Goal: Information Seeking & Learning: Compare options

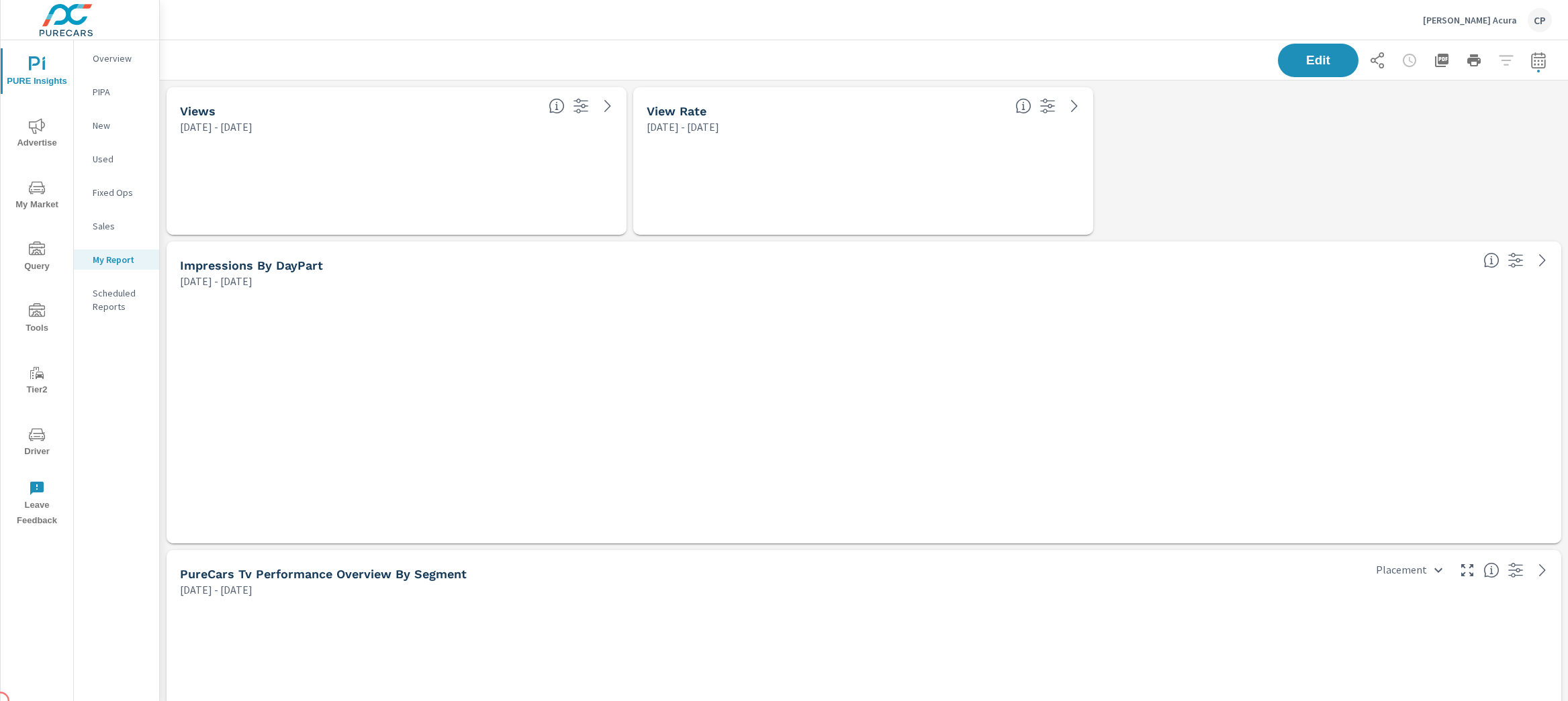
scroll to position [6515, 1422]
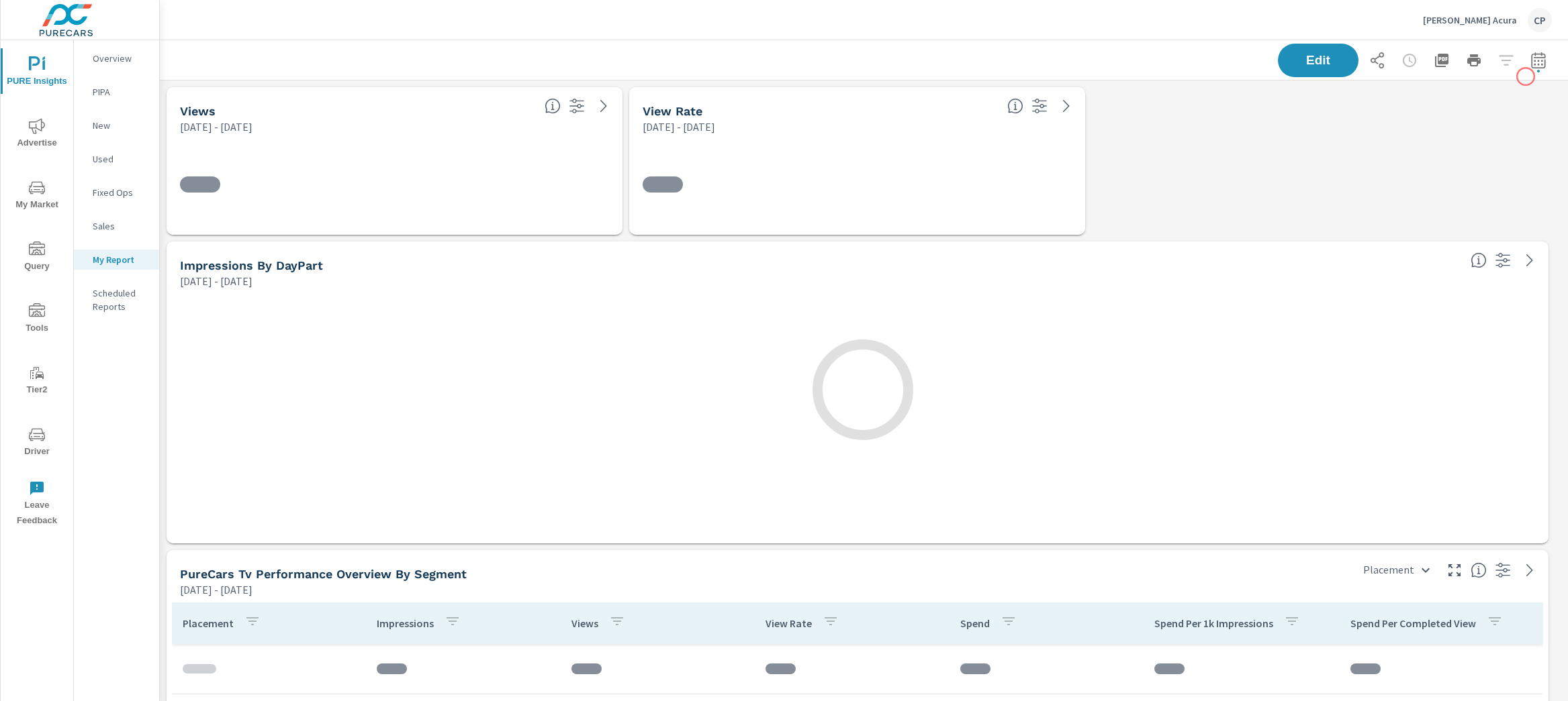
click at [1527, 44] on div "Edit" at bounding box center [1415, 60] width 274 height 34
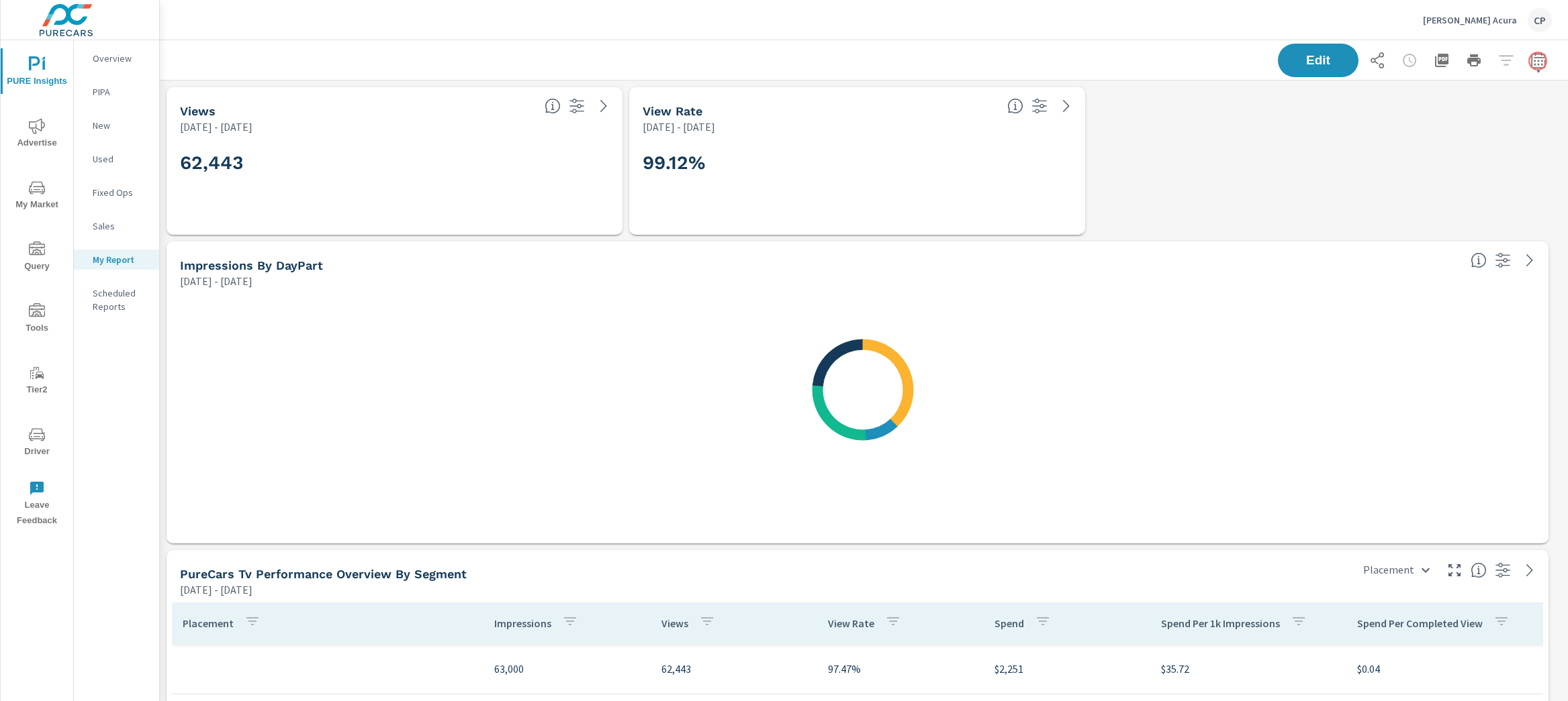
click at [1537, 61] on button "button" at bounding box center [1538, 60] width 27 height 27
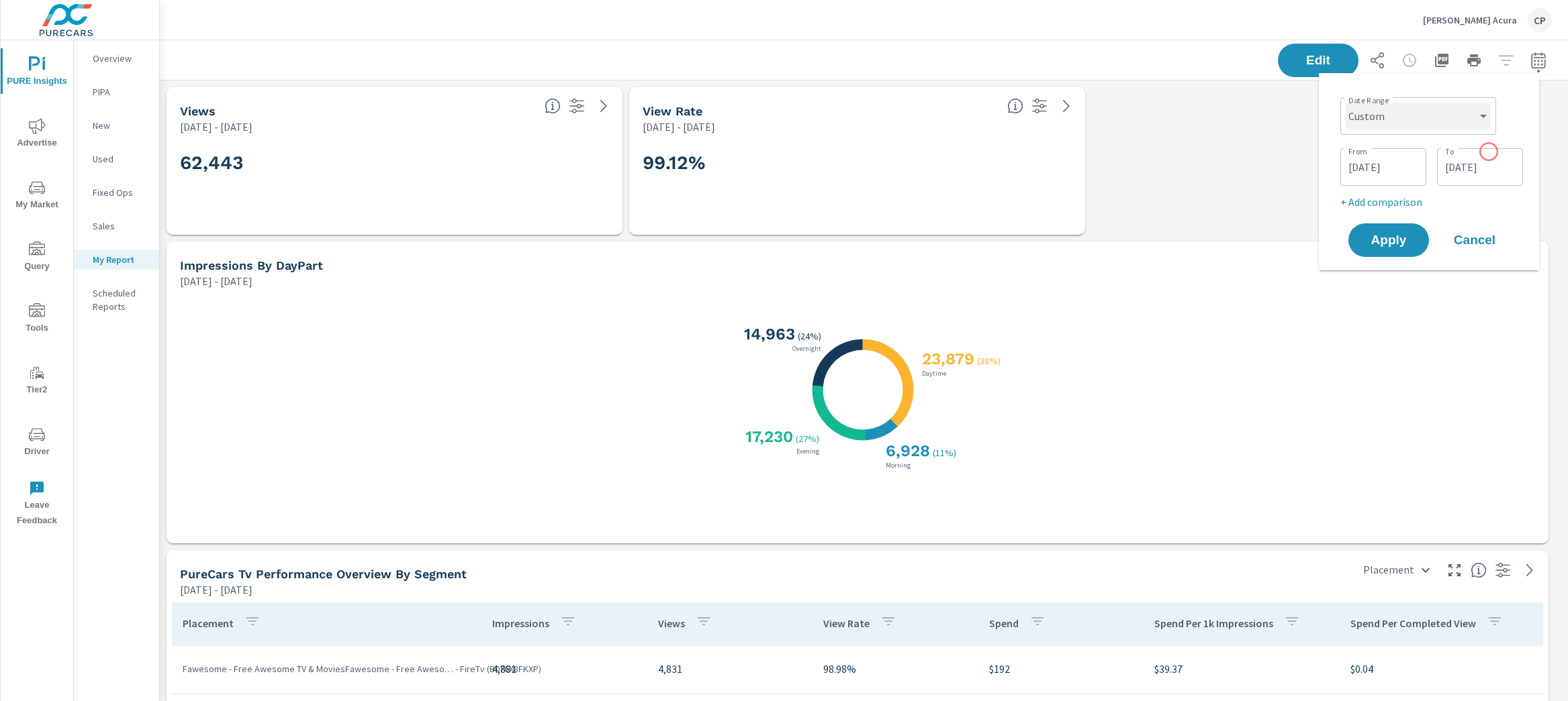
click at [1459, 112] on select "Custom Yesterday Last week Last 7 days Last 14 days Last 30 days Last 45 days L…" at bounding box center [1418, 115] width 145 height 27
click at [1345, 102] on select "Custom Yesterday Last week Last 7 days Last 14 days Last 30 days Last 45 days L…" at bounding box center [1418, 115] width 145 height 27
select select "Last month"
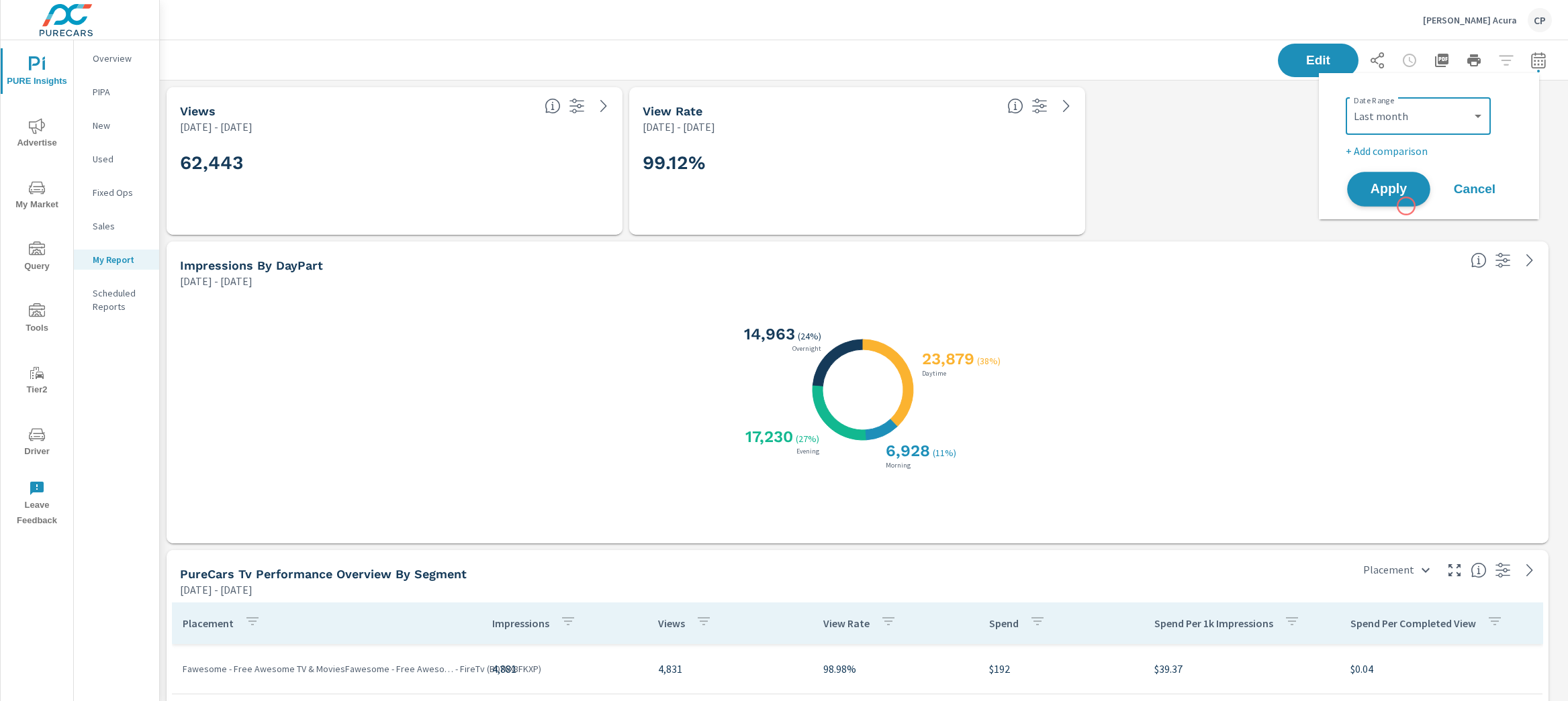
click at [1404, 201] on button "Apply" at bounding box center [1388, 190] width 83 height 35
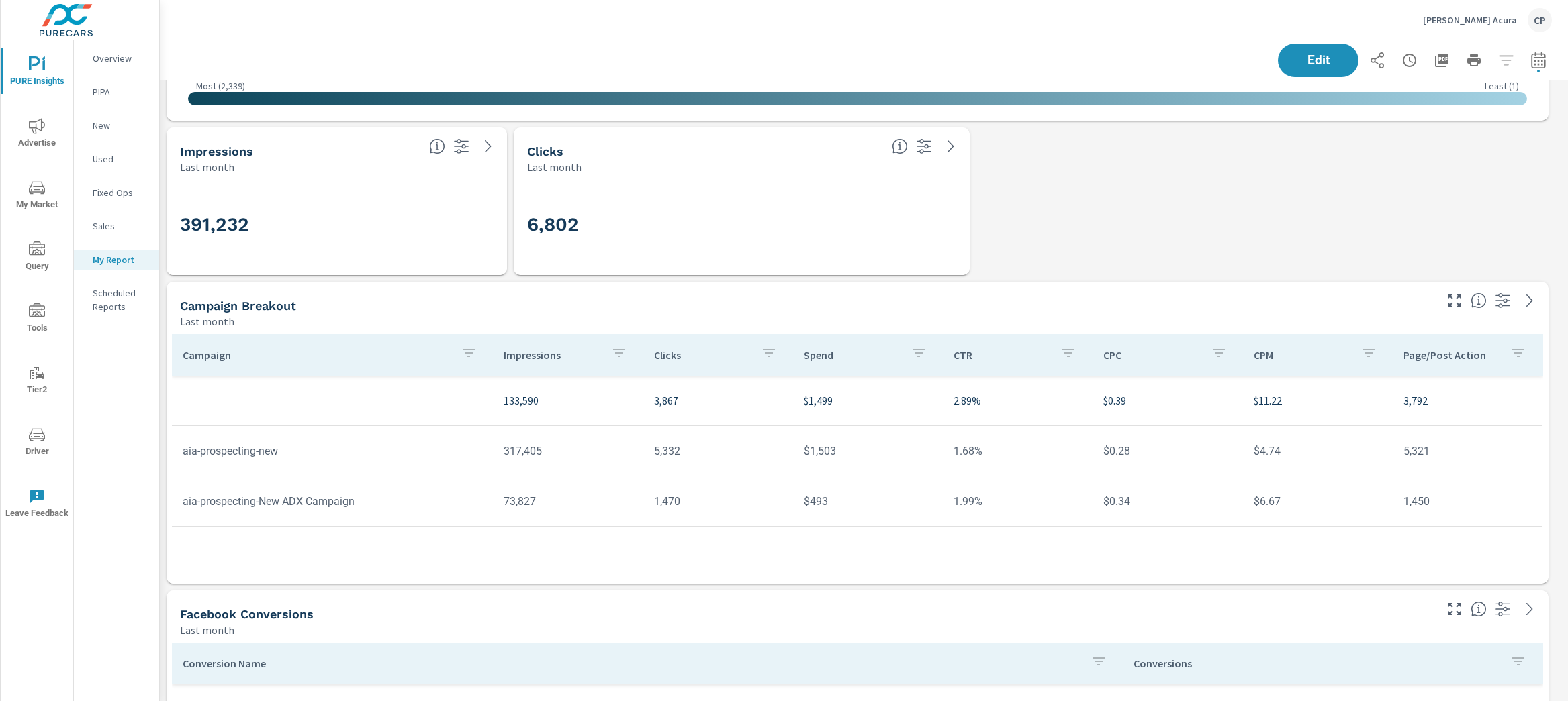
scroll to position [2133, 0]
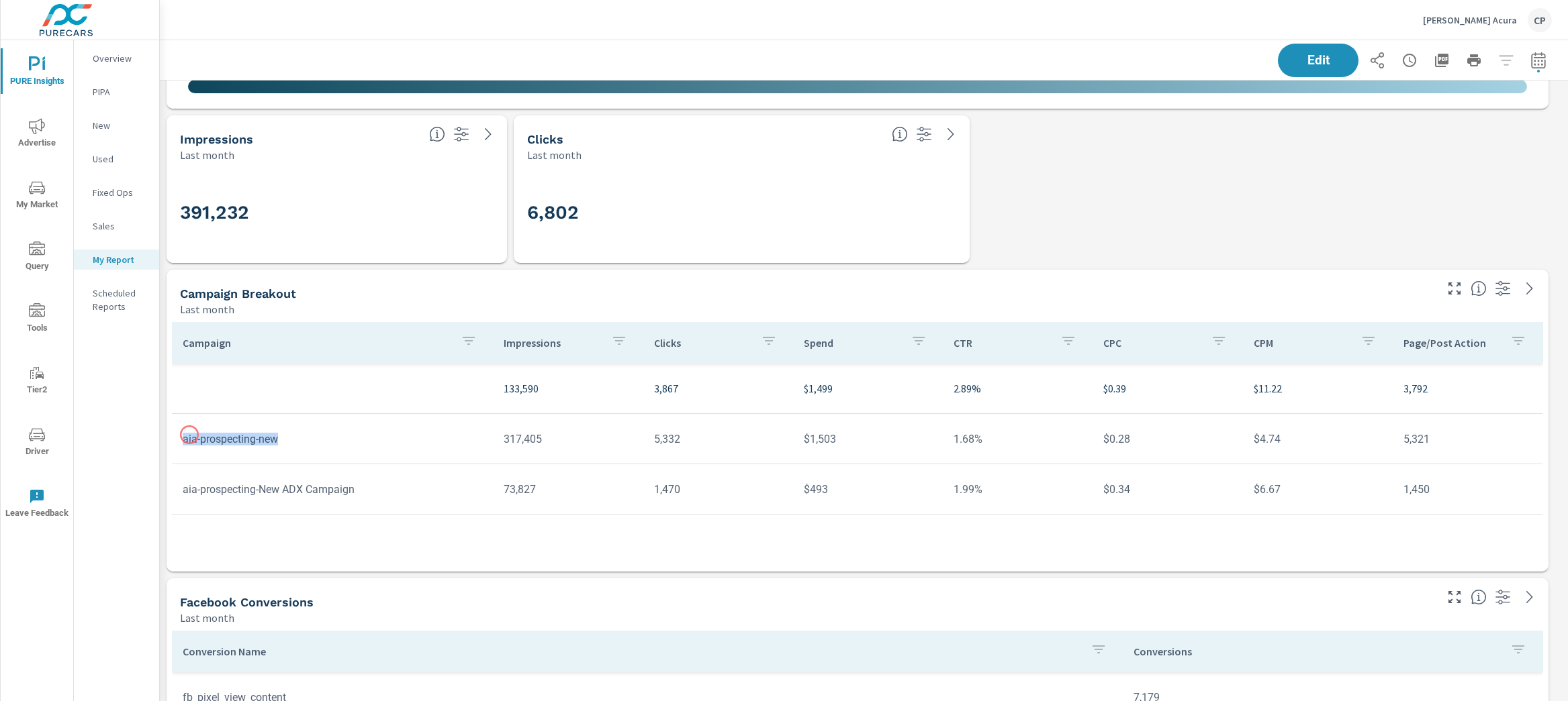
drag, startPoint x: 295, startPoint y: 436, endPoint x: 181, endPoint y: 435, distance: 114.0
click at [181, 435] on td "aia-prospecting-new" at bounding box center [333, 439] width 321 height 34
drag, startPoint x: 374, startPoint y: 495, endPoint x: 180, endPoint y: 498, distance: 194.0
click at [180, 498] on td "aia-prospecting-New ADX Campaign" at bounding box center [333, 489] width 321 height 34
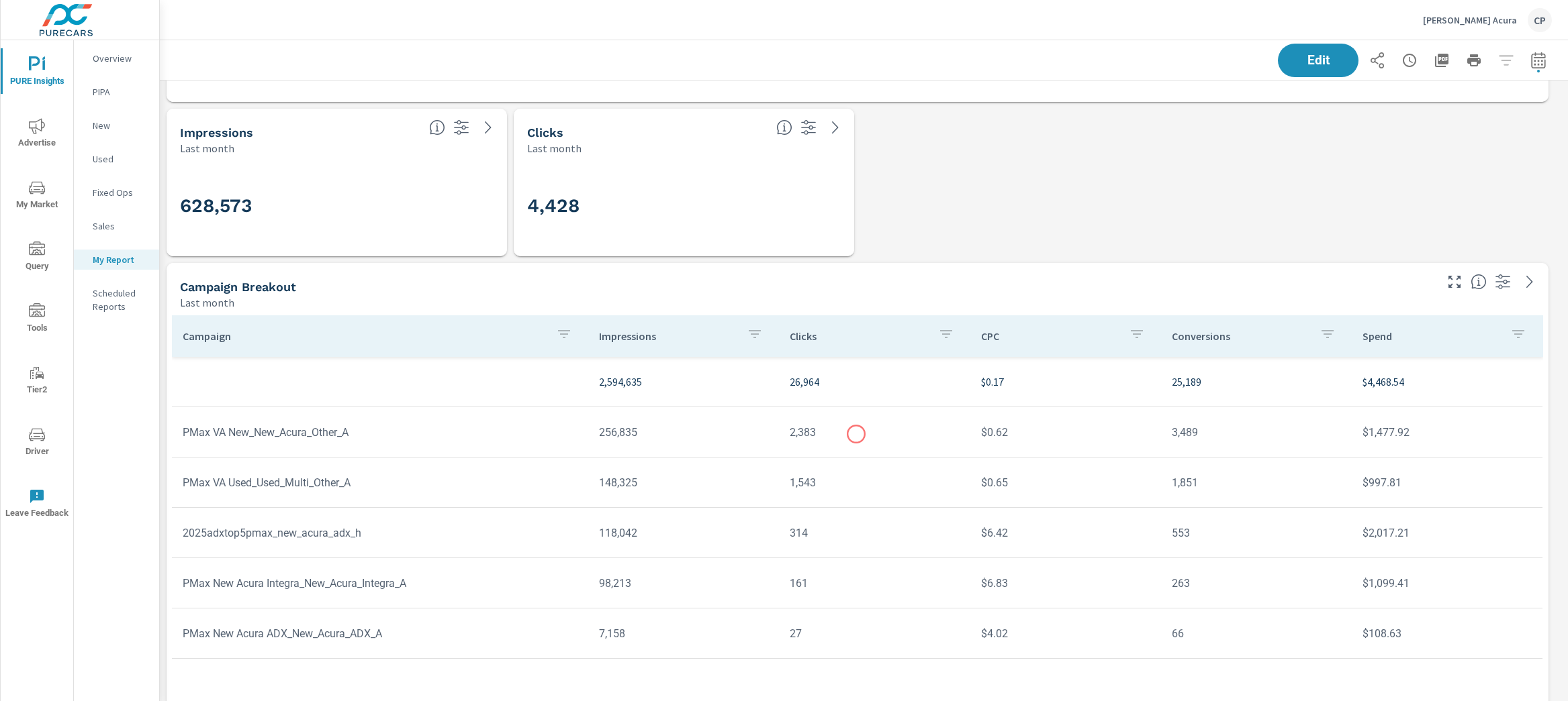
scroll to position [3087, 0]
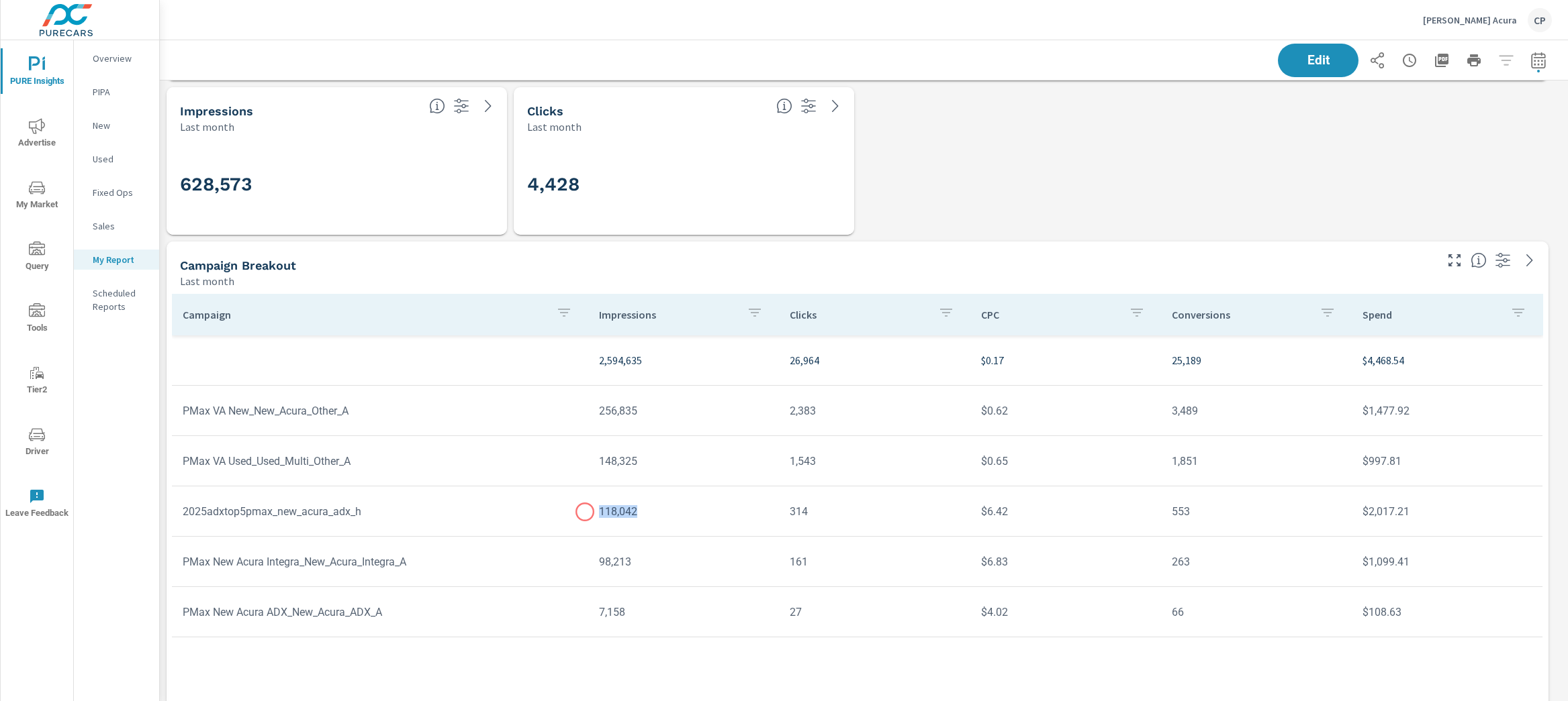
drag, startPoint x: 644, startPoint y: 512, endPoint x: 587, endPoint y: 512, distance: 57.0
click at [586, 512] on tr "2025adxtop5pmax_new_acura_adx_h 118,042 314 $6.42 553 $2,017.21" at bounding box center [857, 511] width 1371 height 50
drag, startPoint x: 619, startPoint y: 453, endPoint x: 607, endPoint y: 454, distance: 12.0
click at [607, 454] on td "148,325" at bounding box center [683, 461] width 190 height 34
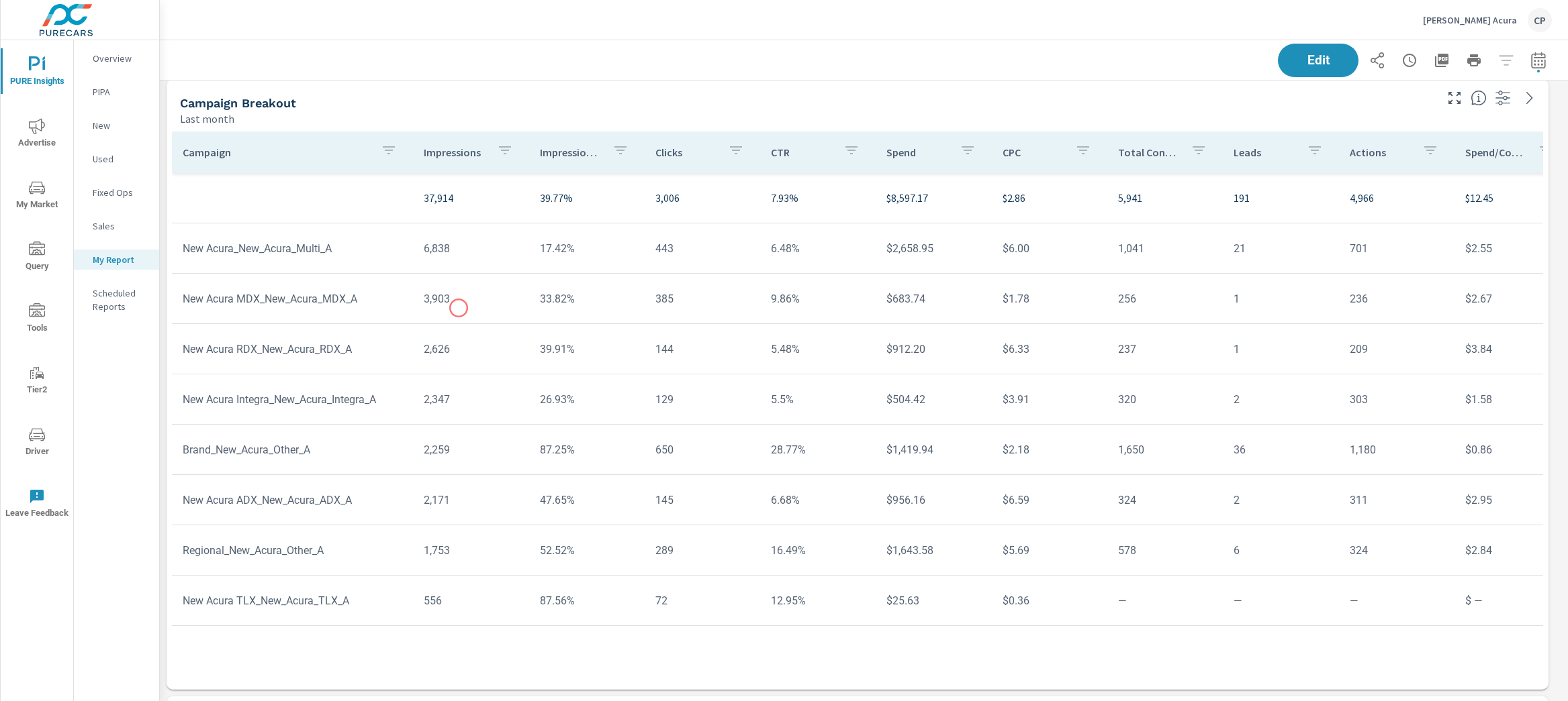
scroll to position [4016, 0]
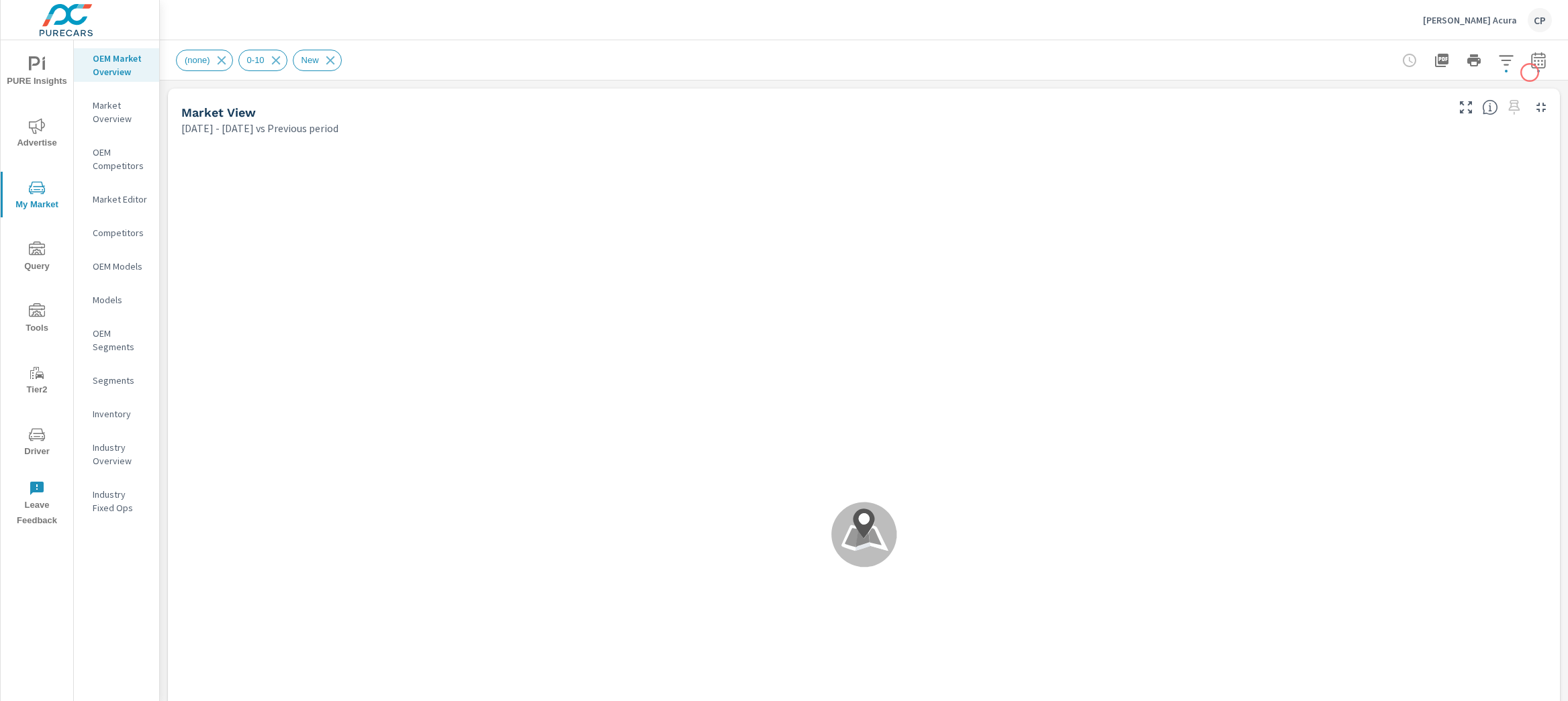
click at [1529, 73] on div at bounding box center [1474, 60] width 156 height 27
click at [1527, 69] on button "button" at bounding box center [1538, 60] width 27 height 27
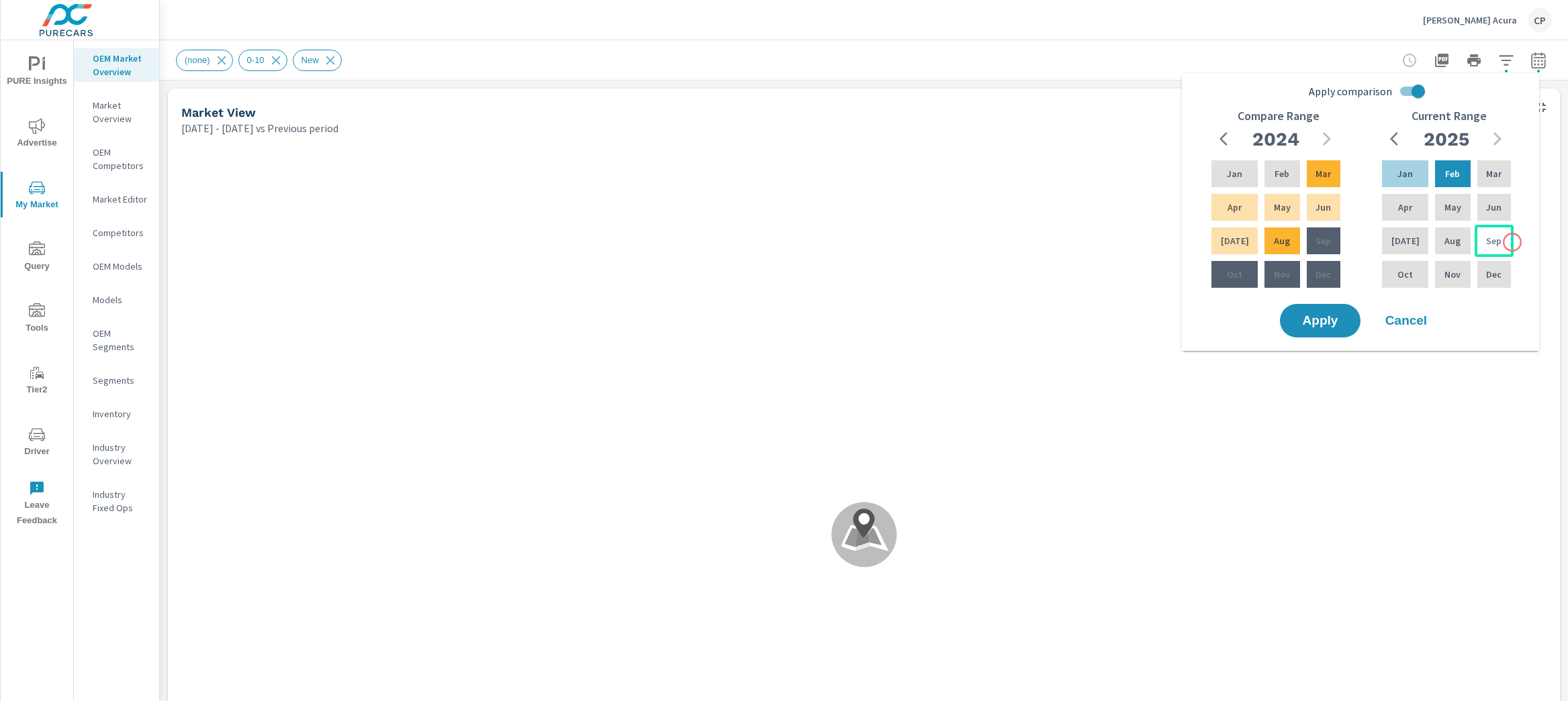
click at [1510, 242] on div "Sep" at bounding box center [1494, 241] width 39 height 32
click at [1397, 175] on p "Jan" at bounding box center [1405, 174] width 15 height 14
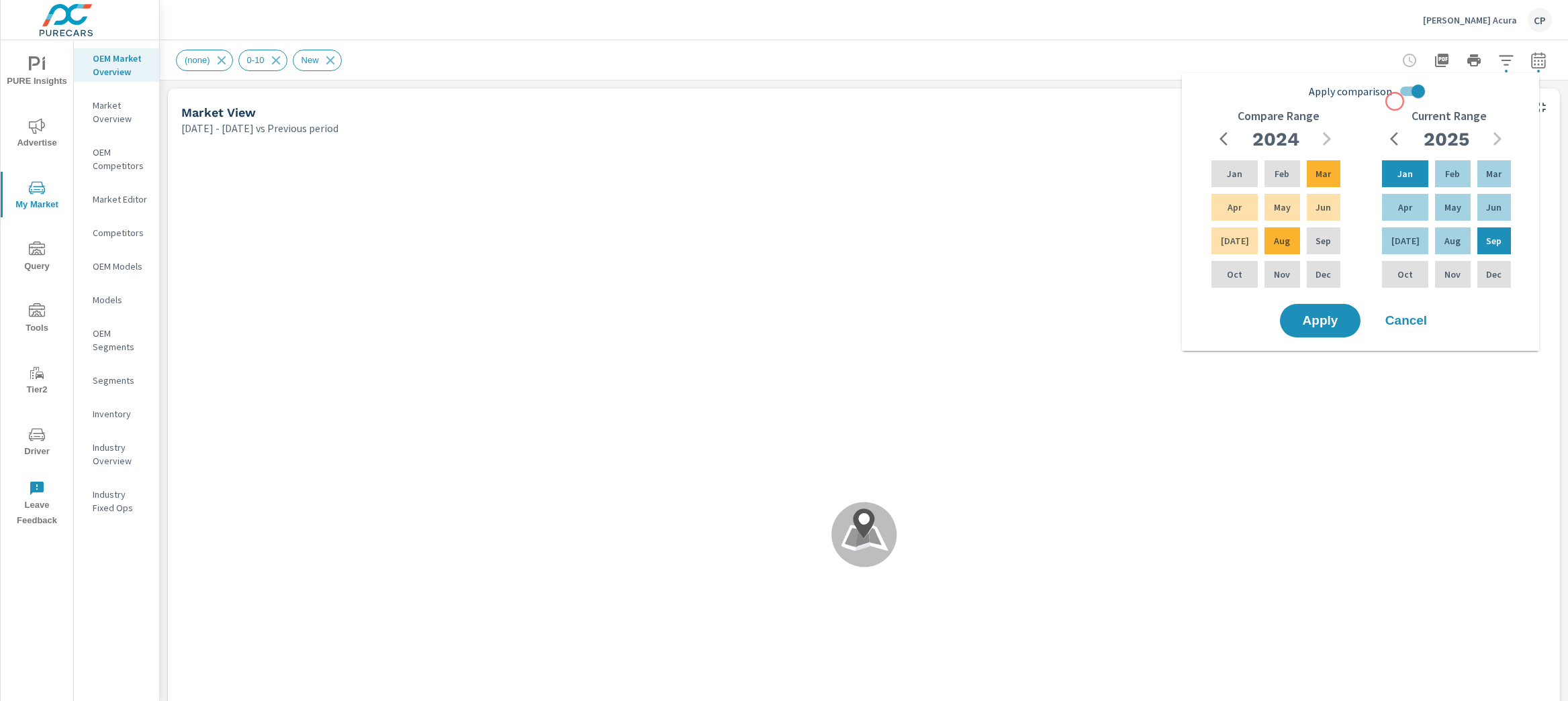
click at [1409, 87] on input "Apply comparison" at bounding box center [1418, 91] width 76 height 25
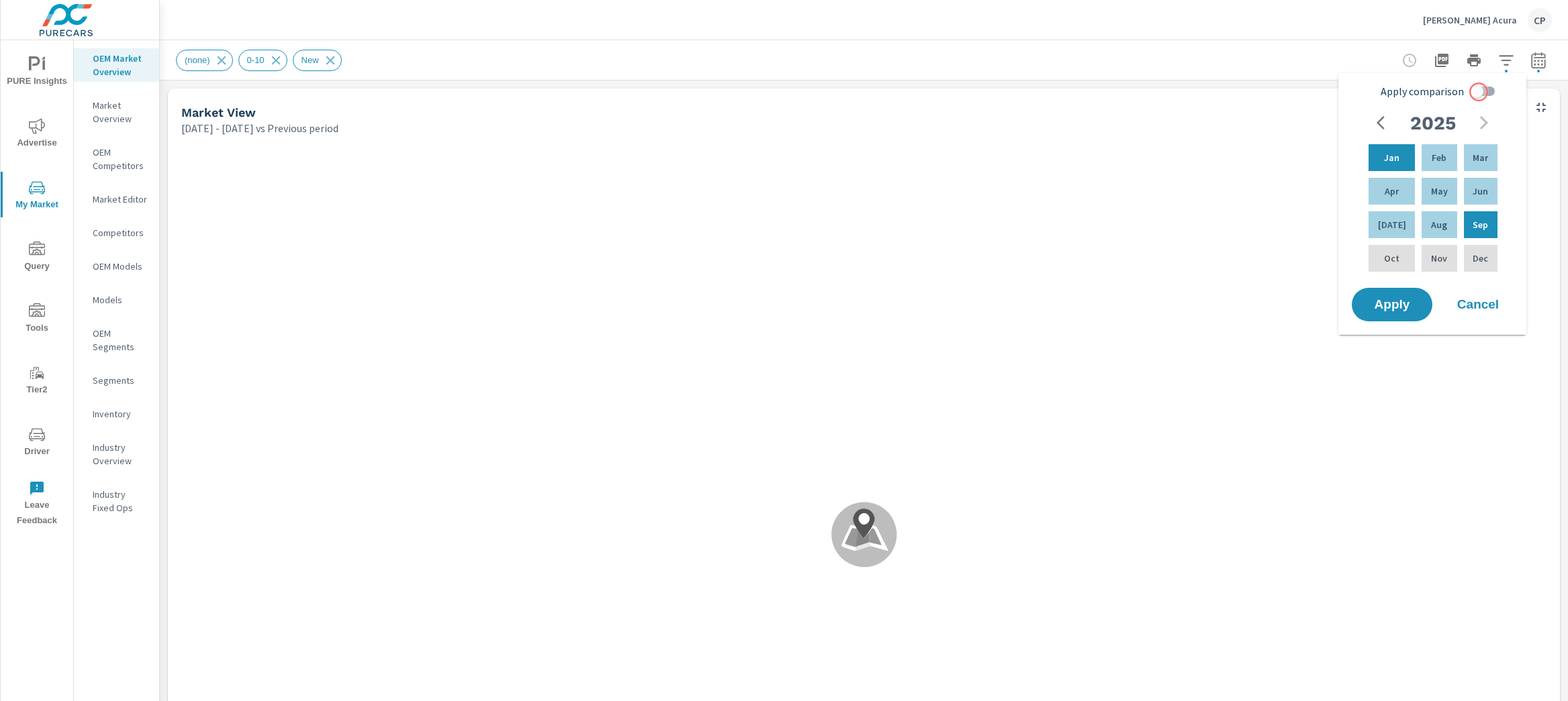
click at [1479, 92] on input "Apply comparison" at bounding box center [1477, 91] width 76 height 25
checkbox input "true"
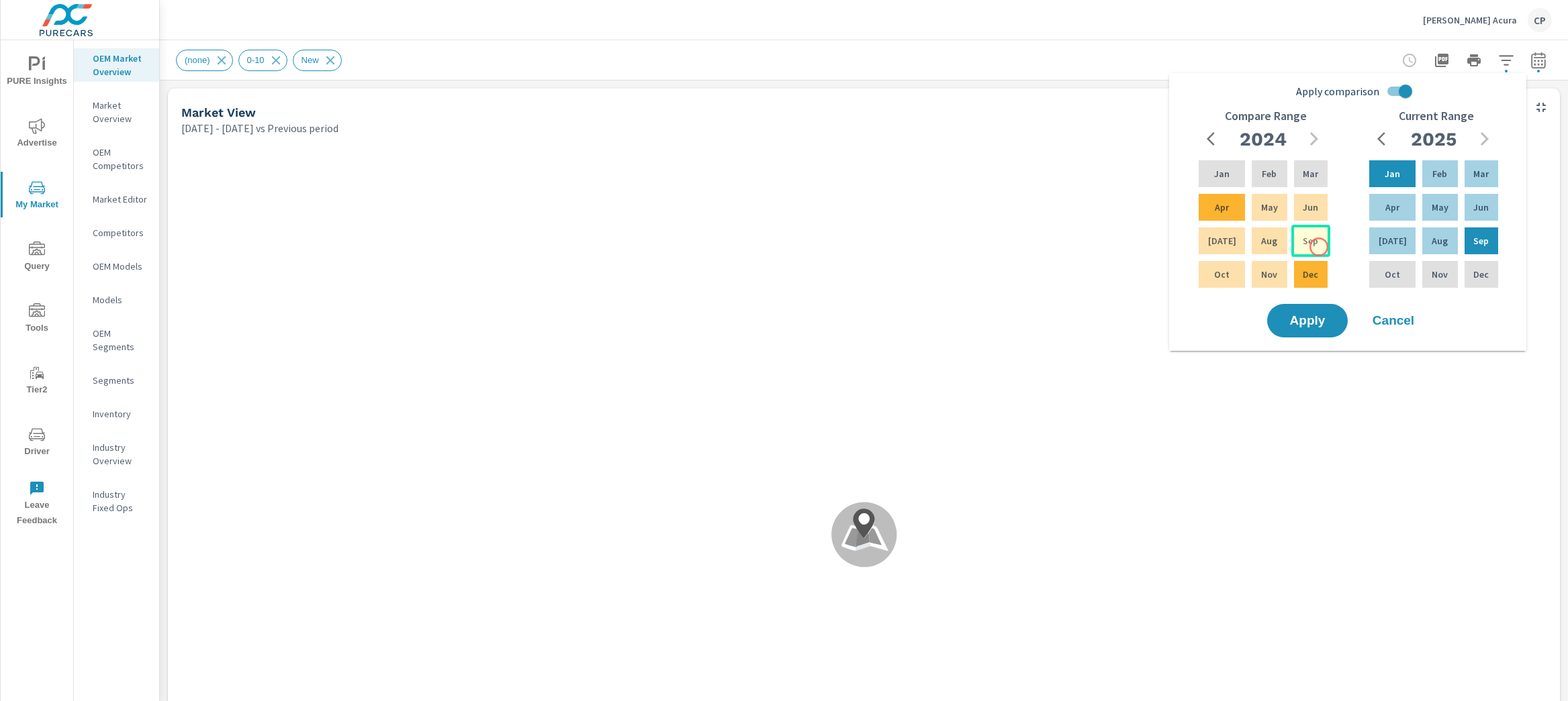
click at [1316, 244] on div "Sep" at bounding box center [1310, 241] width 39 height 32
click at [1220, 170] on p "Jan" at bounding box center [1222, 174] width 15 height 14
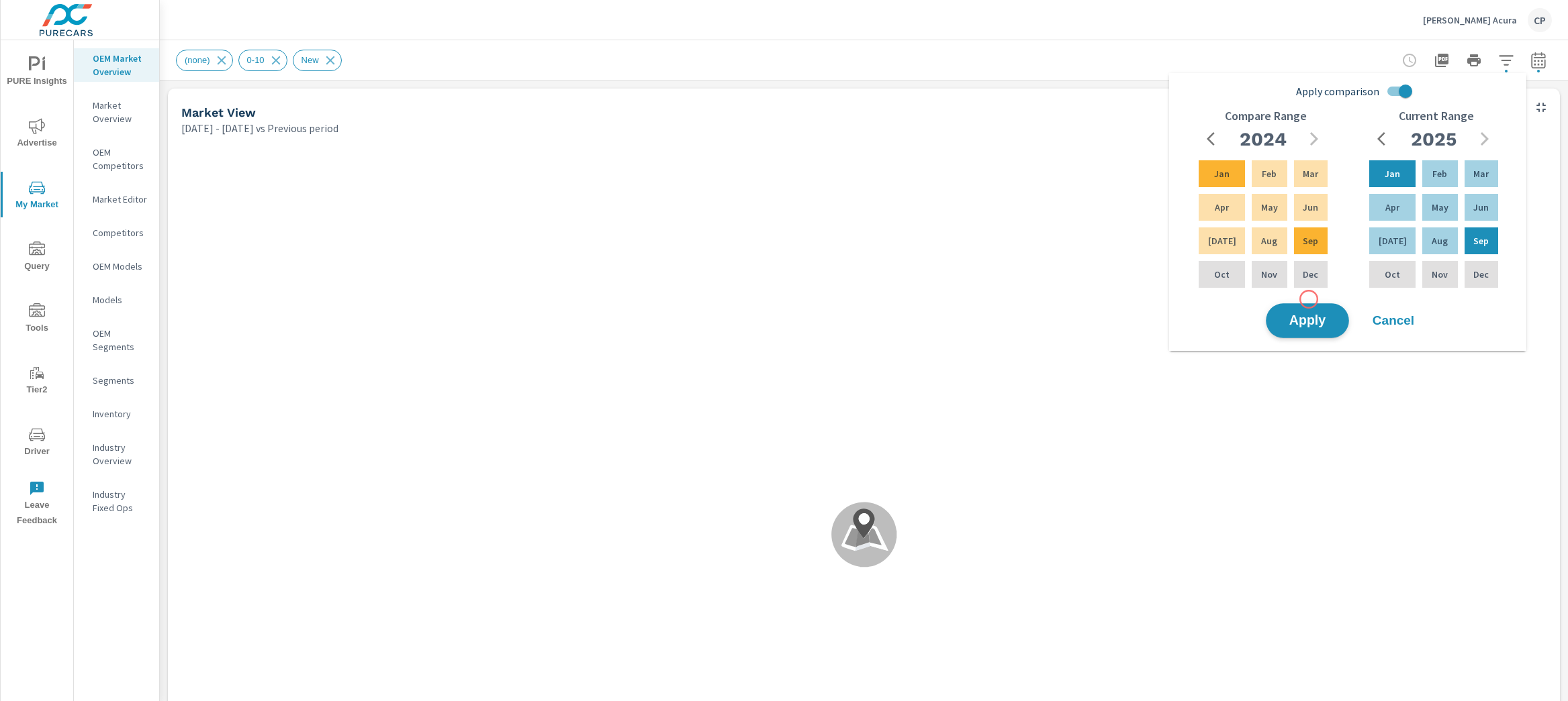
click at [1312, 305] on button "Apply" at bounding box center [1307, 321] width 83 height 35
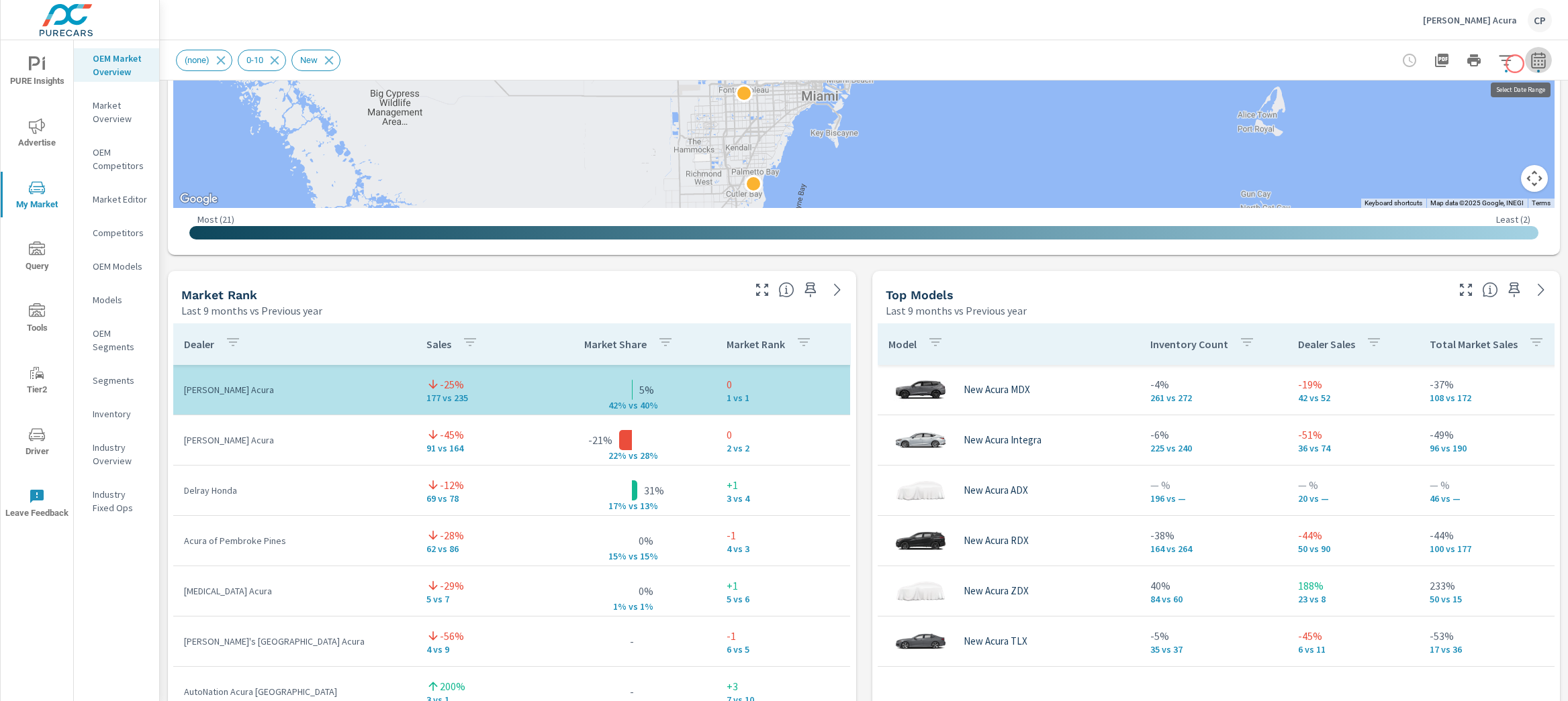
click at [1525, 63] on button "button" at bounding box center [1538, 60] width 27 height 27
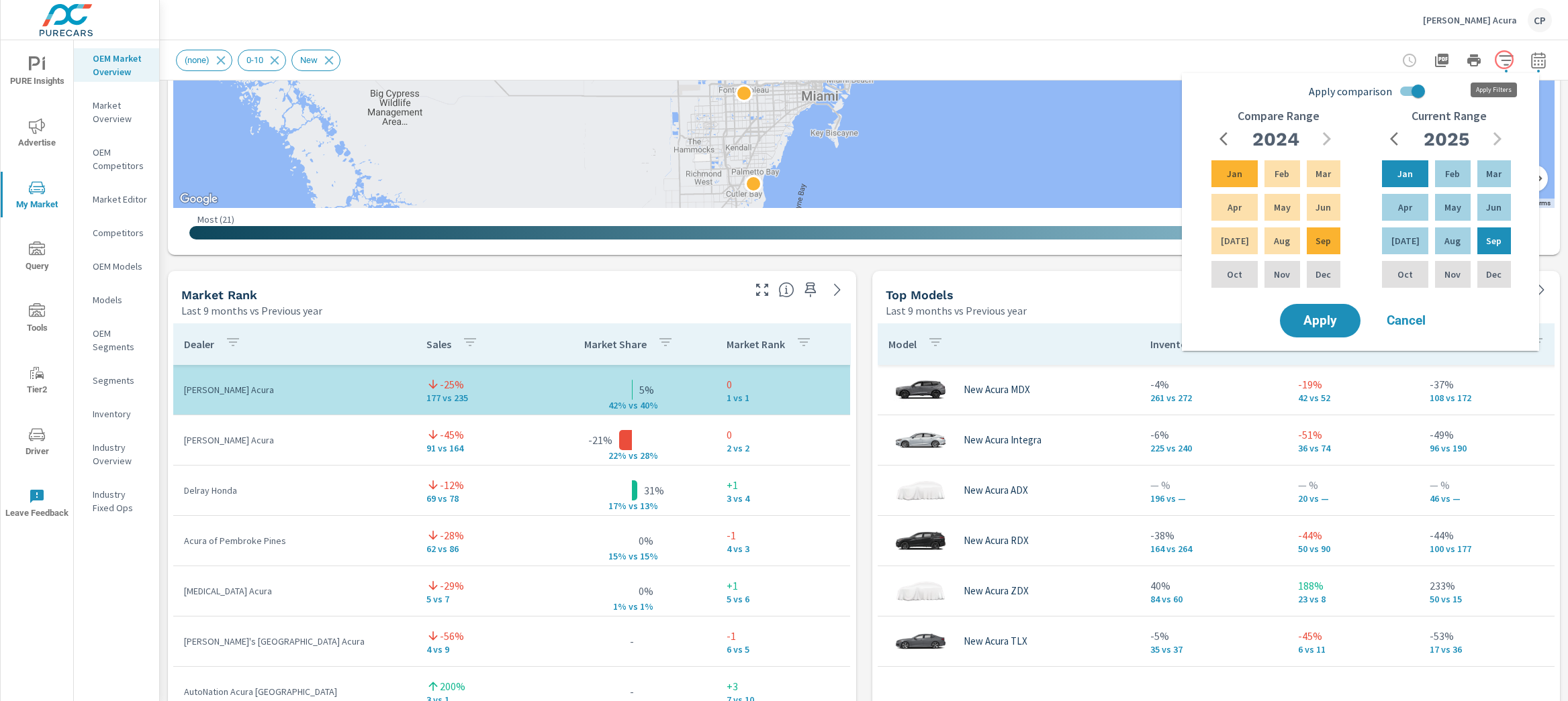
click at [1505, 60] on button "button" at bounding box center [1506, 60] width 27 height 27
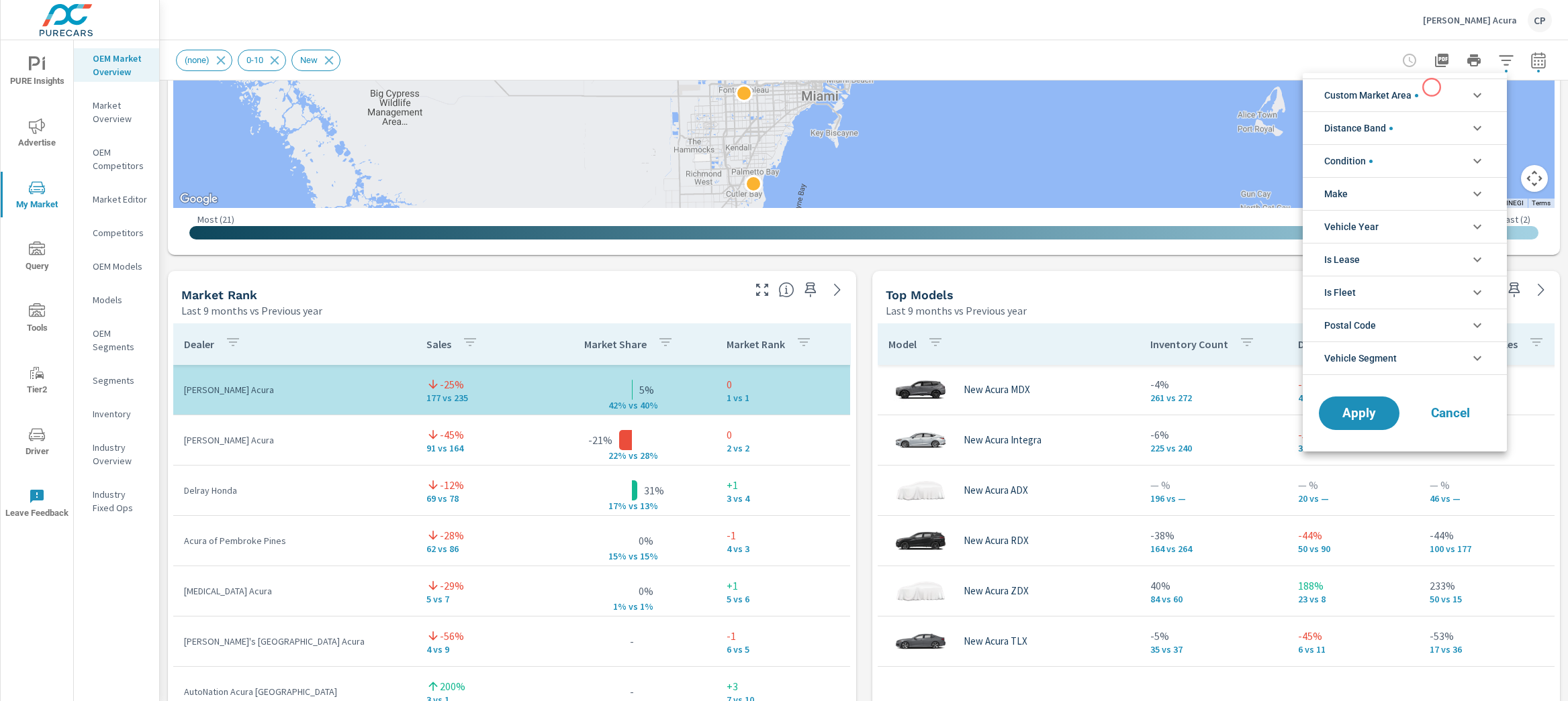
click at [1432, 88] on li "Custom Market Area" at bounding box center [1404, 95] width 204 height 33
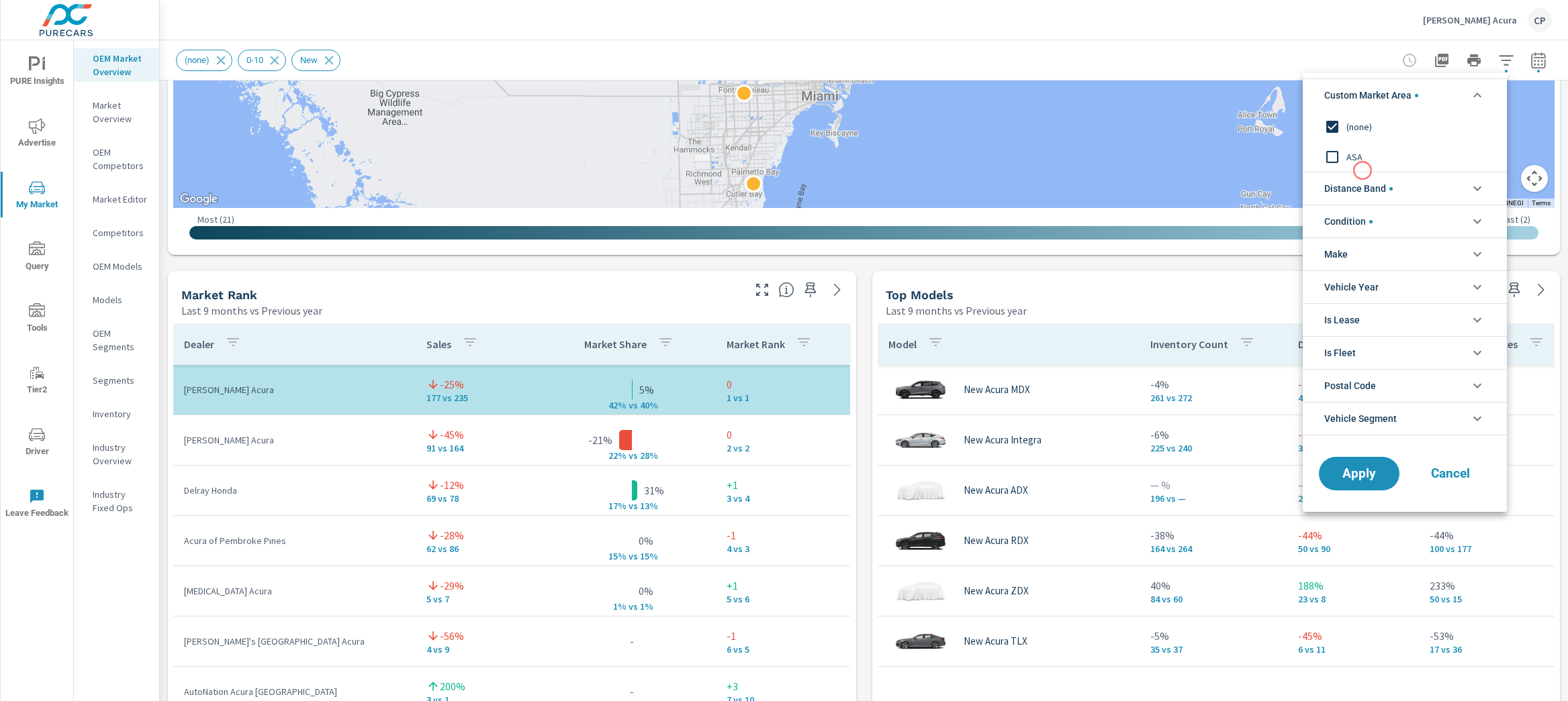
click at [1363, 178] on span "Distance Band" at bounding box center [1358, 189] width 69 height 32
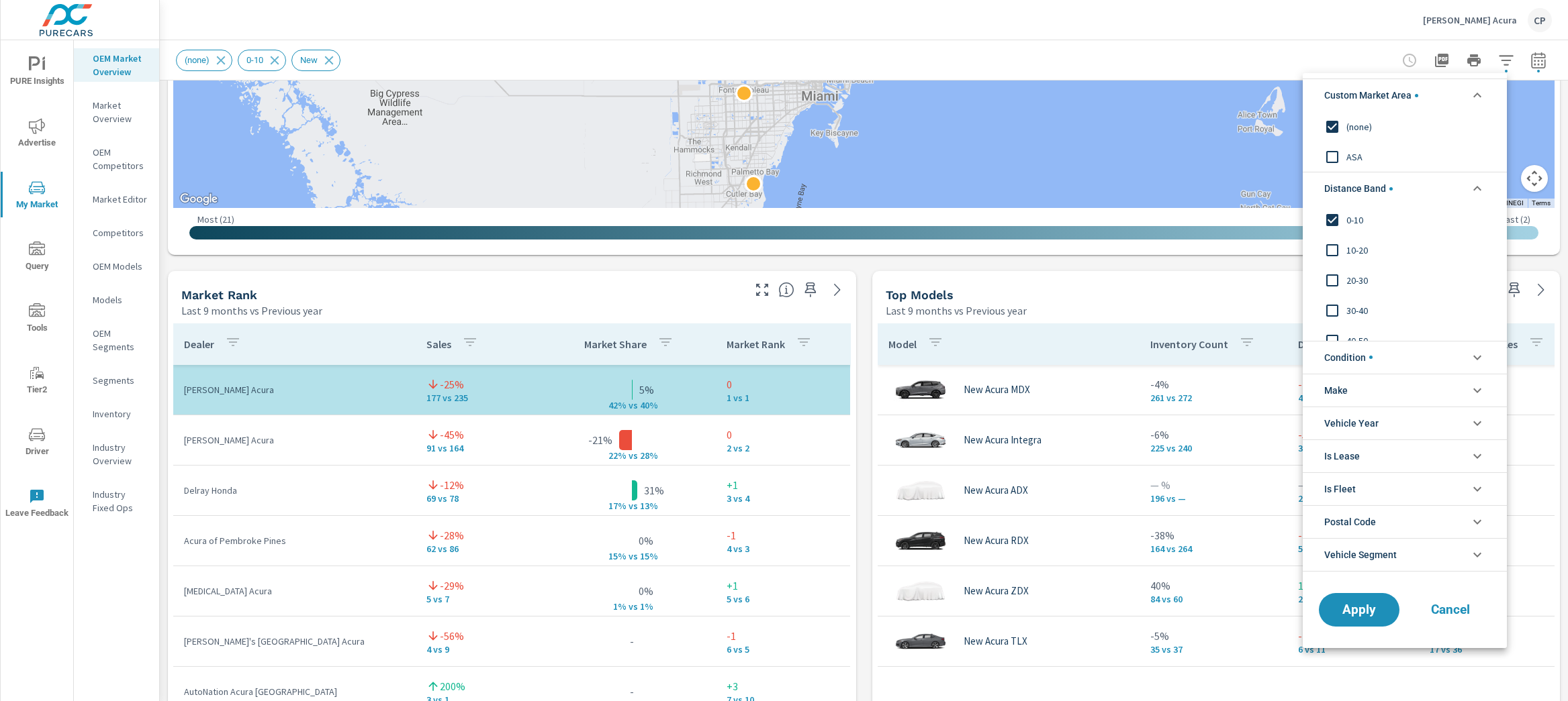
scroll to position [679, 0]
click at [1378, 602] on button "Apply" at bounding box center [1358, 610] width 83 height 35
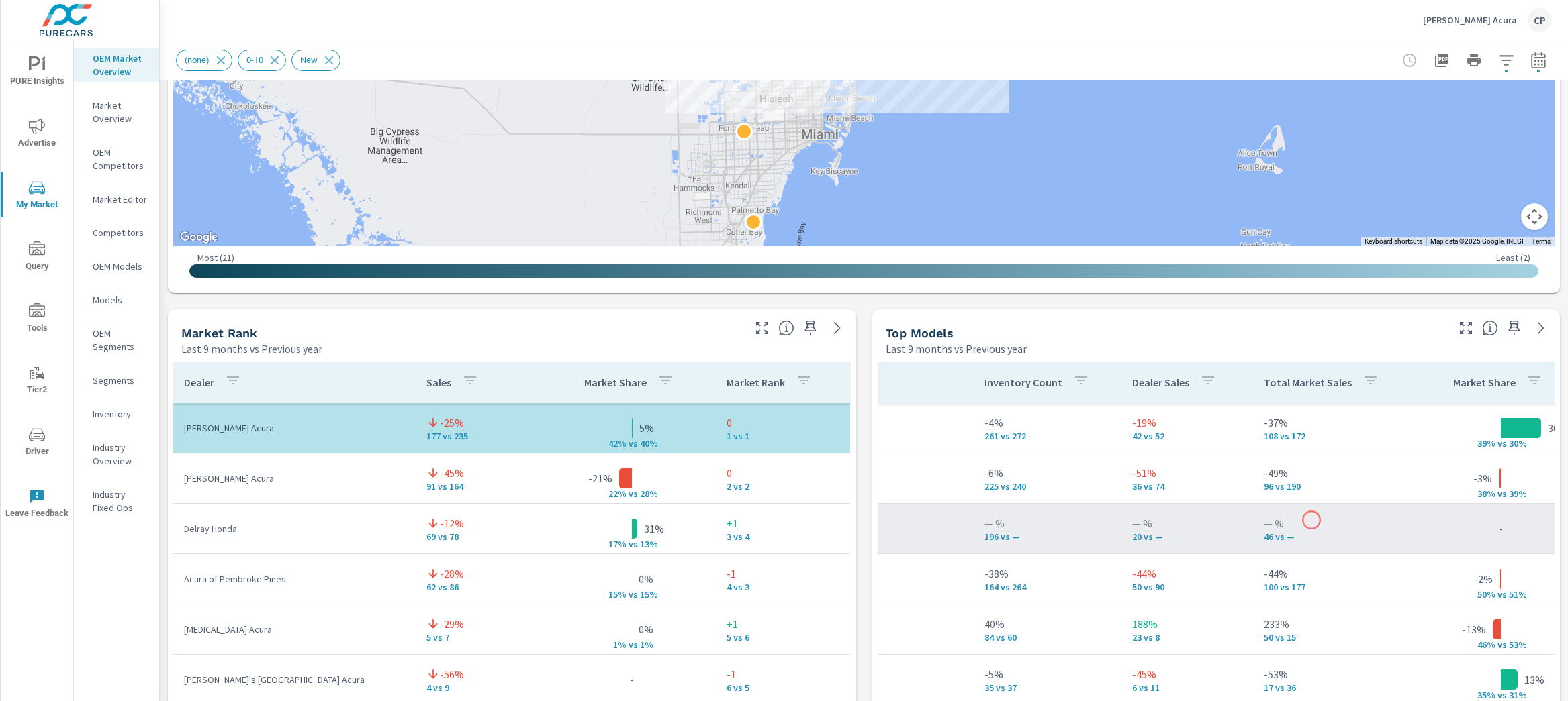
scroll to position [0, 169]
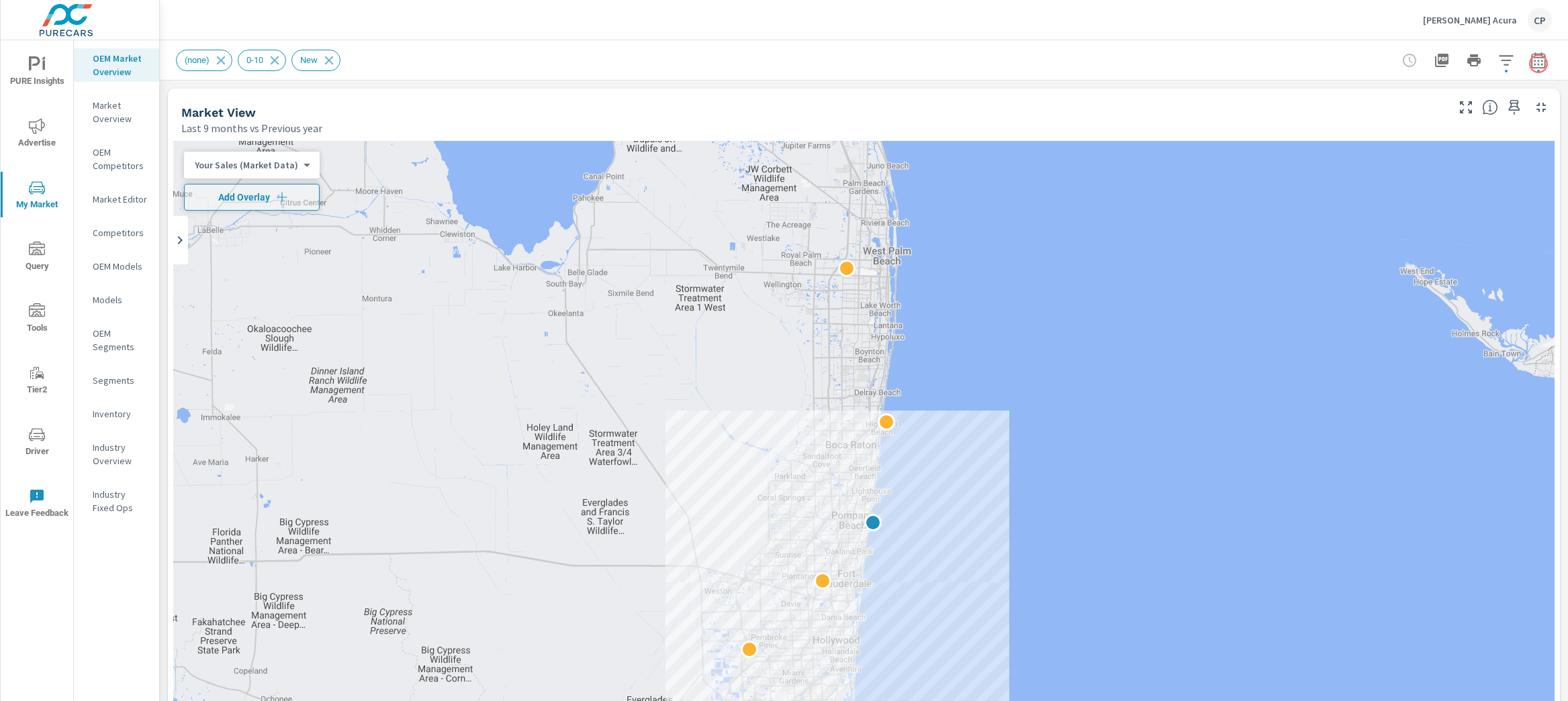
click at [1538, 63] on div at bounding box center [1474, 60] width 156 height 27
click at [1534, 64] on icon "button" at bounding box center [1538, 60] width 16 height 16
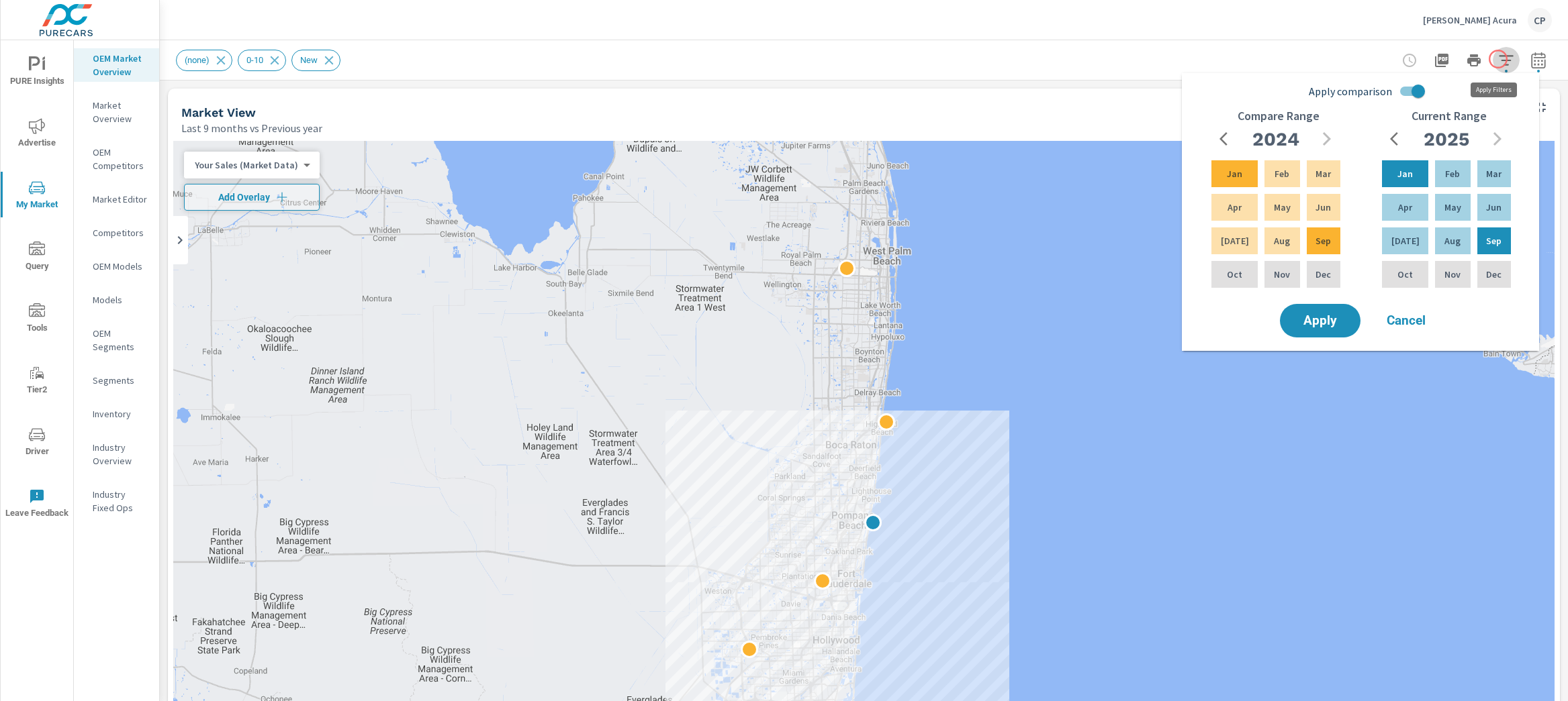
click at [1498, 59] on icon "button" at bounding box center [1506, 60] width 16 height 16
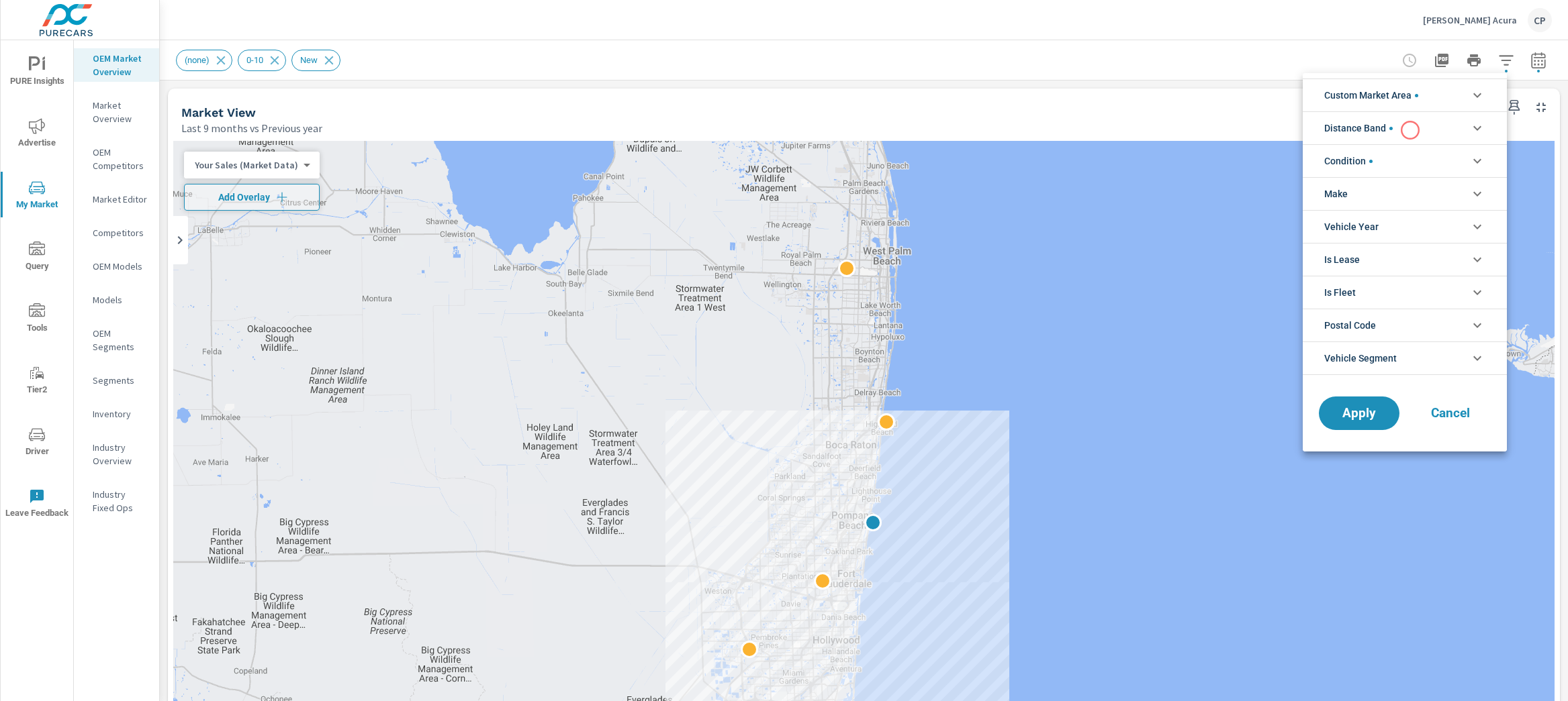
click at [1410, 130] on li "Distance Band" at bounding box center [1404, 128] width 204 height 33
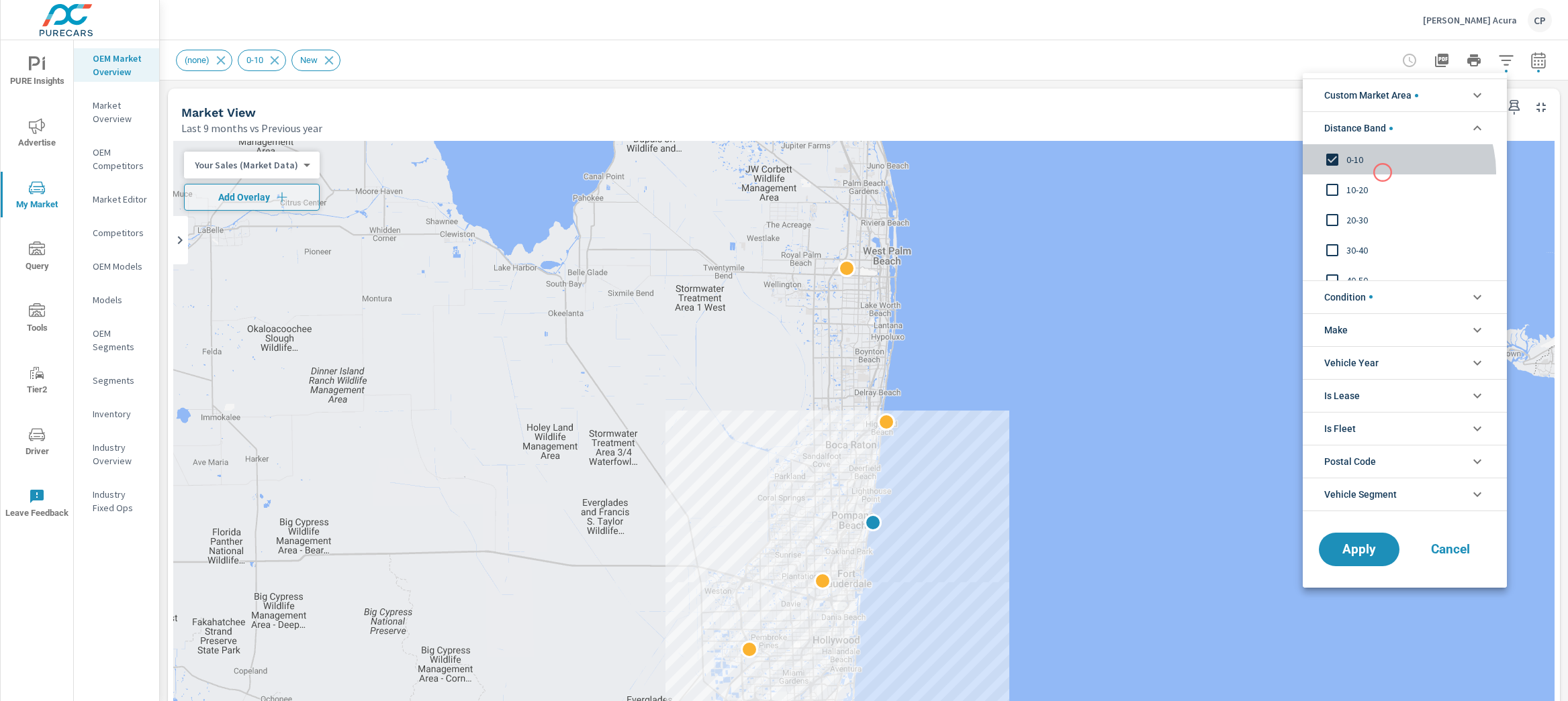
click at [1383, 173] on div "0-10" at bounding box center [1403, 160] width 201 height 31
click at [1383, 182] on span "10-20" at bounding box center [1420, 190] width 147 height 16
click at [1357, 167] on span "0-10" at bounding box center [1420, 159] width 147 height 16
click at [1387, 537] on button "Apply" at bounding box center [1358, 550] width 83 height 35
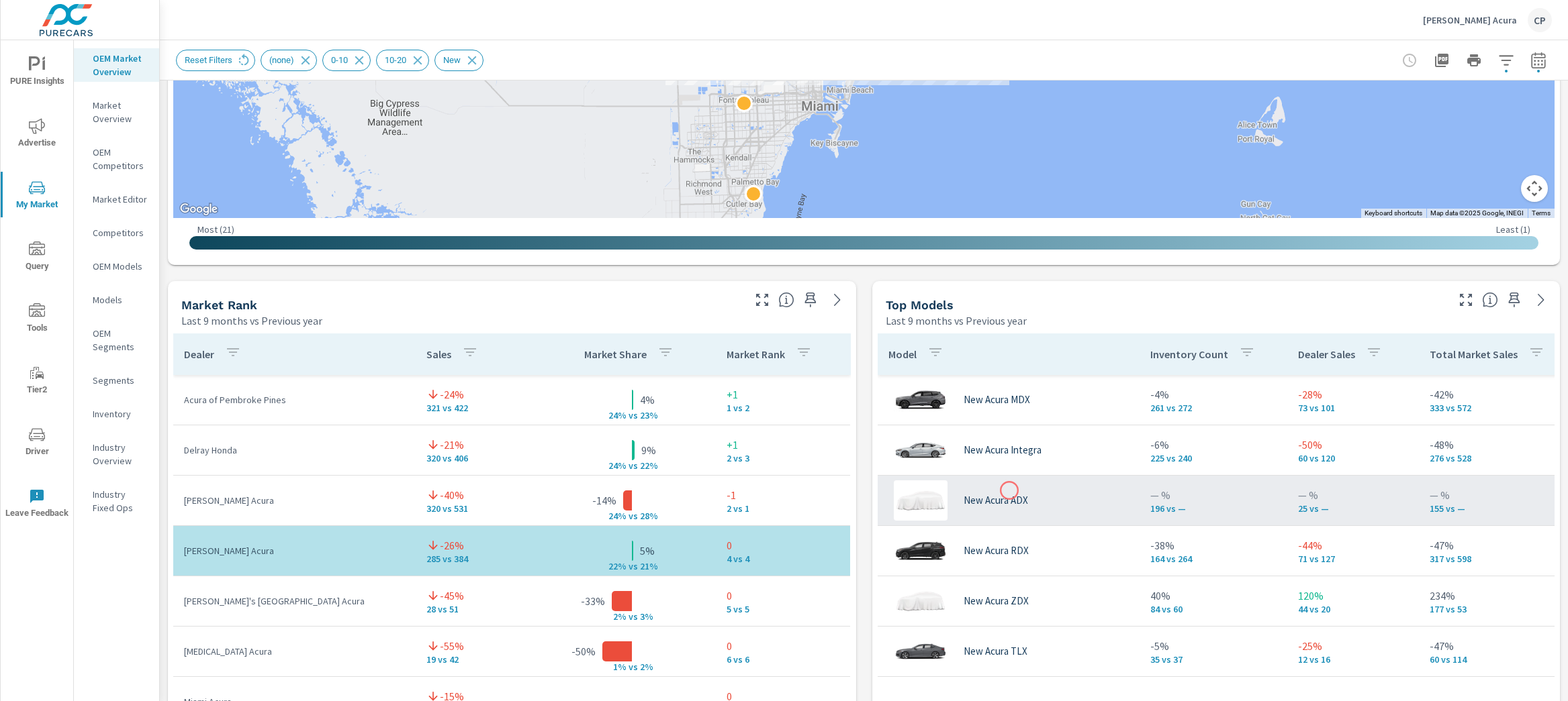
scroll to position [670, 0]
click at [1010, 492] on div "New Acura ADX" at bounding box center [1008, 500] width 240 height 41
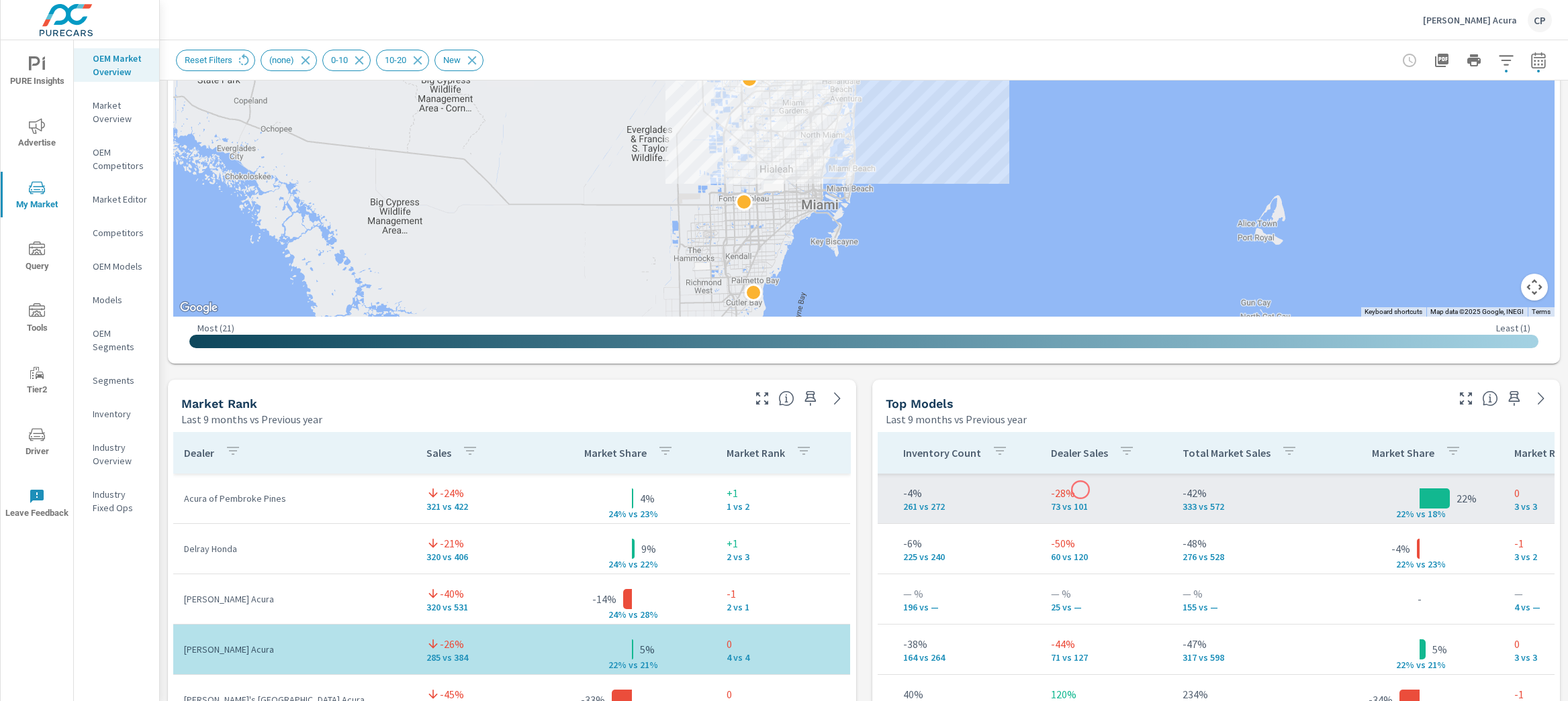
scroll to position [571, 0]
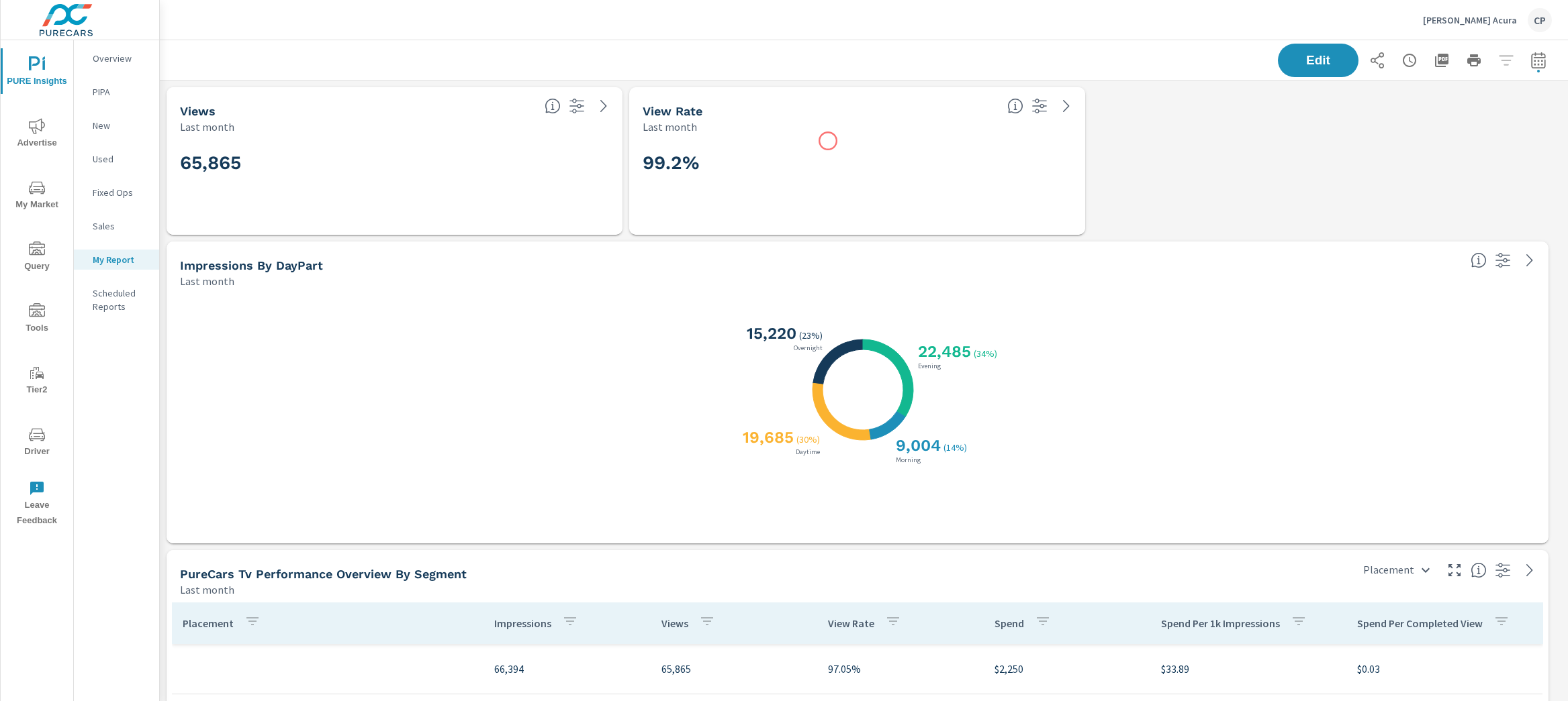
scroll to position [201, 0]
click at [1531, 63] on icon "button" at bounding box center [1538, 60] width 16 height 16
select select "Last month"
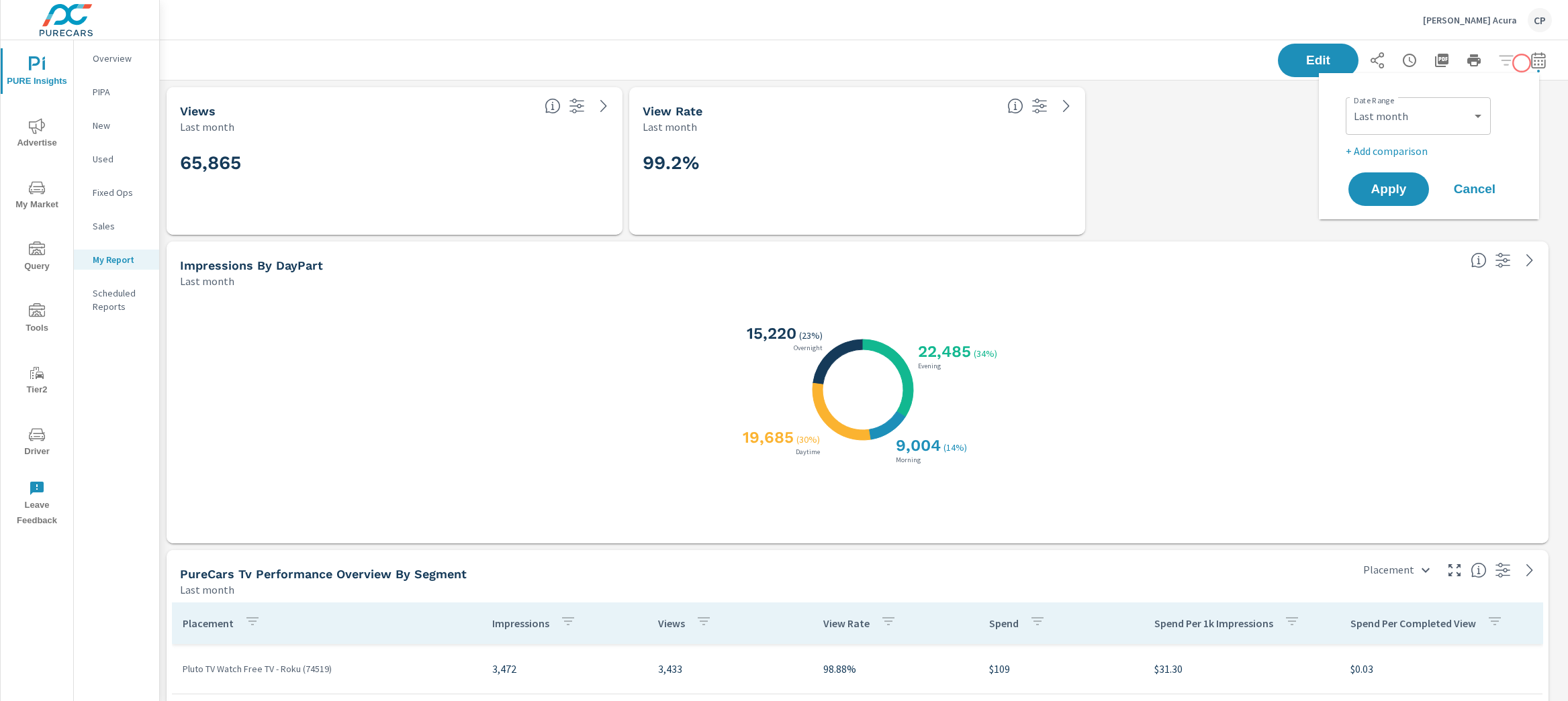
scroll to position [6515, 1422]
click at [1394, 165] on div "Date Range Custom [DATE] Last week Last 7 days Last 14 days Last 30 days Last 4…" at bounding box center [1429, 146] width 188 height 125
click at [1406, 149] on p "+ Add comparison" at bounding box center [1431, 151] width 172 height 16
click at [1443, 166] on select "Custom Previous period Previous month Previous year" at bounding box center [1418, 175] width 135 height 27
click at [1351, 162] on select "Custom Previous period Previous month Previous year" at bounding box center [1418, 175] width 135 height 27
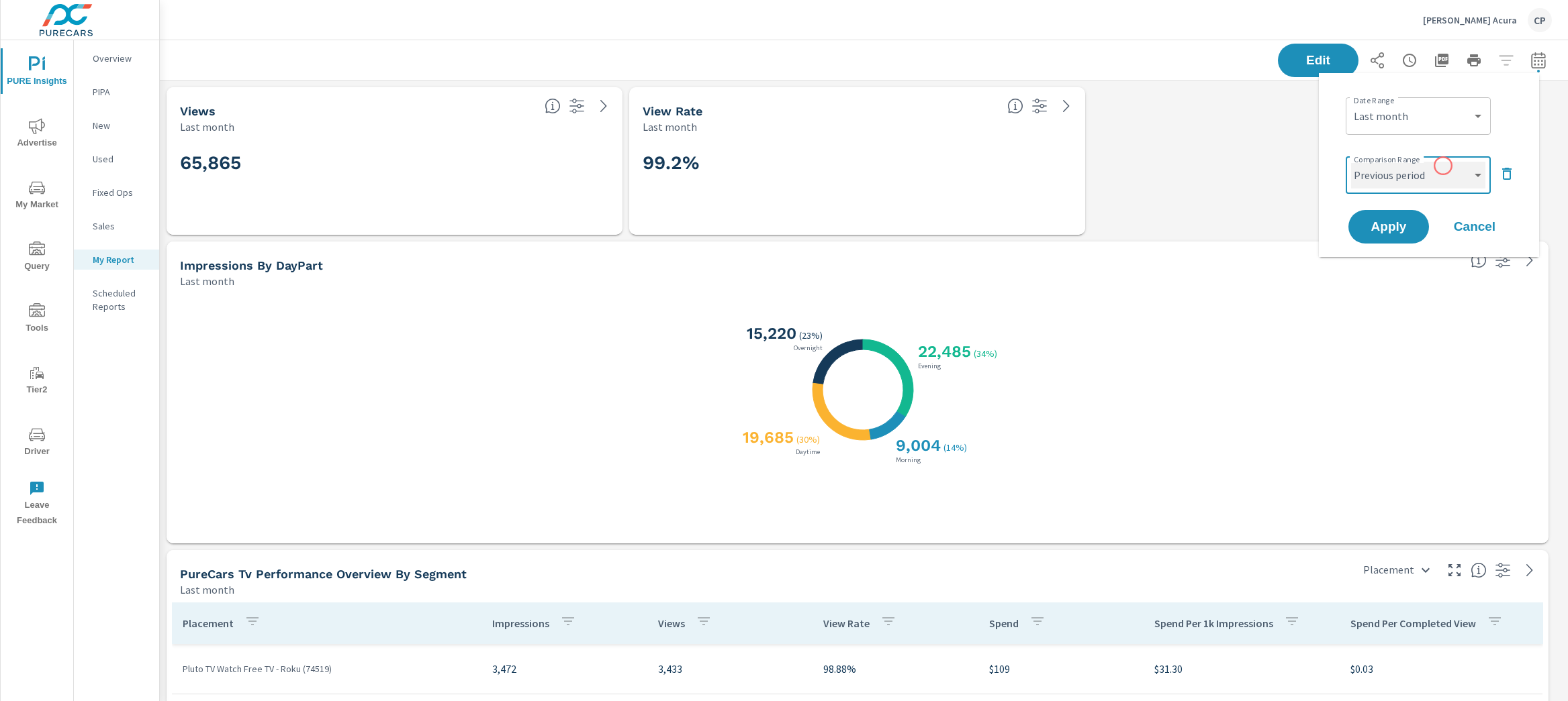
select select "Previous month"
click at [1358, 240] on button "Apply" at bounding box center [1388, 227] width 83 height 35
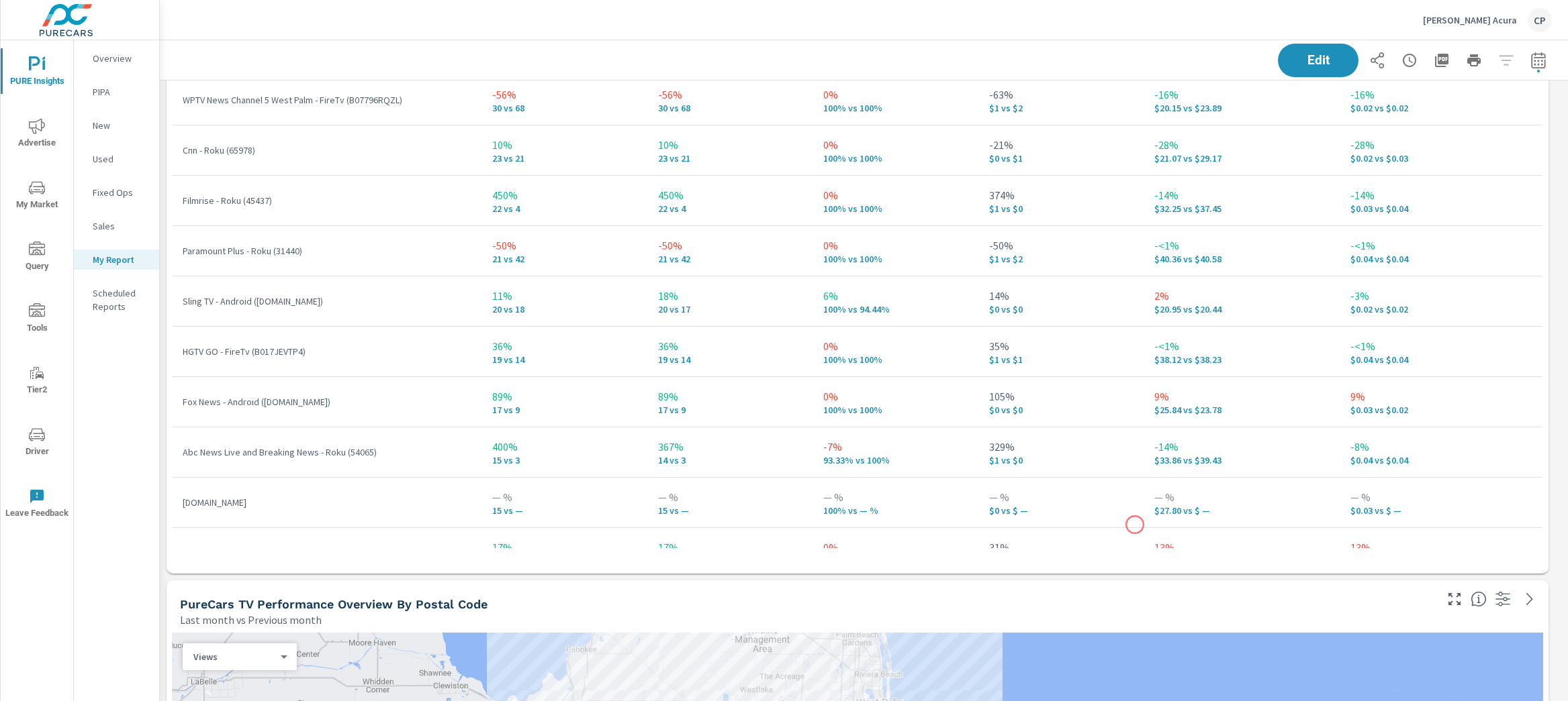
scroll to position [2316, 0]
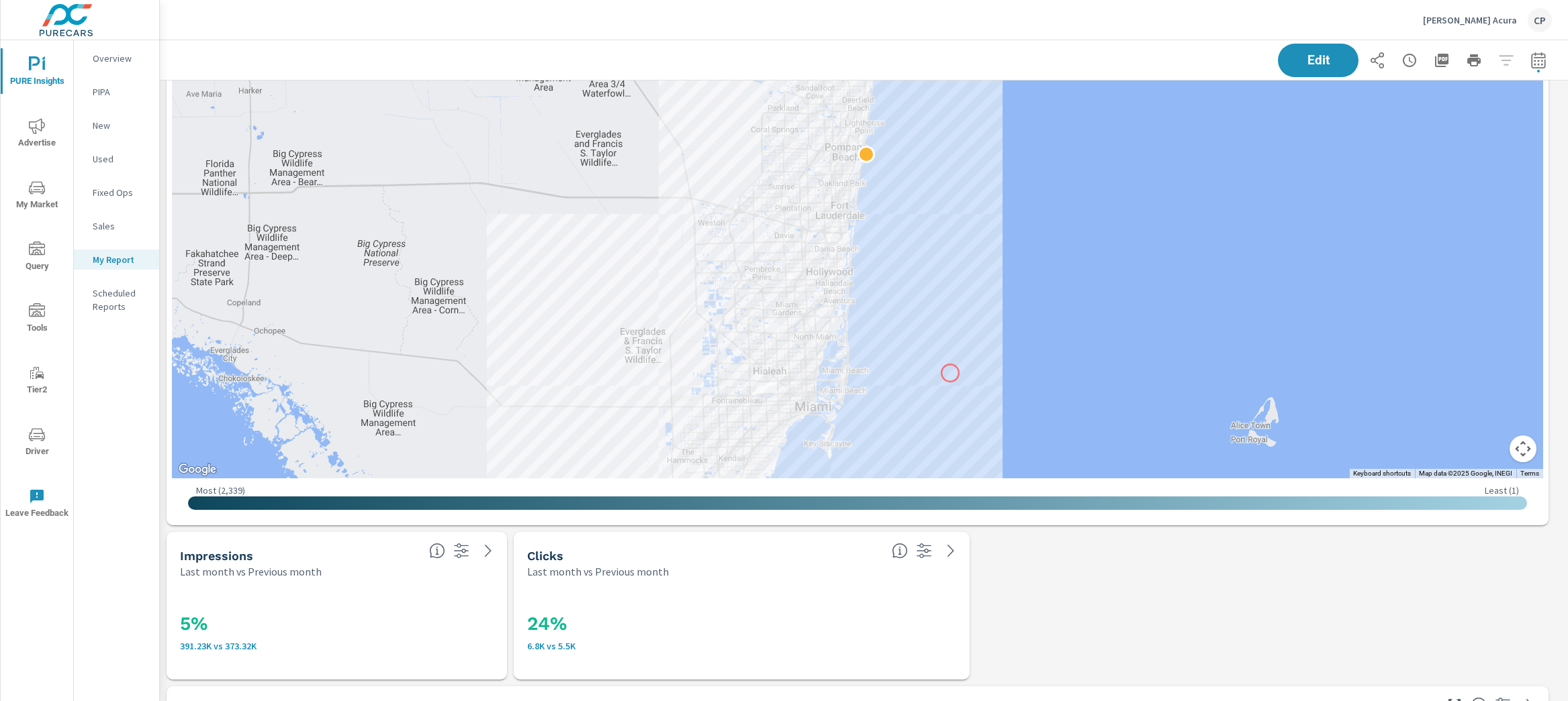
scroll to position [1657, 0]
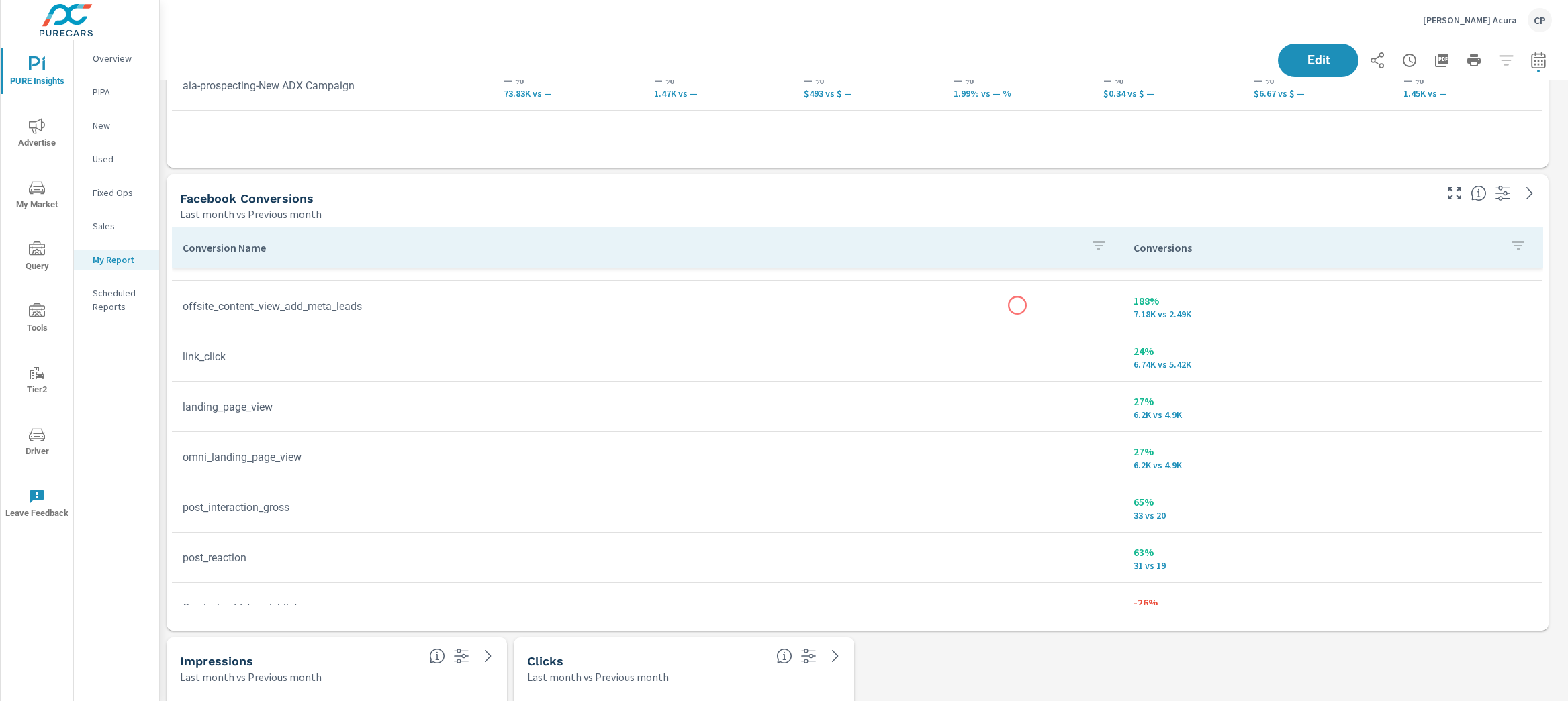
scroll to position [2558, 0]
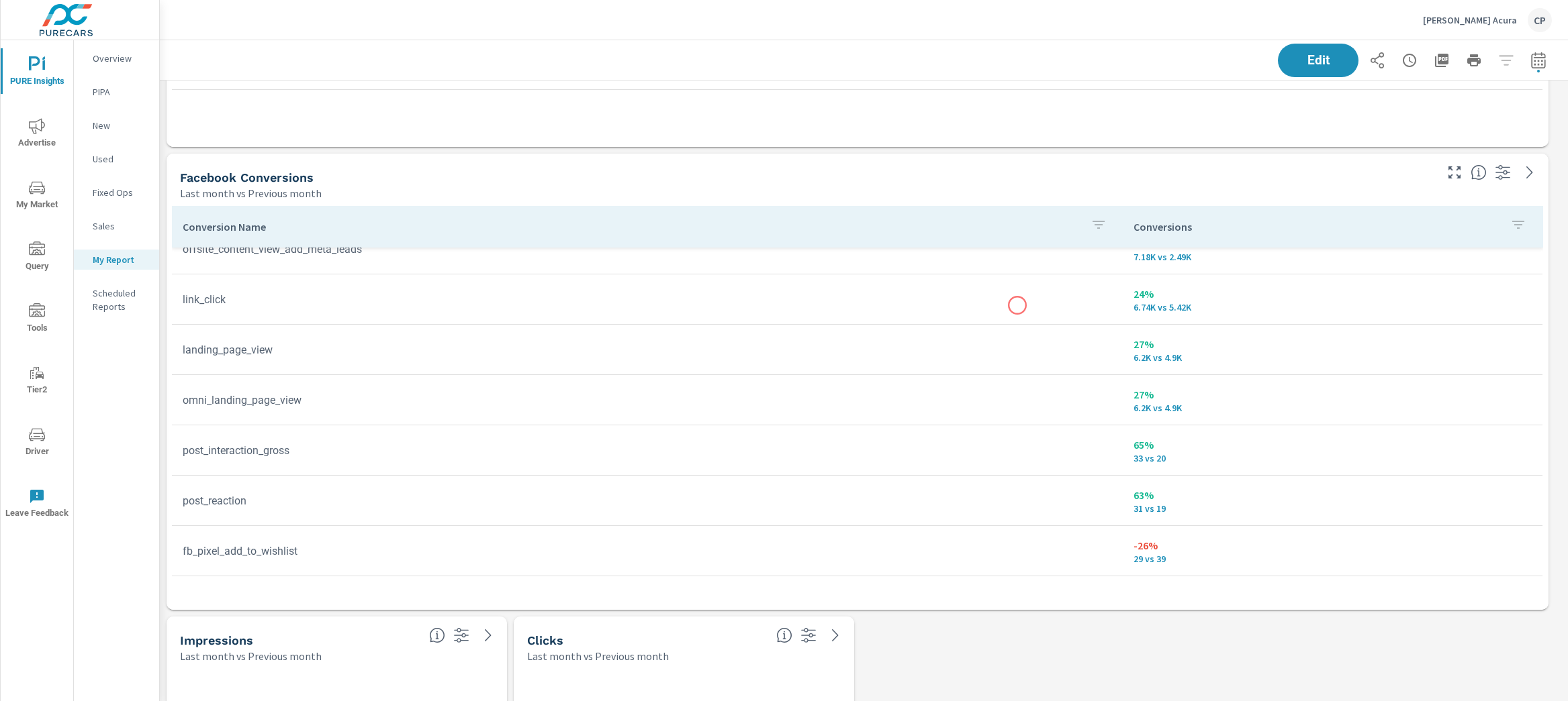
scroll to position [316, 0]
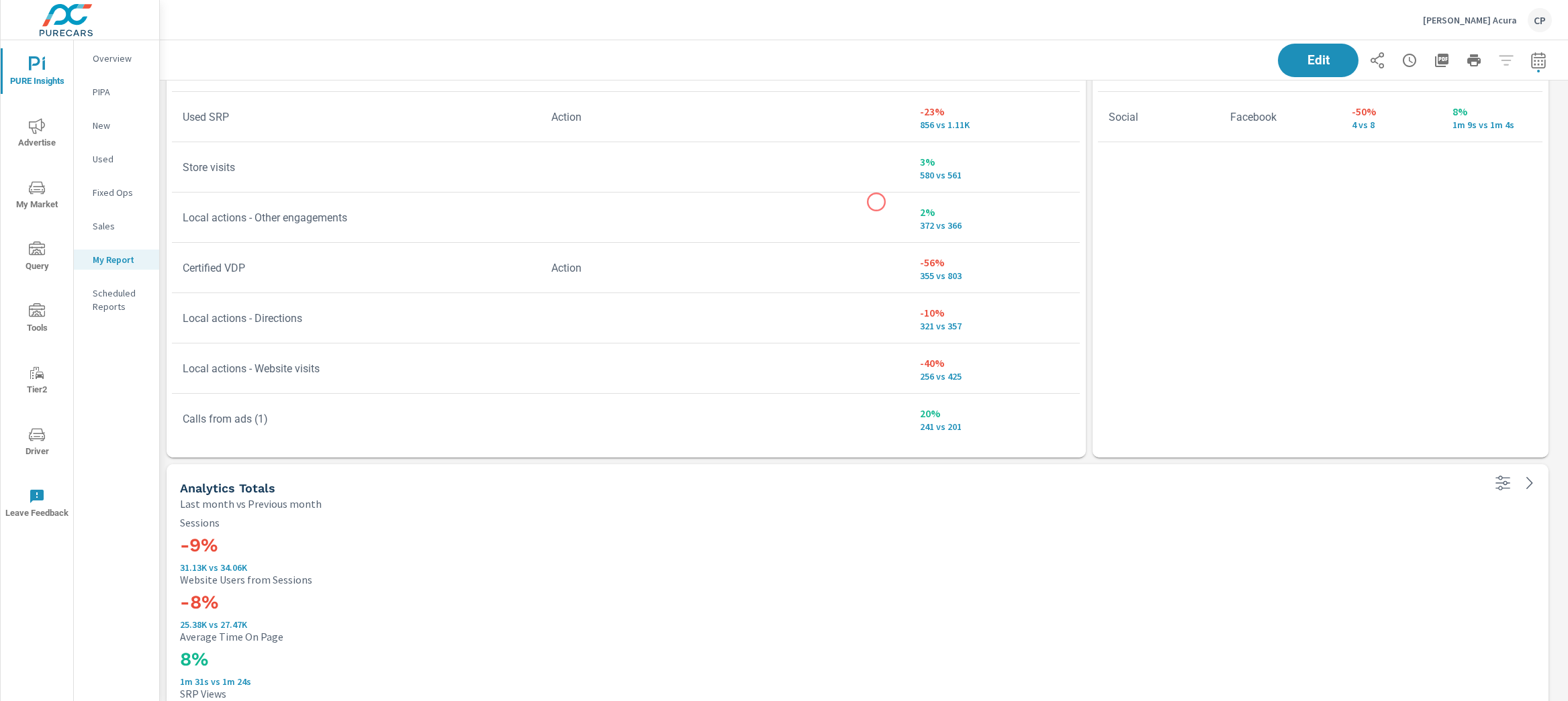
scroll to position [5644, 0]
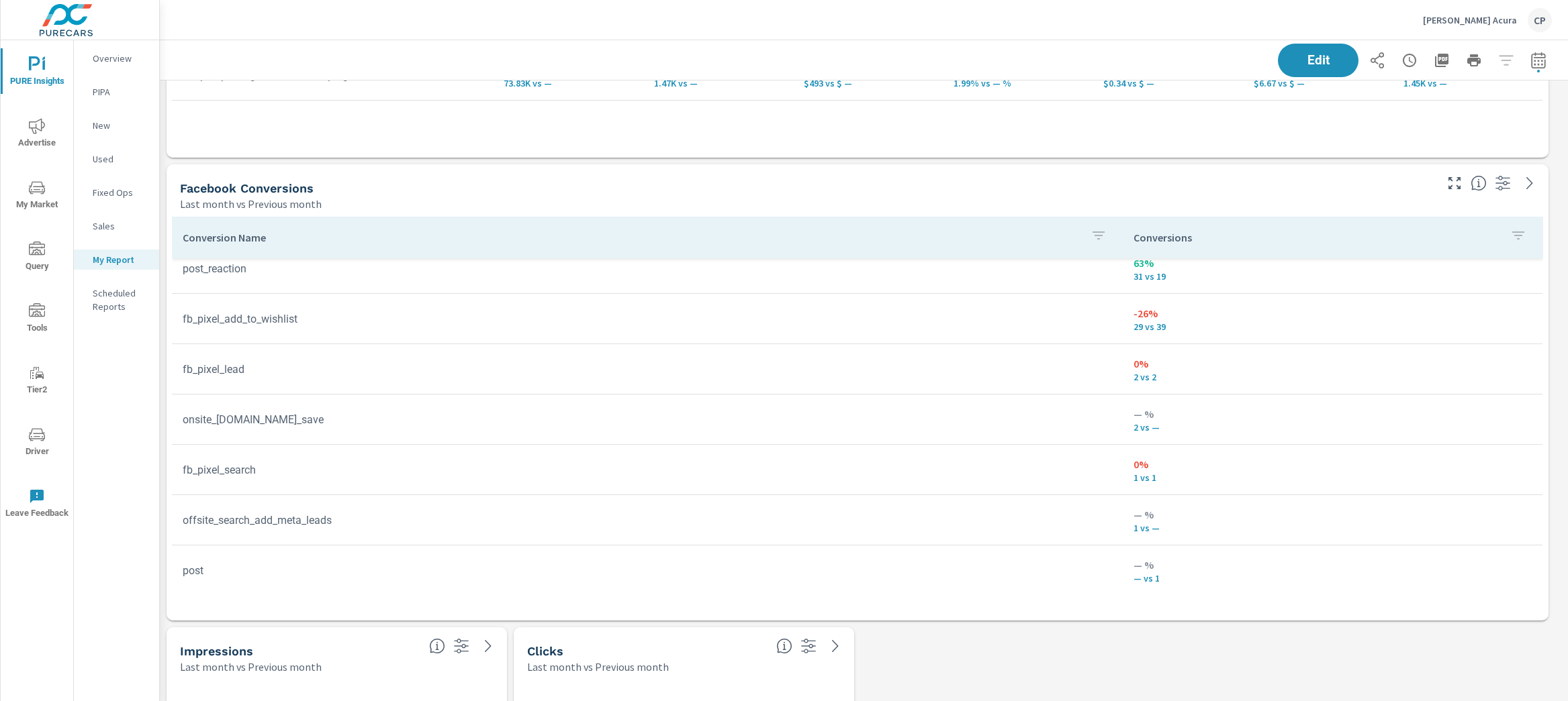
scroll to position [2510, 0]
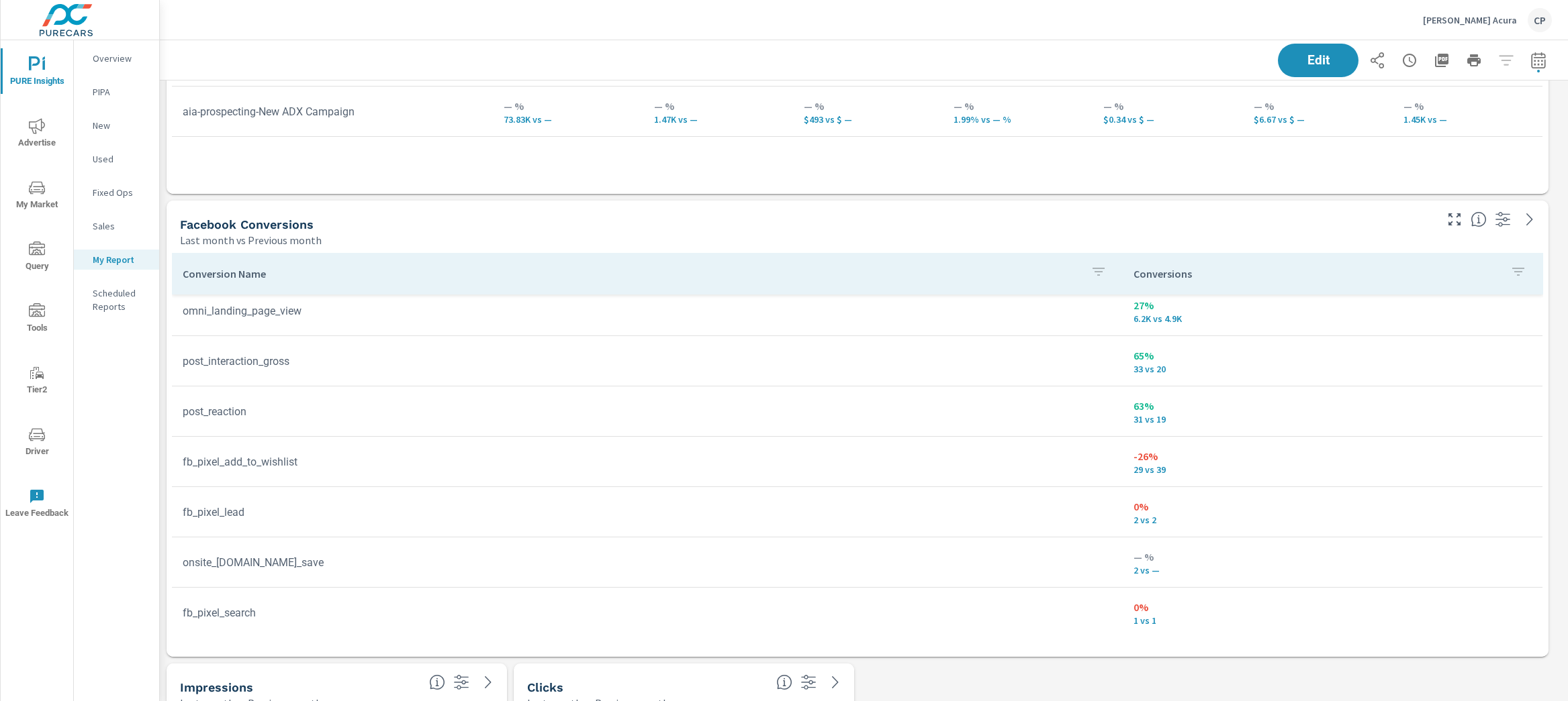
scroll to position [102, 0]
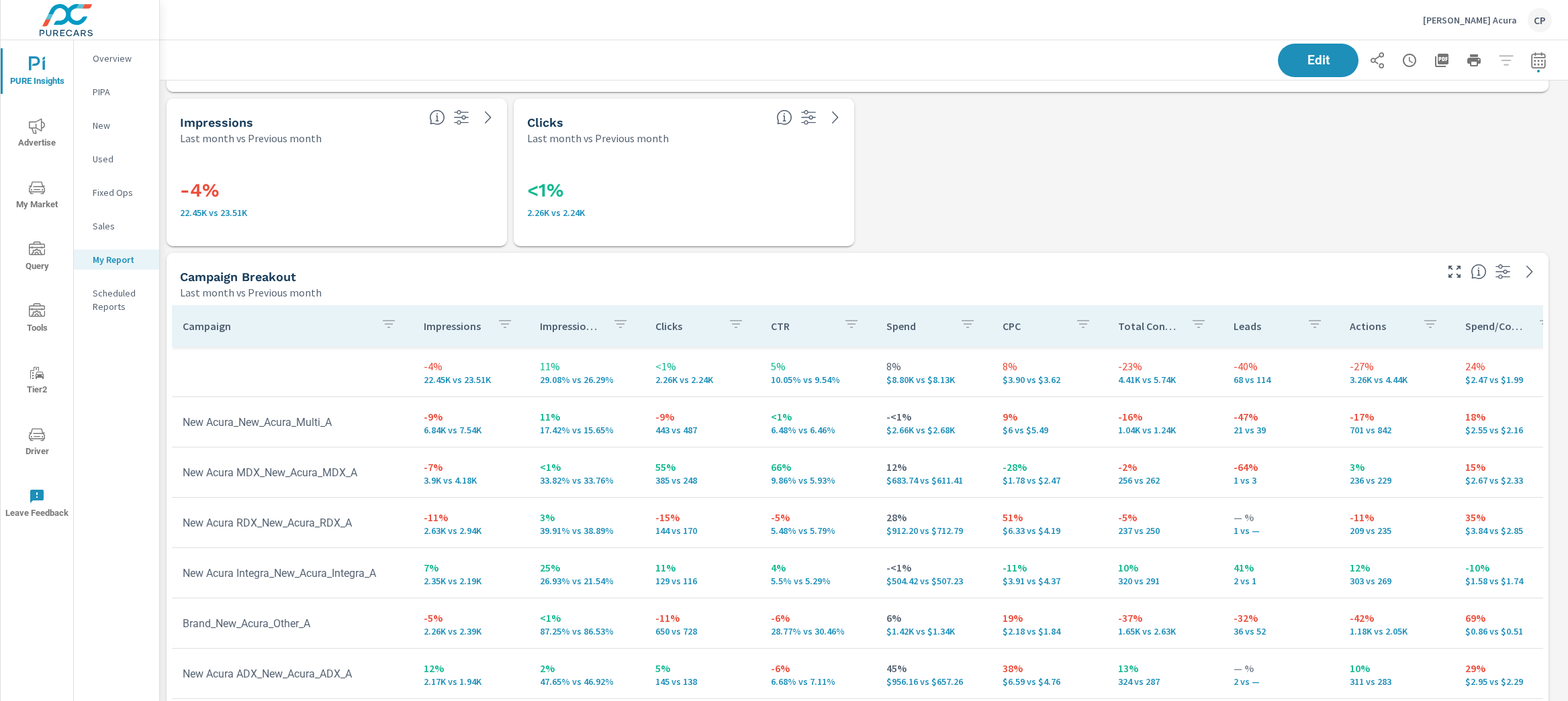
scroll to position [3846, 0]
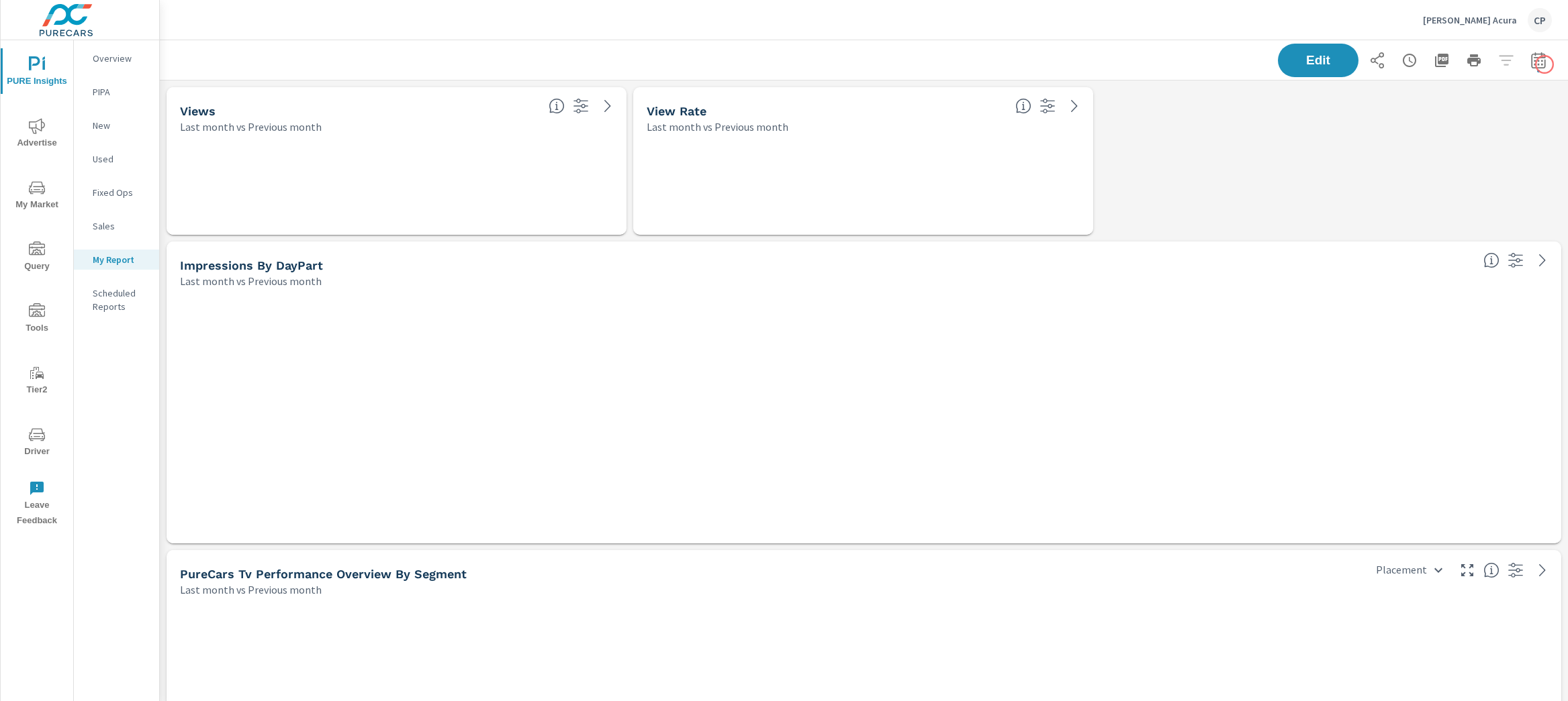
scroll to position [7, 7]
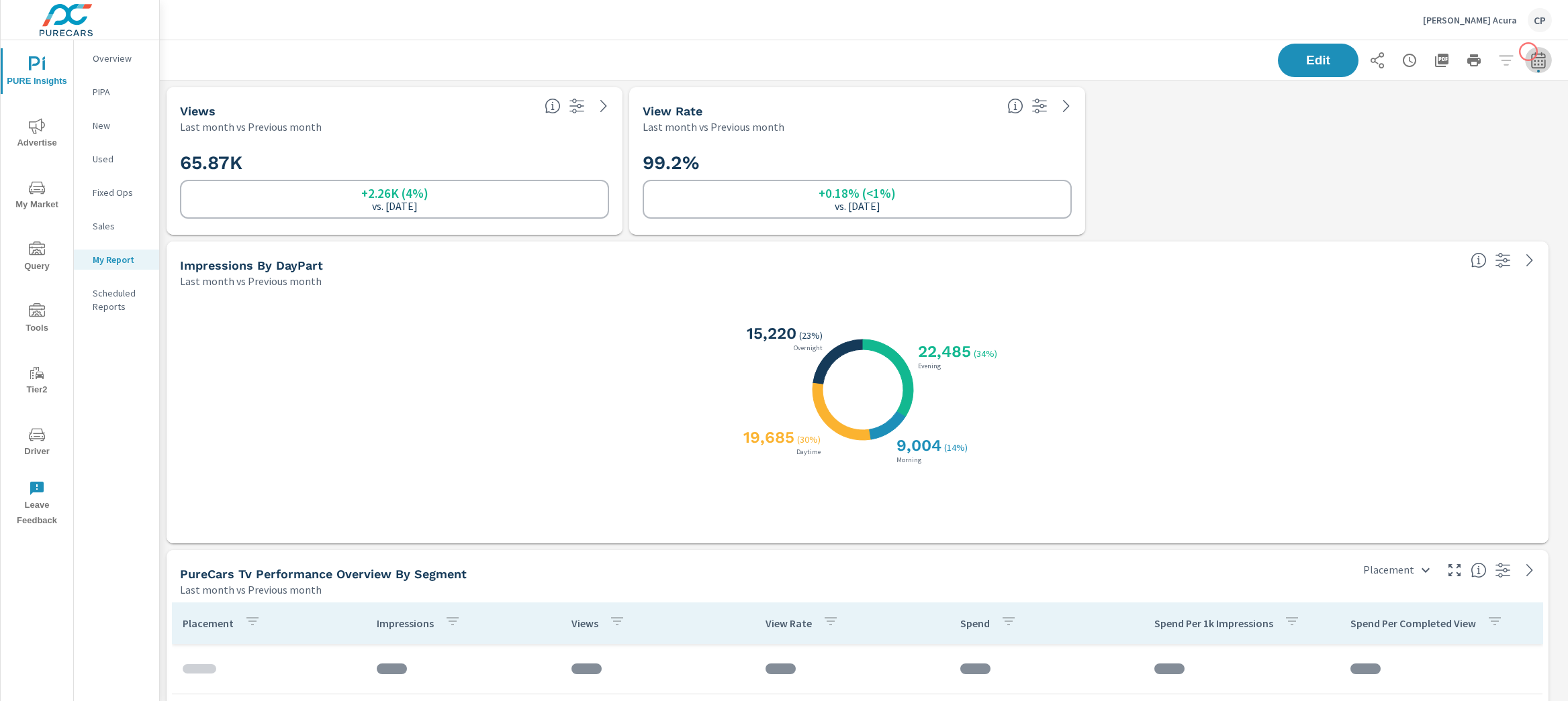
click at [1531, 52] on icon "button" at bounding box center [1538, 60] width 14 height 16
select select "Last month"
select select "Previous month"
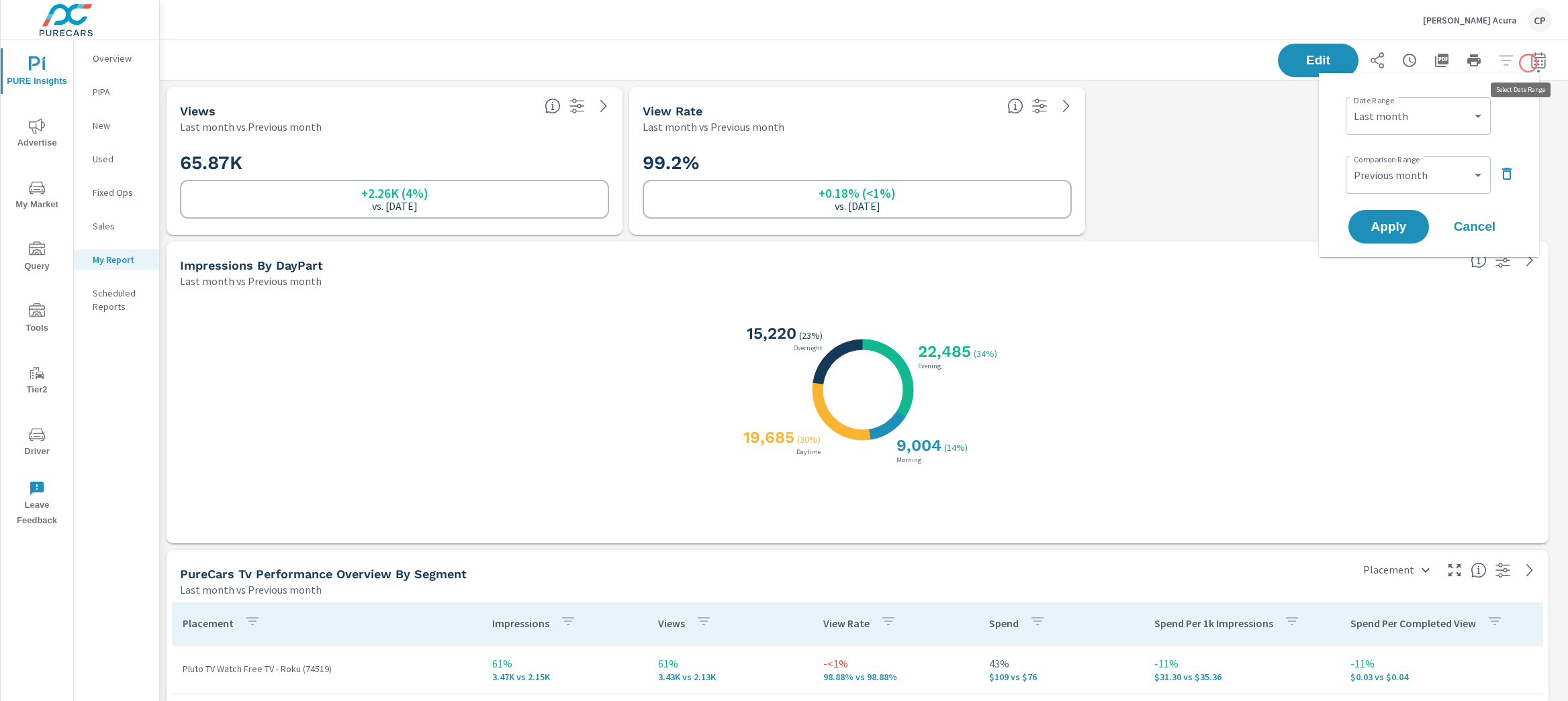
scroll to position [6515, 1422]
click at [1408, 109] on select "Custom Yesterday Last week Last 7 days Last 14 days Last 30 days Last 45 days L…" at bounding box center [1418, 115] width 135 height 27
click at [1351, 102] on select "Custom Yesterday Last week Last 7 days Last 14 days Last 30 days Last 45 days L…" at bounding box center [1418, 115] width 135 height 27
select select "Month to date"
click at [1444, 175] on select "Custom Previous period Previous month Previous year" at bounding box center [1418, 175] width 135 height 27
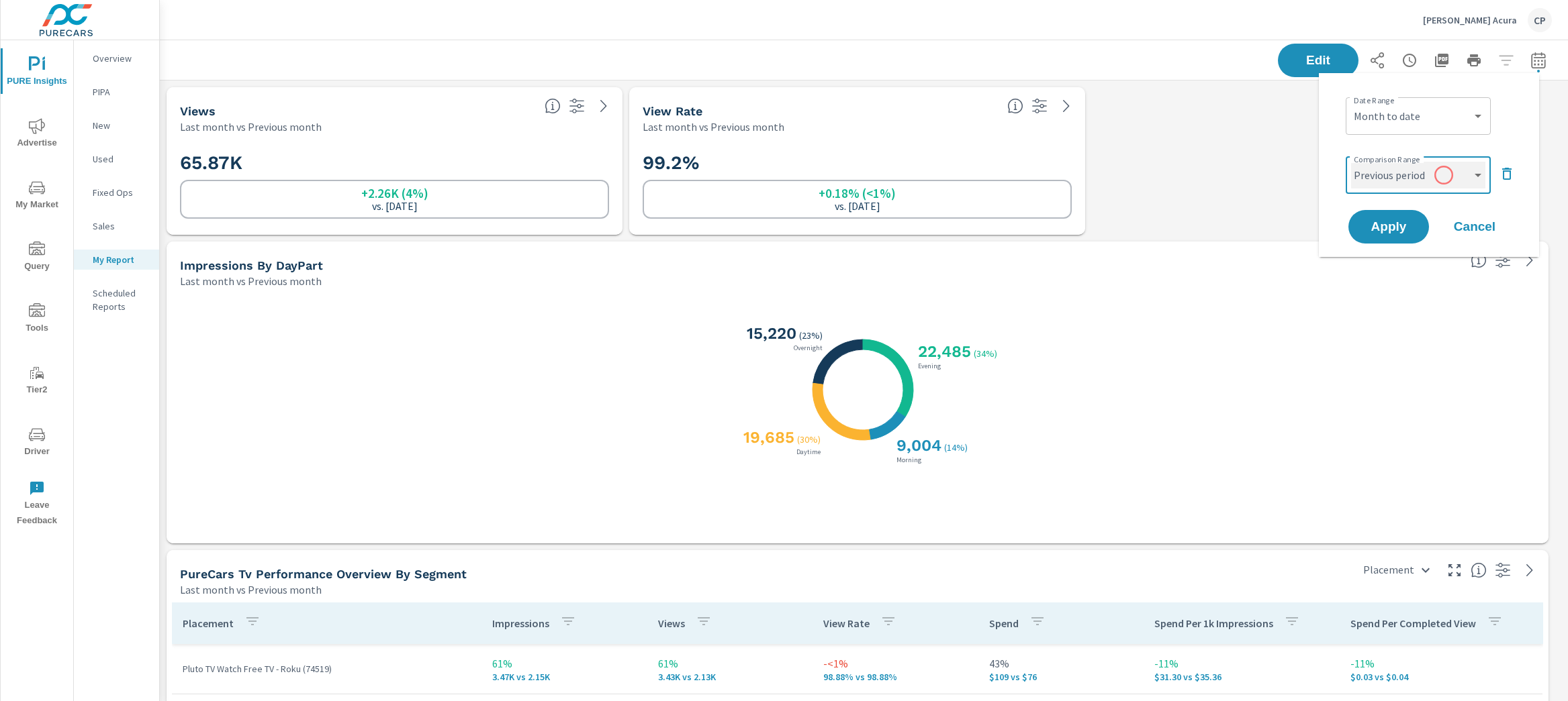
click at [1351, 162] on select "Custom Previous period Previous month Previous year" at bounding box center [1418, 175] width 135 height 27
select select "Previous period"
click at [1392, 232] on span "Apply" at bounding box center [1389, 227] width 55 height 13
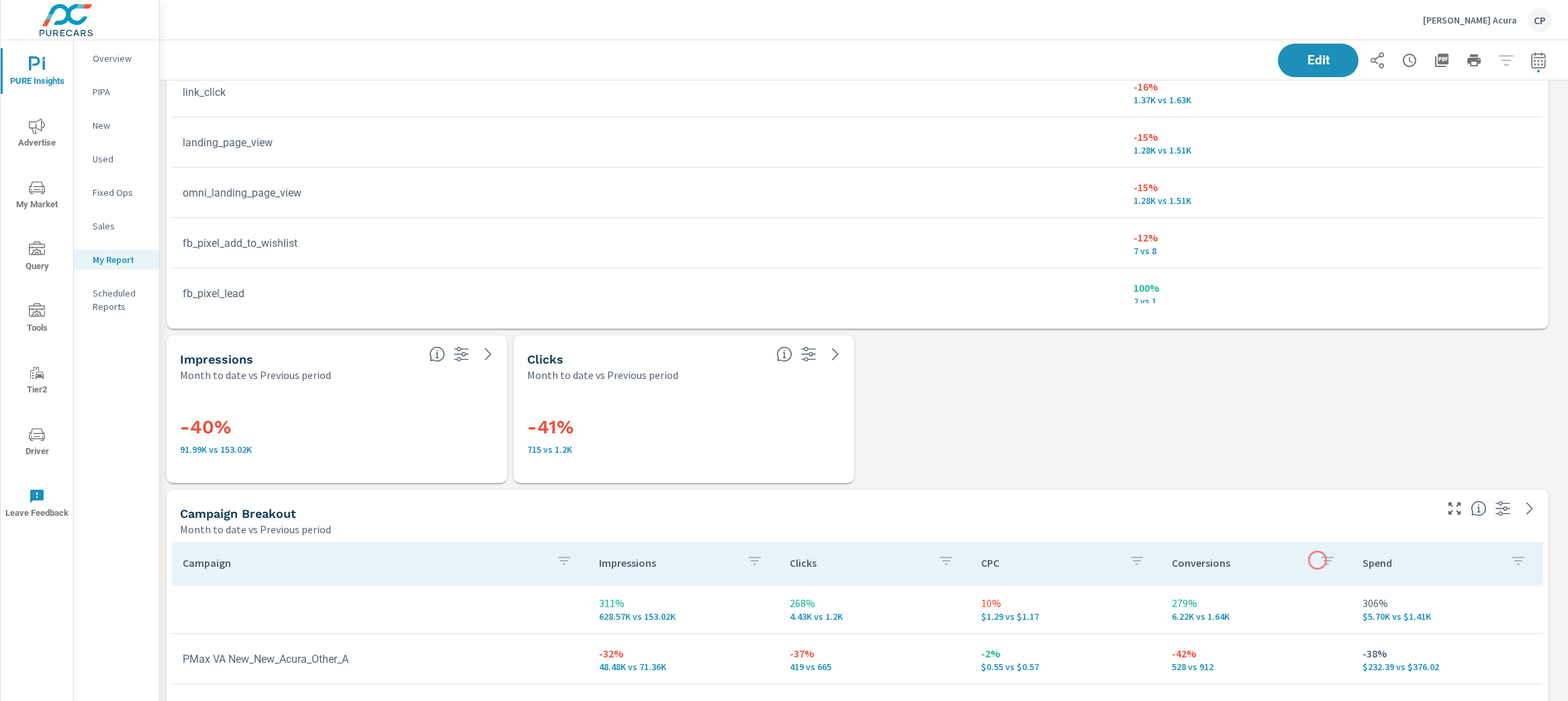
scroll to position [3242, 0]
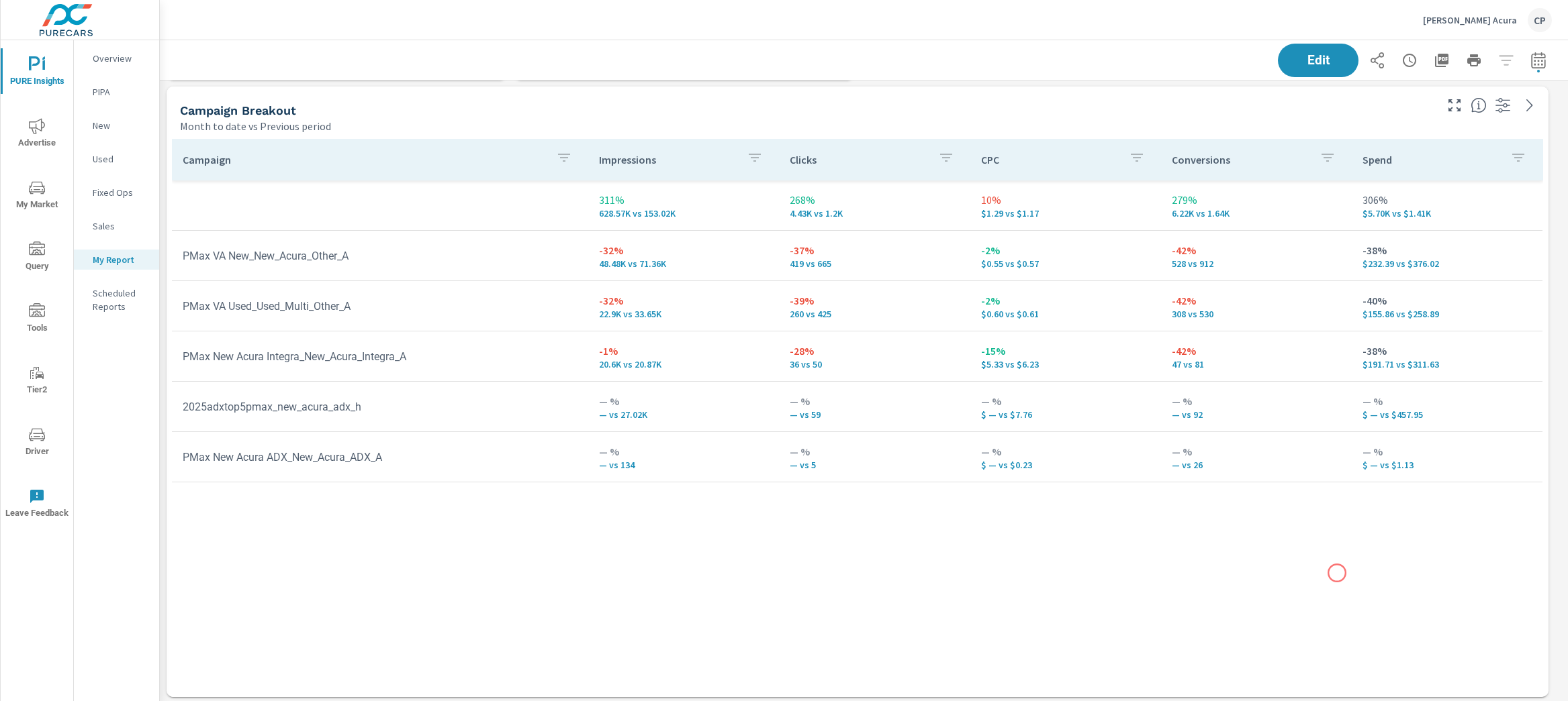
click at [1337, 573] on div "Campaign Impressions Clicks CPC Conversions Spend 311% 628.57K vs 153.02K 268% …" at bounding box center [857, 405] width 1371 height 533
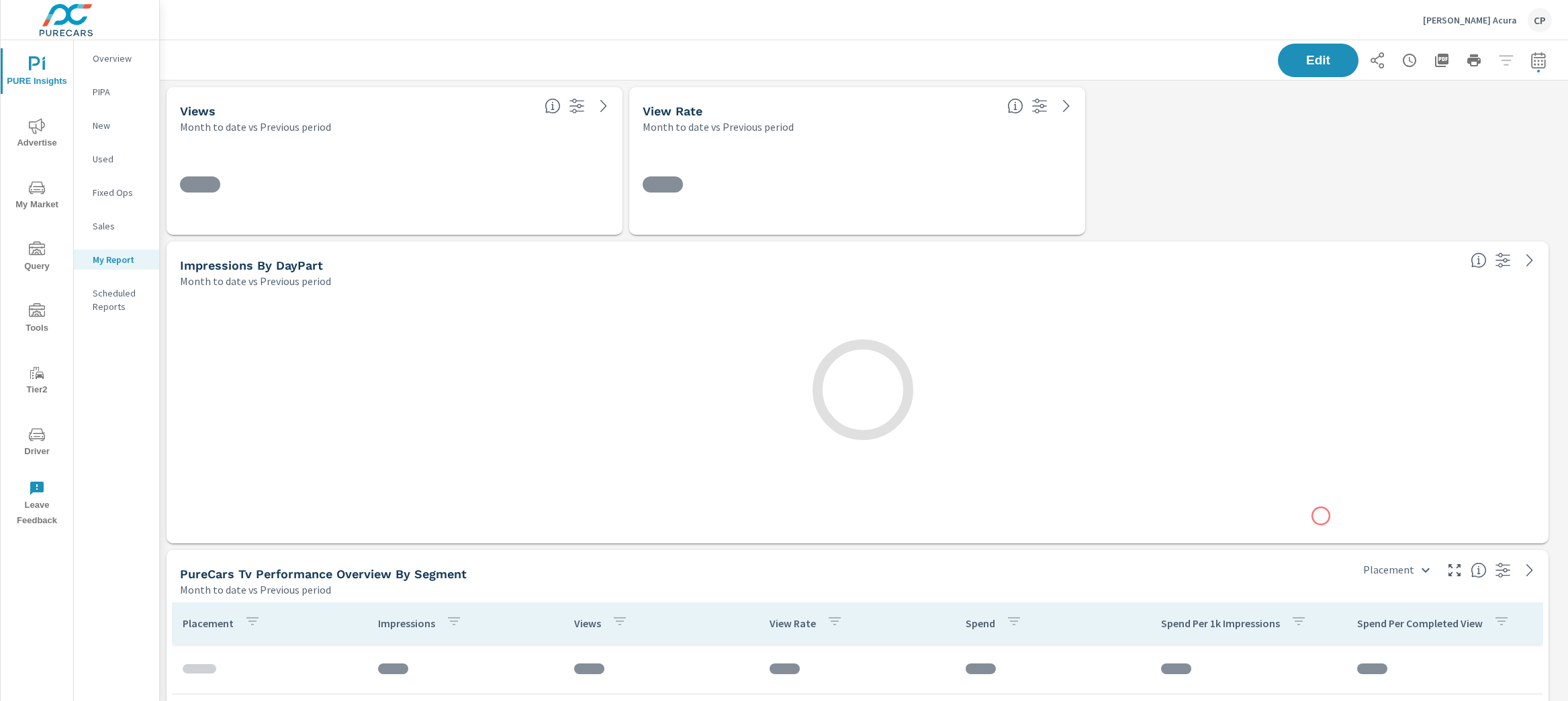
scroll to position [6515, 1422]
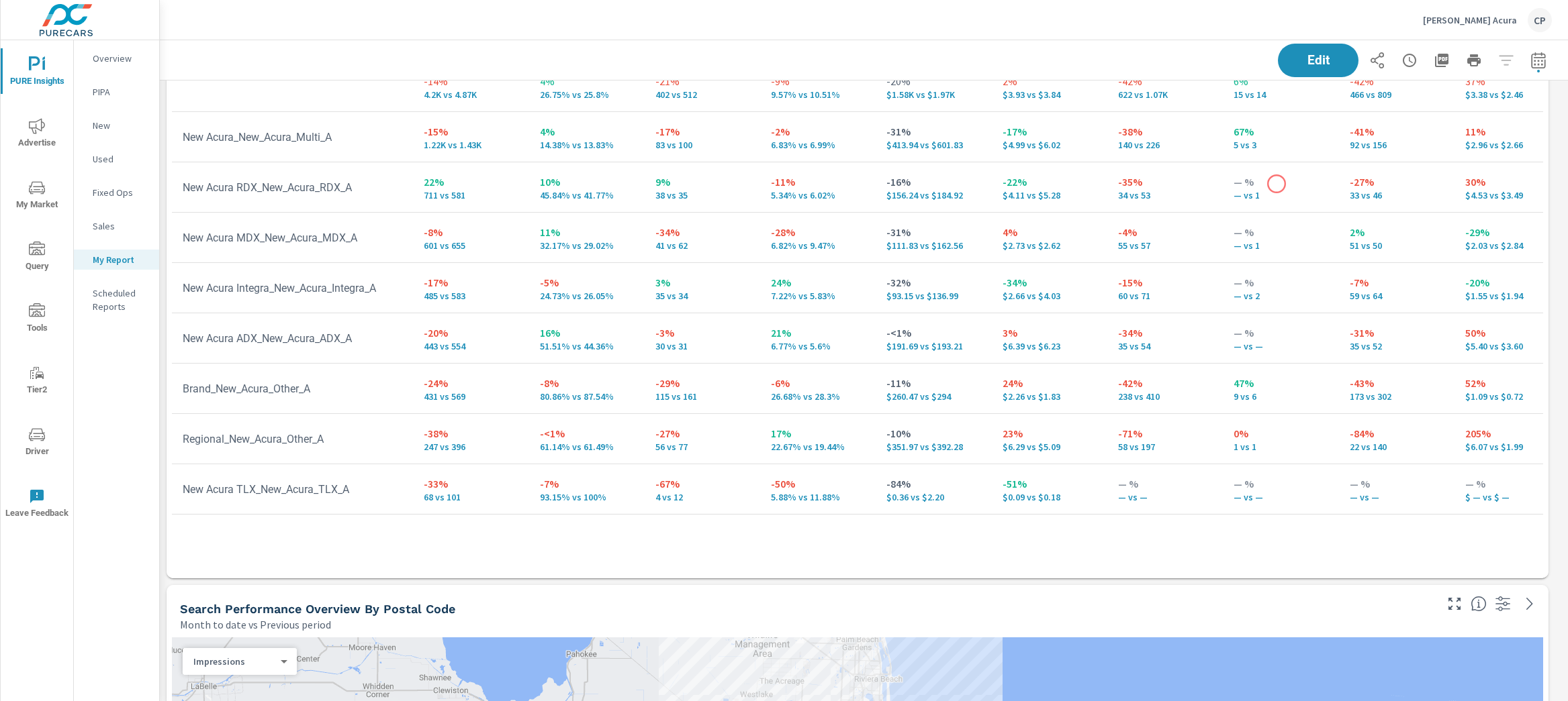
scroll to position [4156, 0]
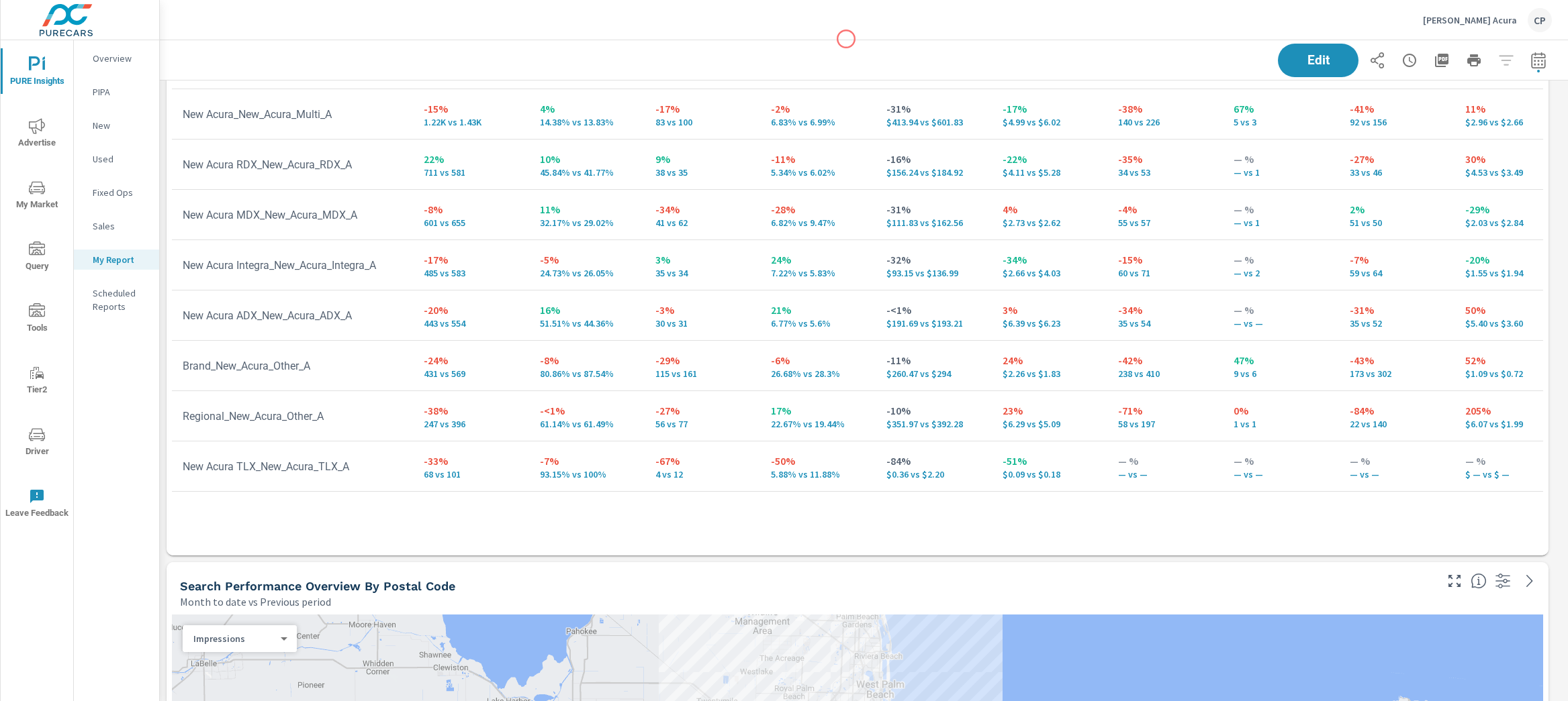
click at [846, 39] on div "Phil Smith Acura CP" at bounding box center [864, 20] width 1376 height 40
click at [884, 38] on div "Phil Smith Acura CP" at bounding box center [864, 20] width 1376 height 40
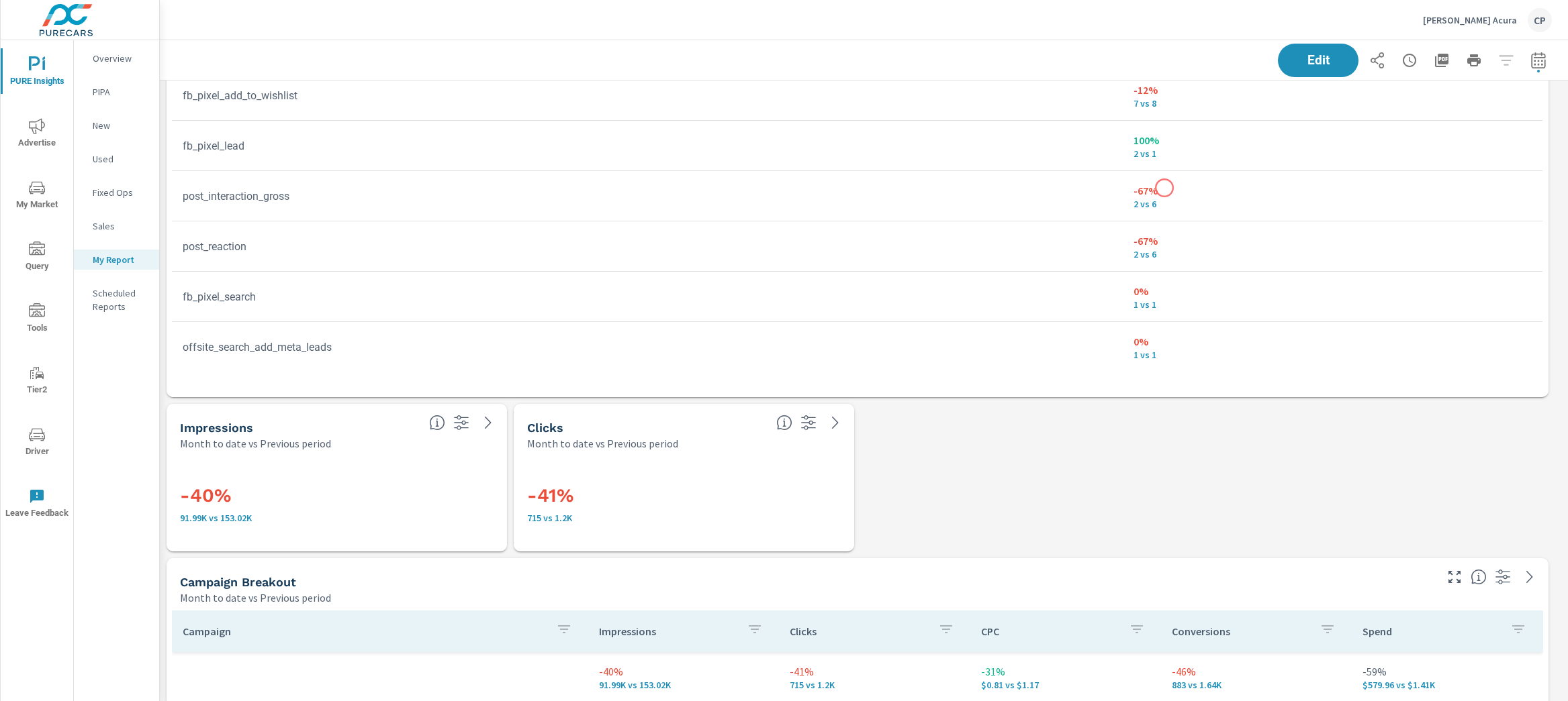
scroll to position [2609, 0]
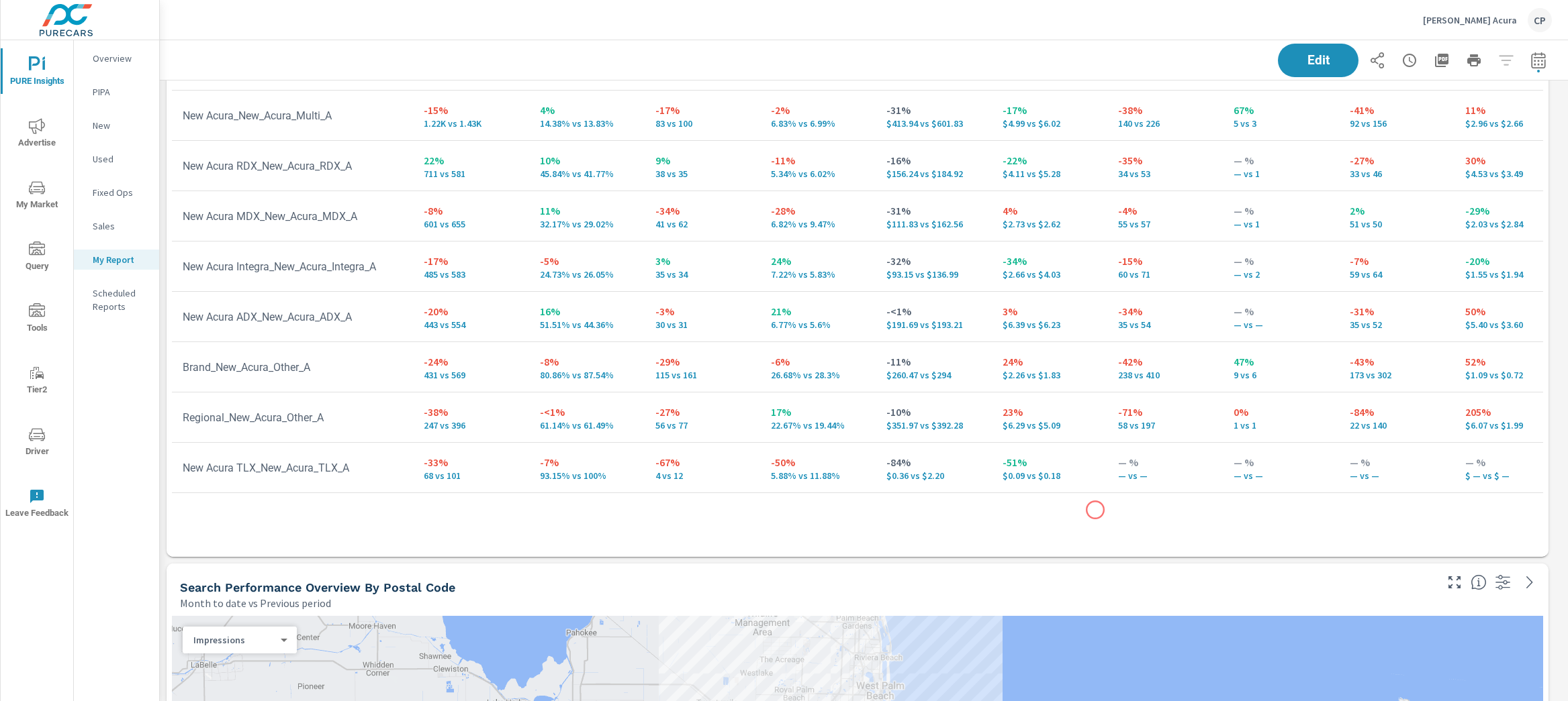
scroll to position [4152, 0]
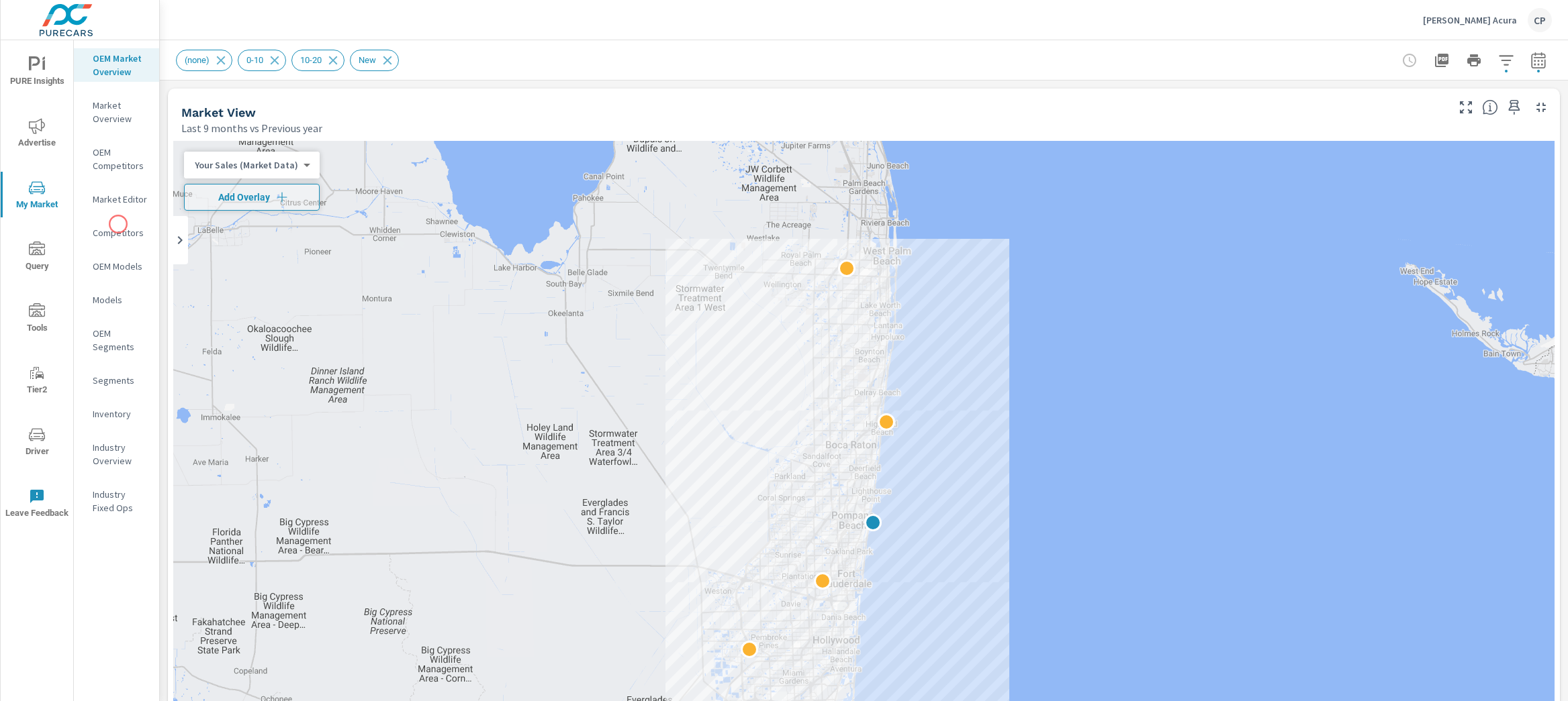
click at [119, 226] on p "Competitors" at bounding box center [120, 233] width 56 height 14
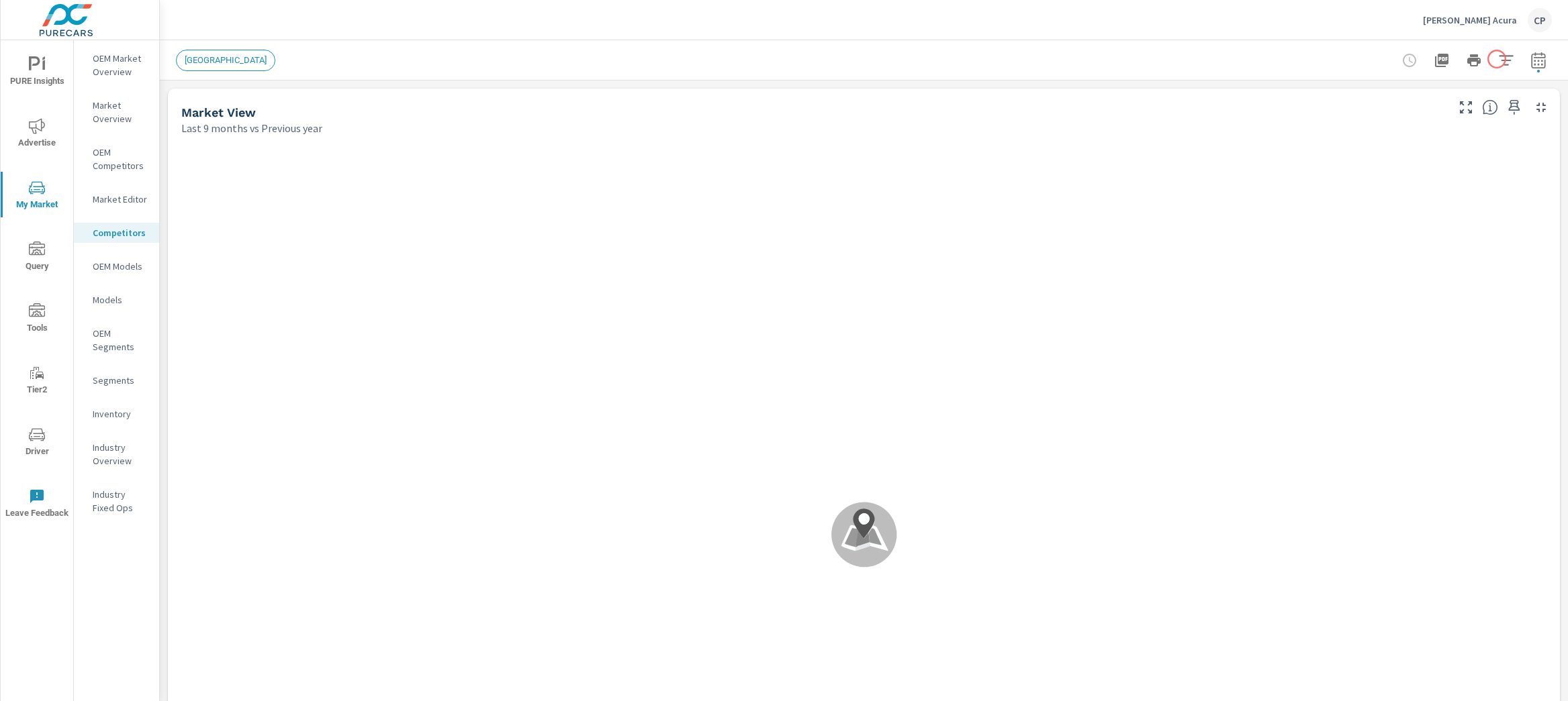
click at [1498, 63] on icon "button" at bounding box center [1506, 60] width 16 height 16
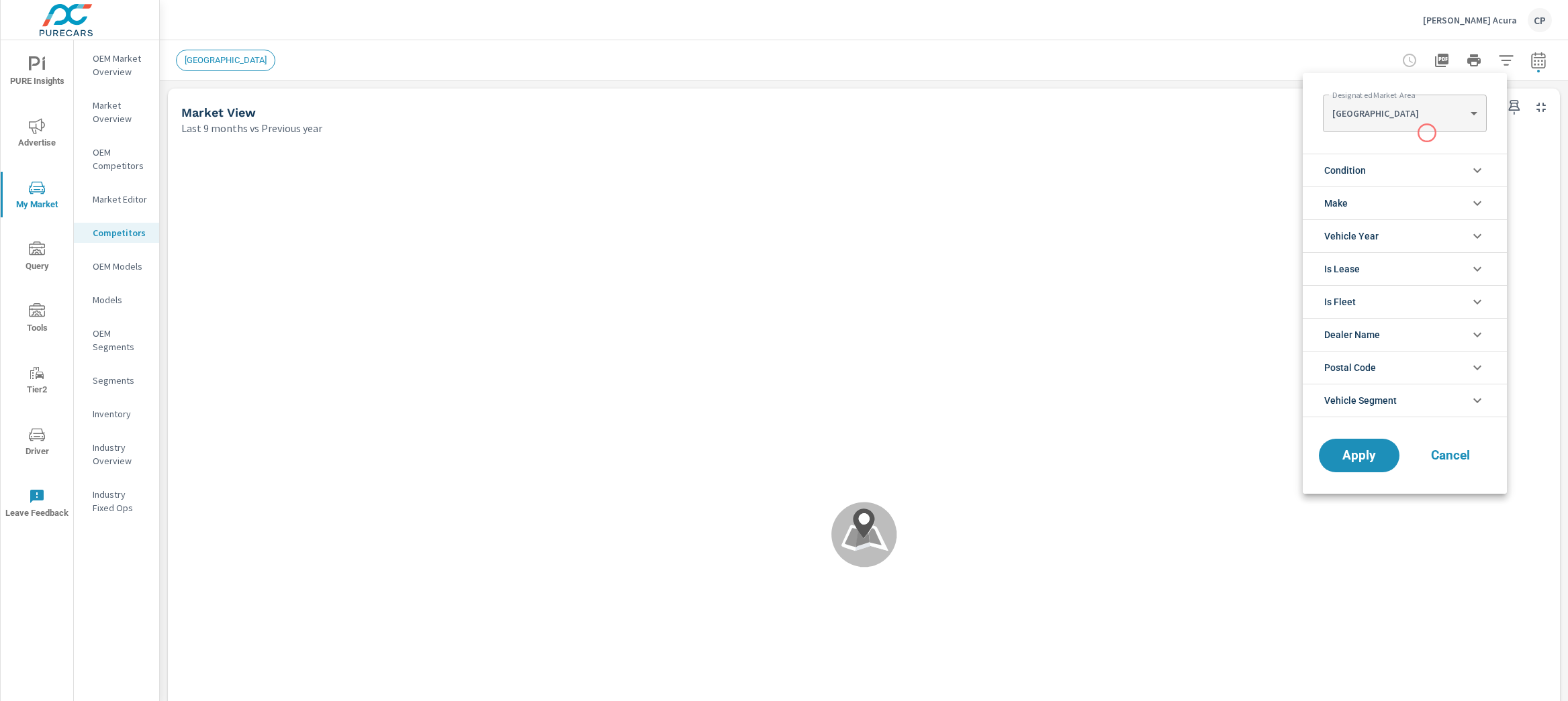
click at [1433, 125] on body "PURE Insights Advertise My Market Query Tools Tier2 Driver Leave Feedback OEM M…" at bounding box center [784, 350] width 1568 height 701
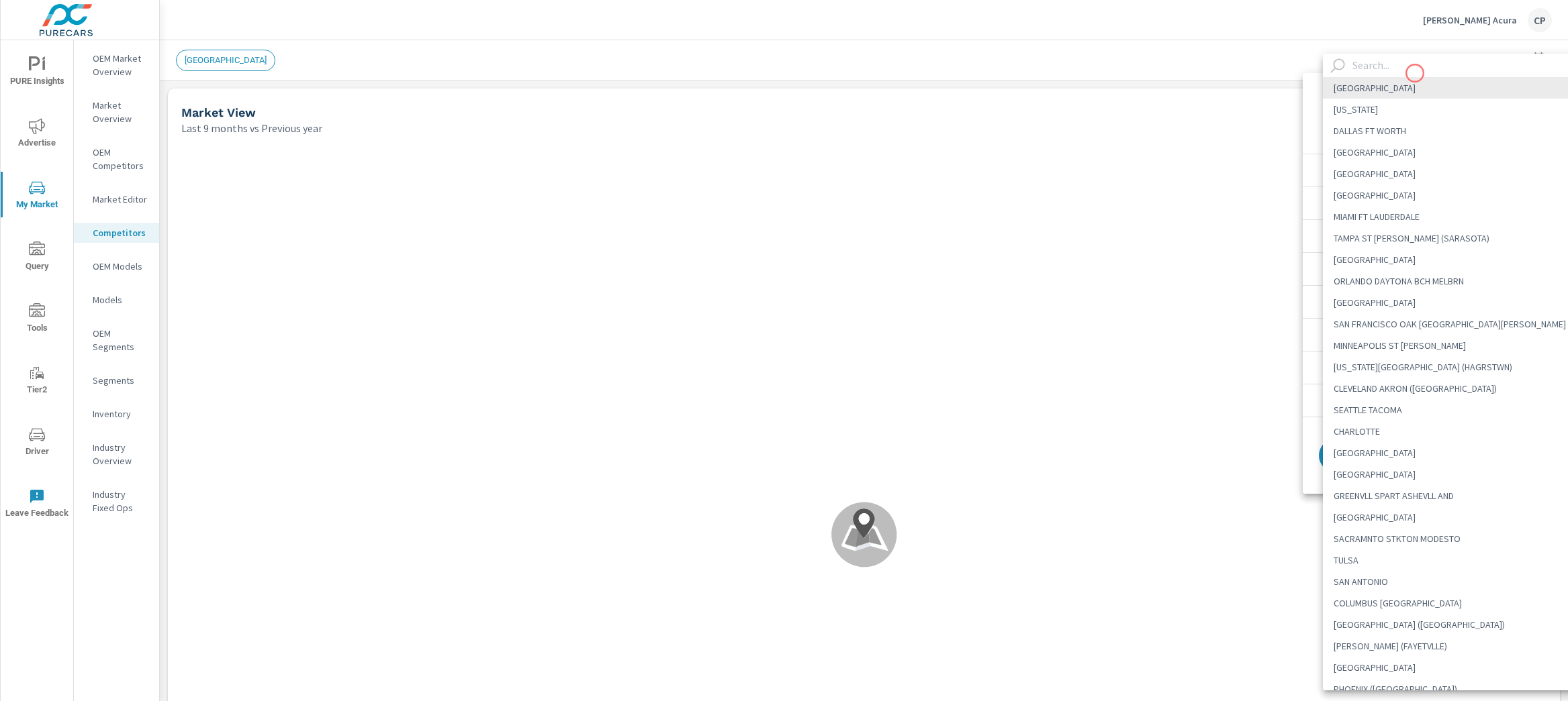
click at [1414, 73] on input "text" at bounding box center [1468, 65] width 242 height 24
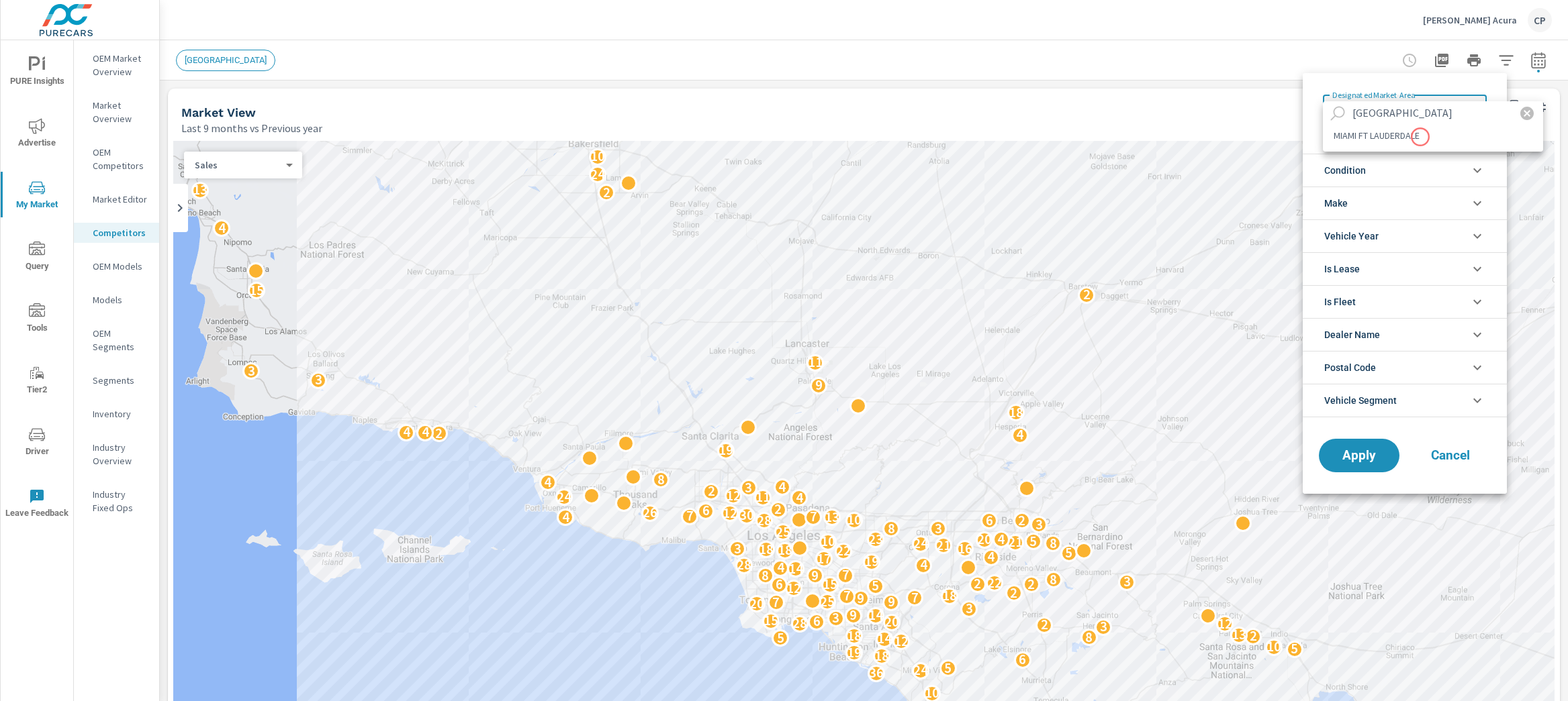
type input "[GEOGRAPHIC_DATA]"
click at [1421, 140] on li "MIAMI FT LAUDERDALE" at bounding box center [1433, 135] width 220 height 21
type Area "MIAMI FT LAUDERDALE"
click at [1387, 169] on li "Condition" at bounding box center [1404, 170] width 204 height 33
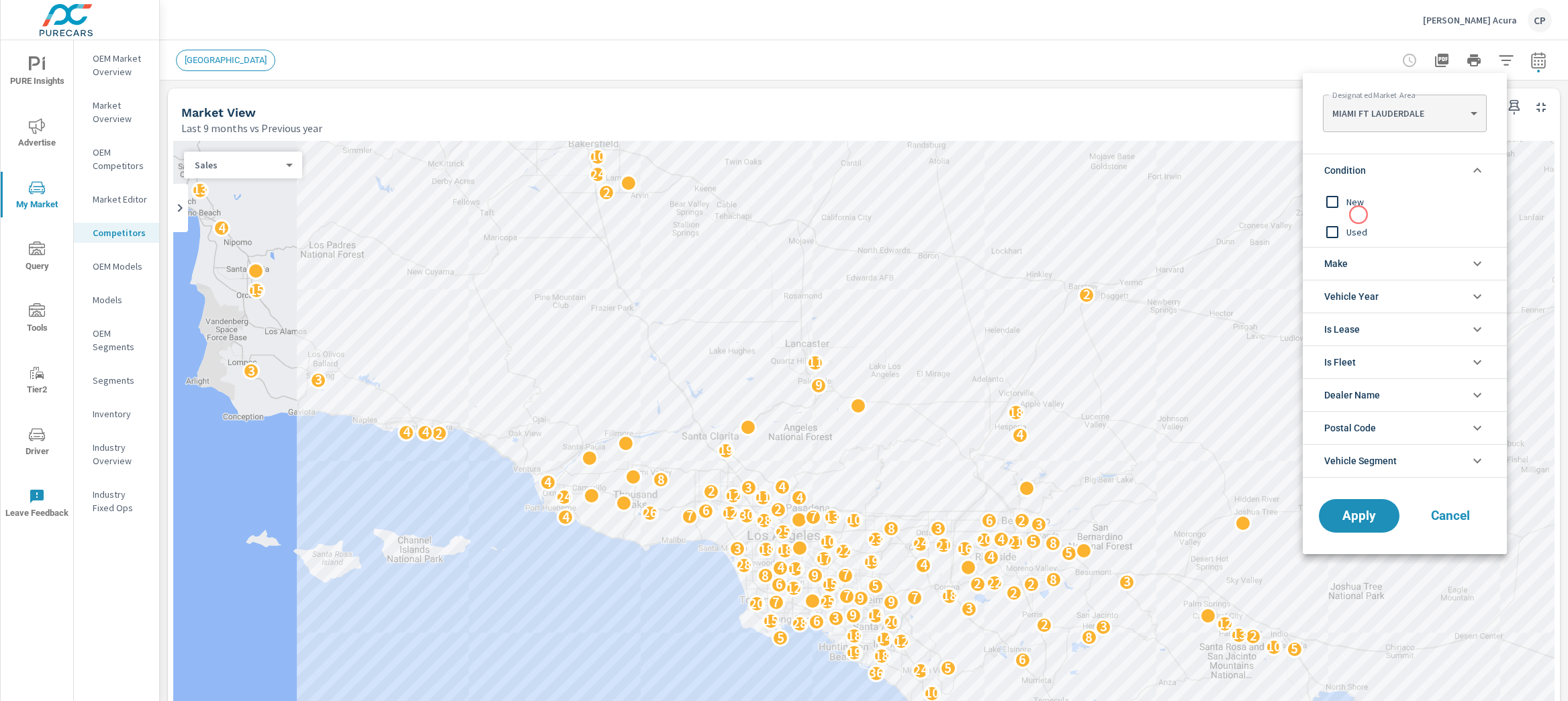
click at [1360, 206] on span "New" at bounding box center [1420, 202] width 147 height 16
click at [1374, 531] on button "Apply" at bounding box center [1358, 516] width 83 height 35
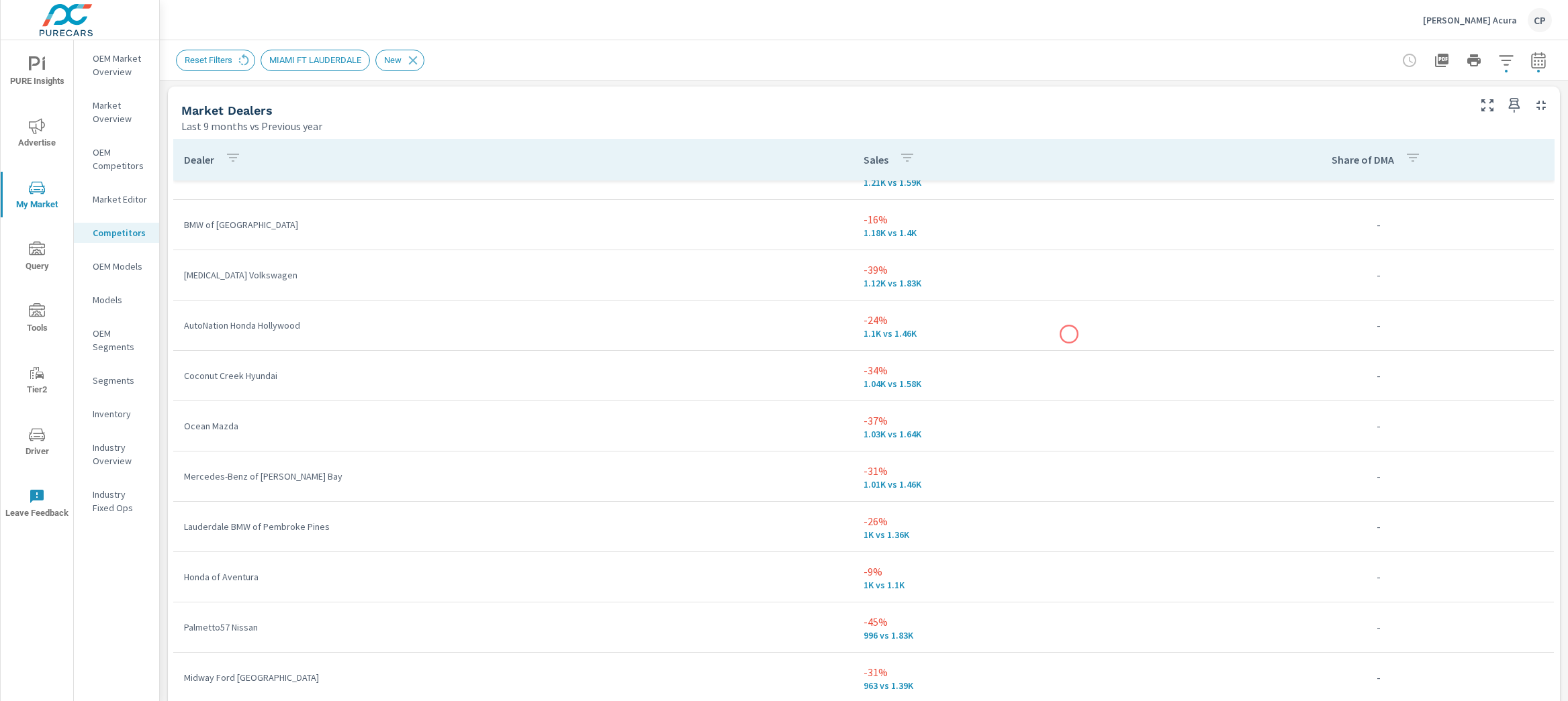
scroll to position [2492, 0]
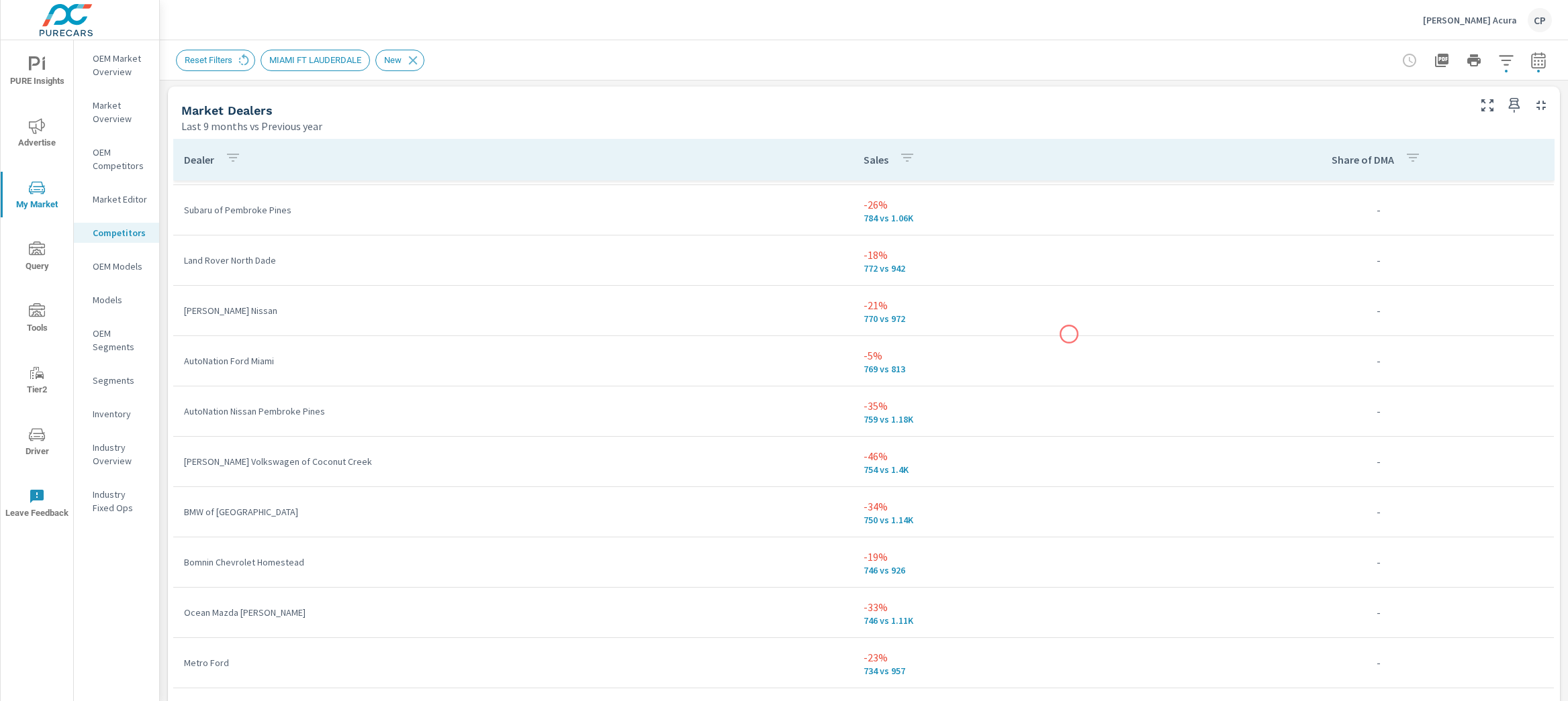
scroll to position [3878, 0]
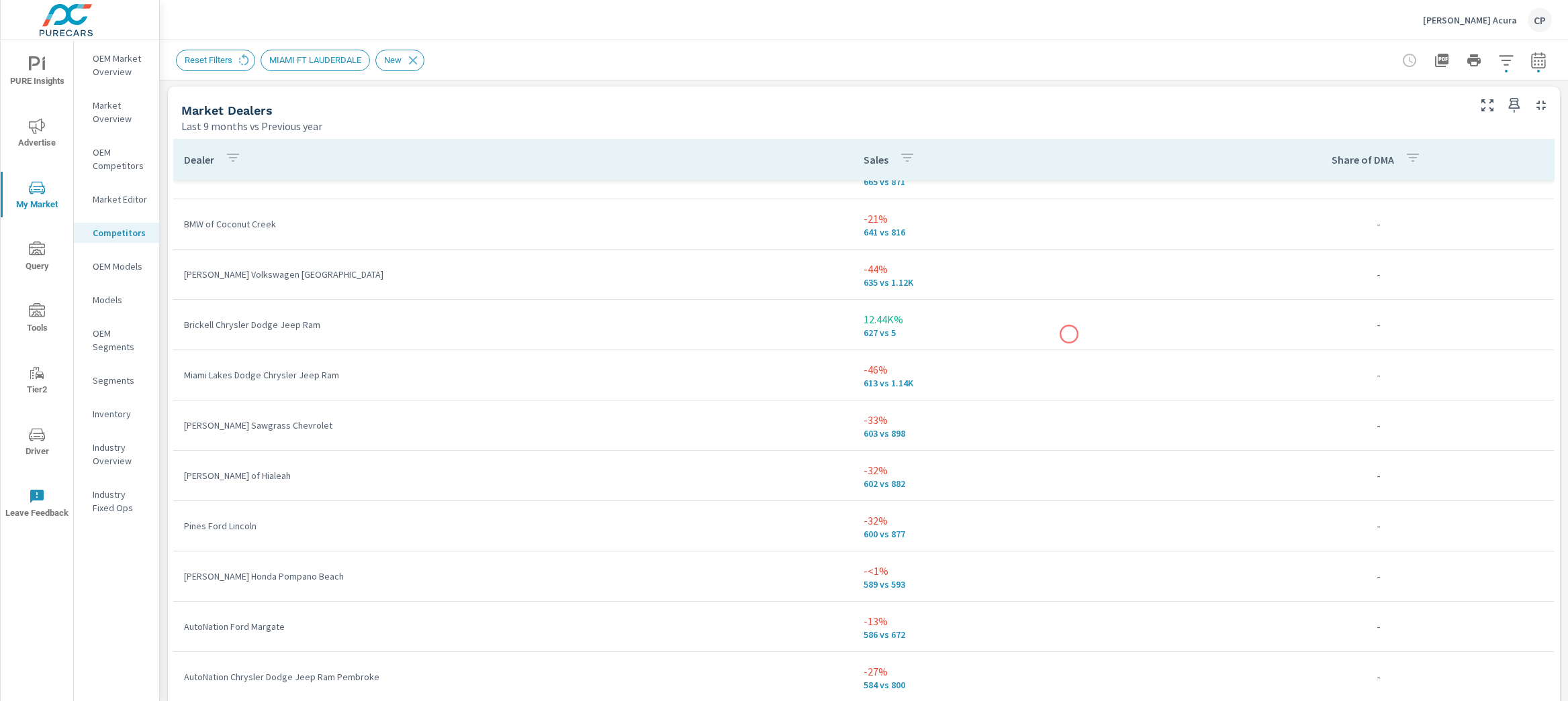
scroll to position [4719, 0]
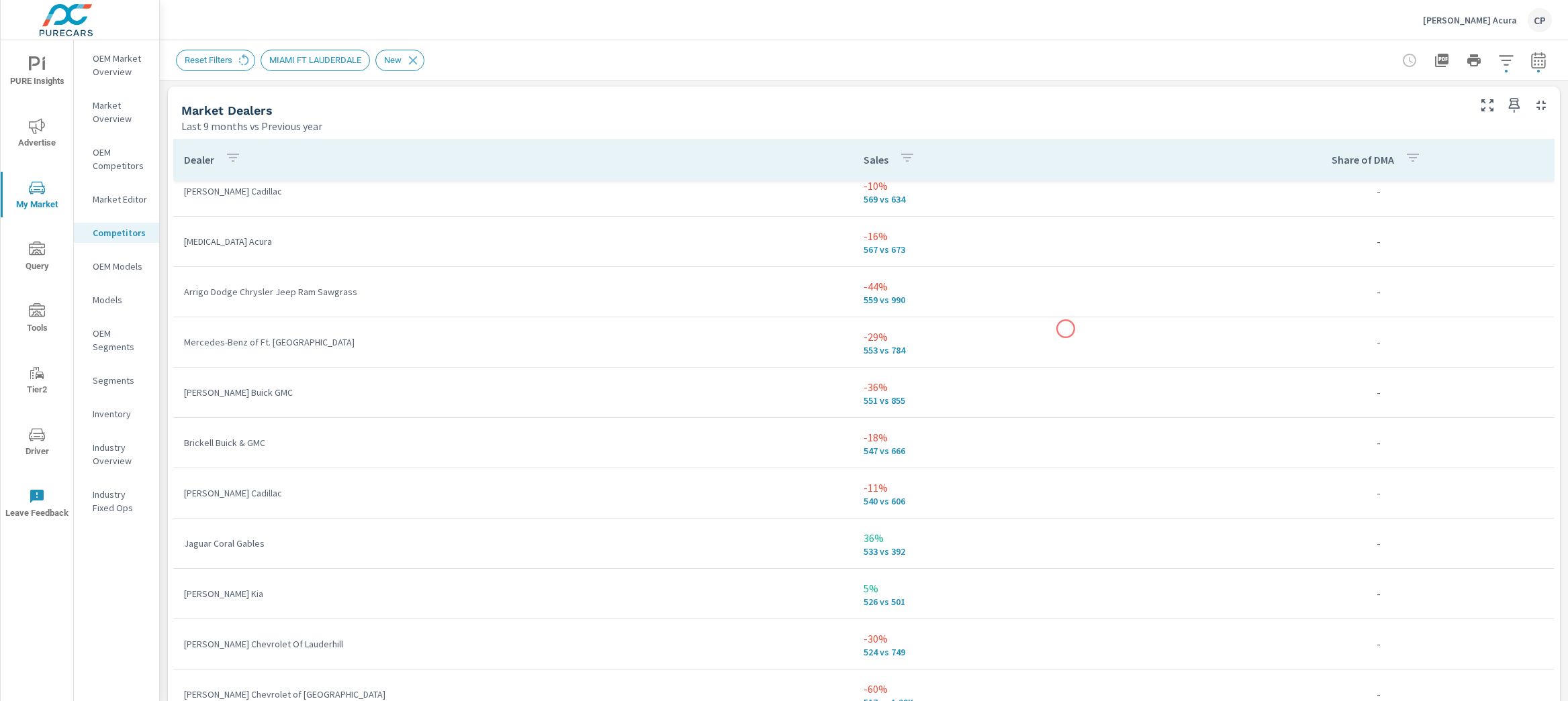
scroll to position [5265, 0]
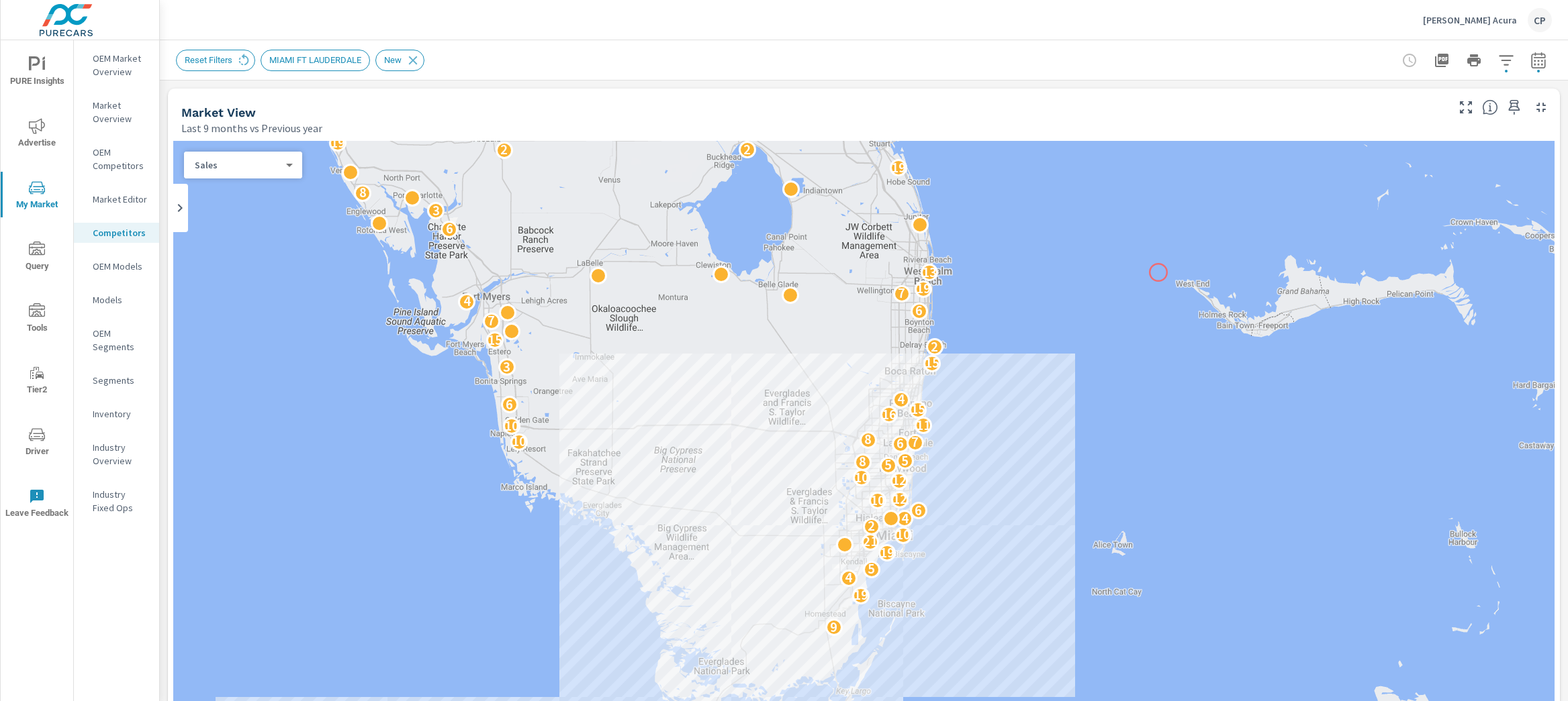
scroll to position [944, 0]
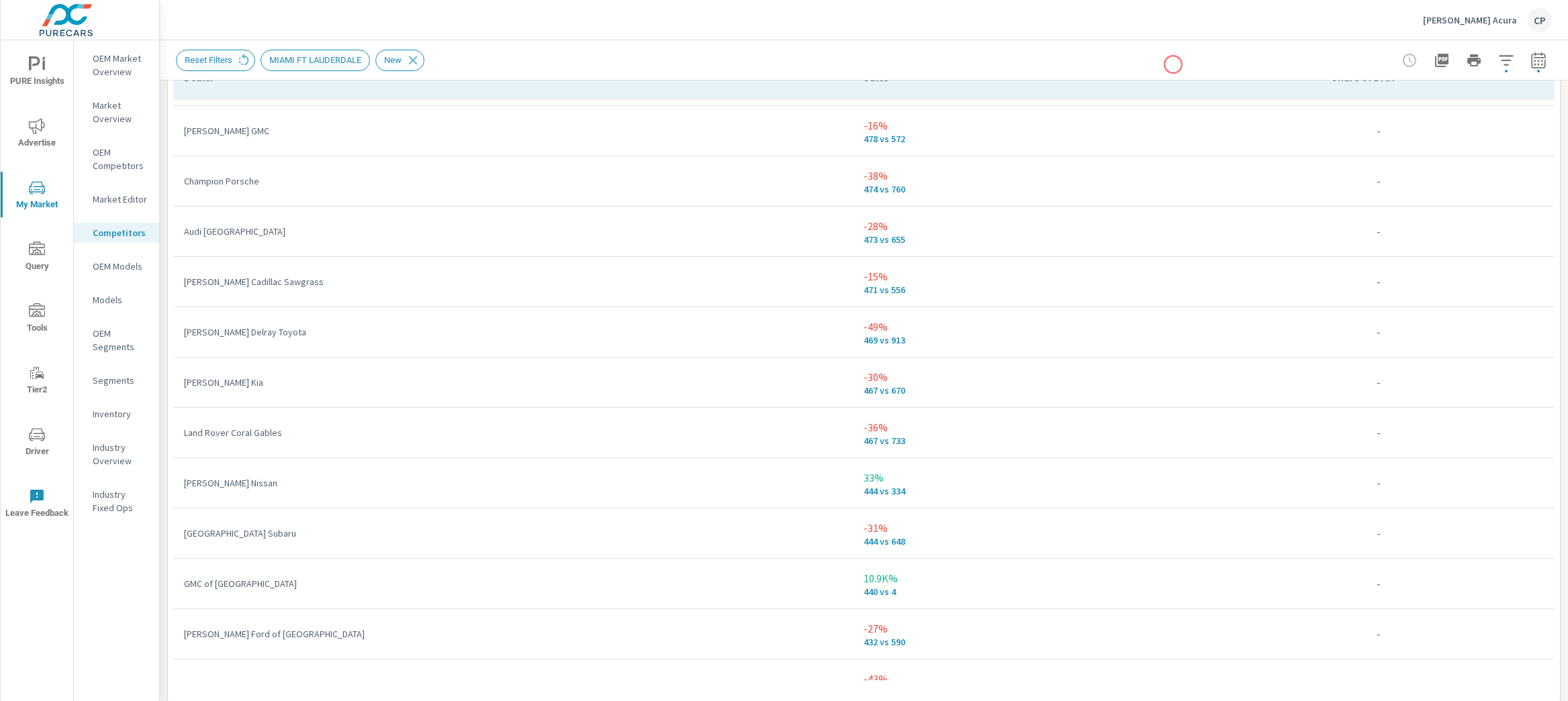
scroll to position [993, 0]
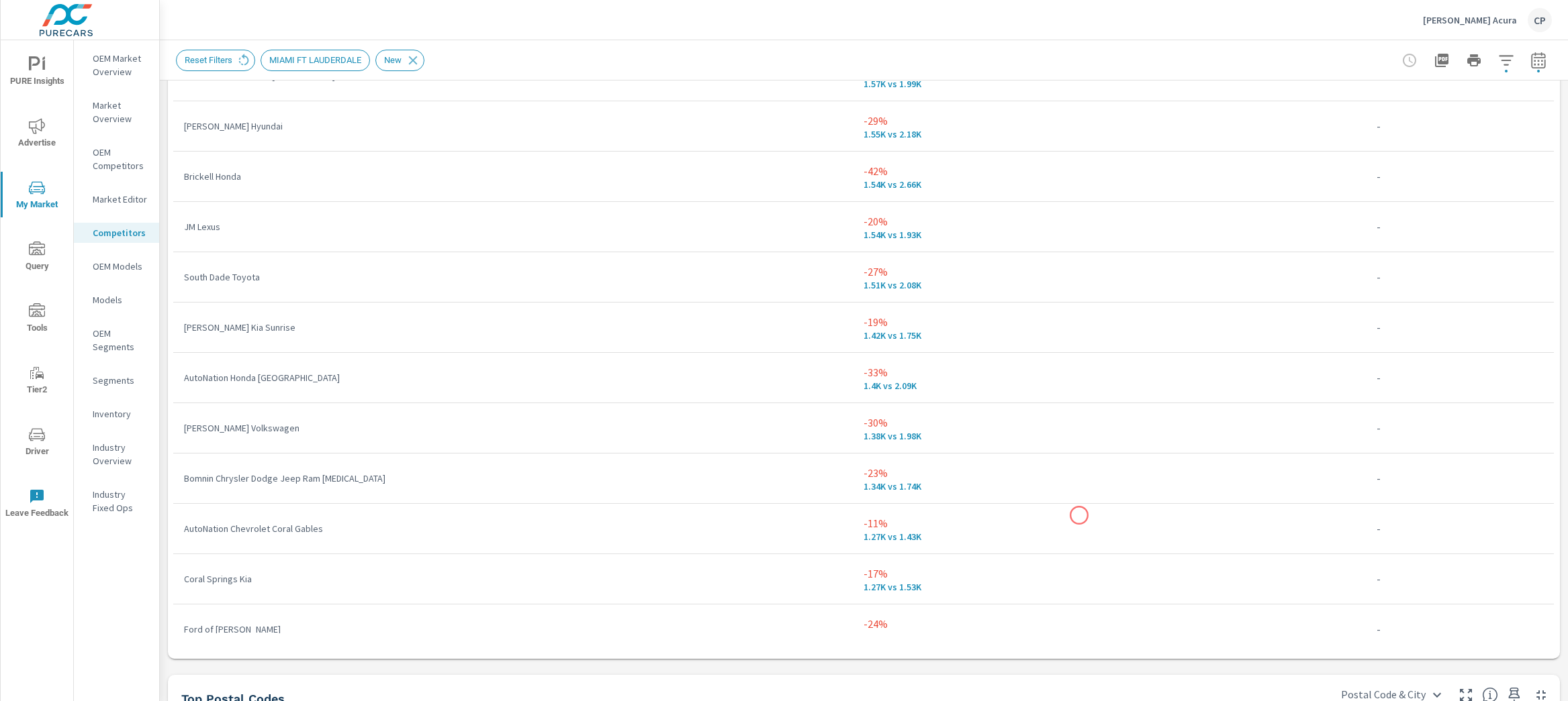
scroll to position [1777, 0]
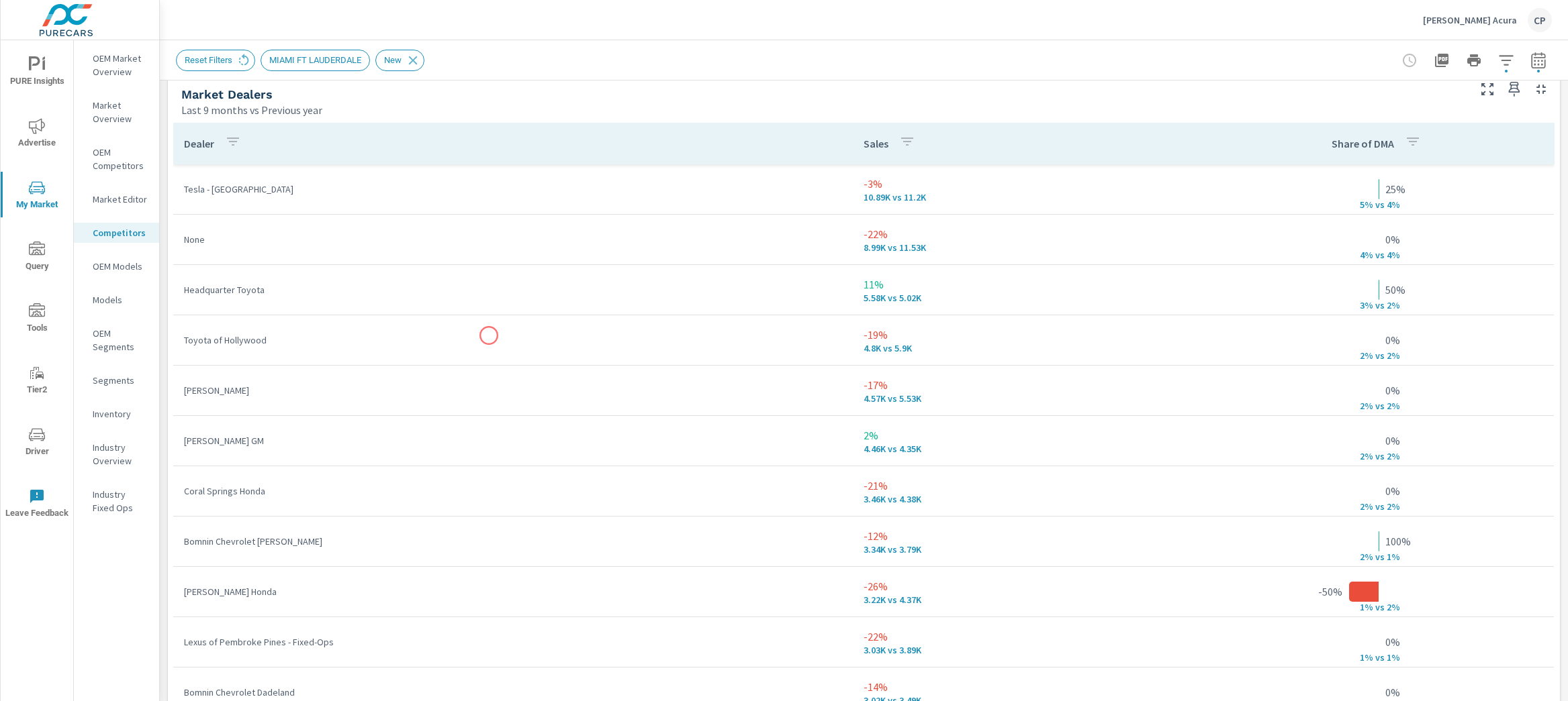
scroll to position [879, 0]
click at [231, 146] on icon "button" at bounding box center [233, 142] width 16 height 16
click at [252, 224] on input "Search" at bounding box center [233, 235] width 154 height 27
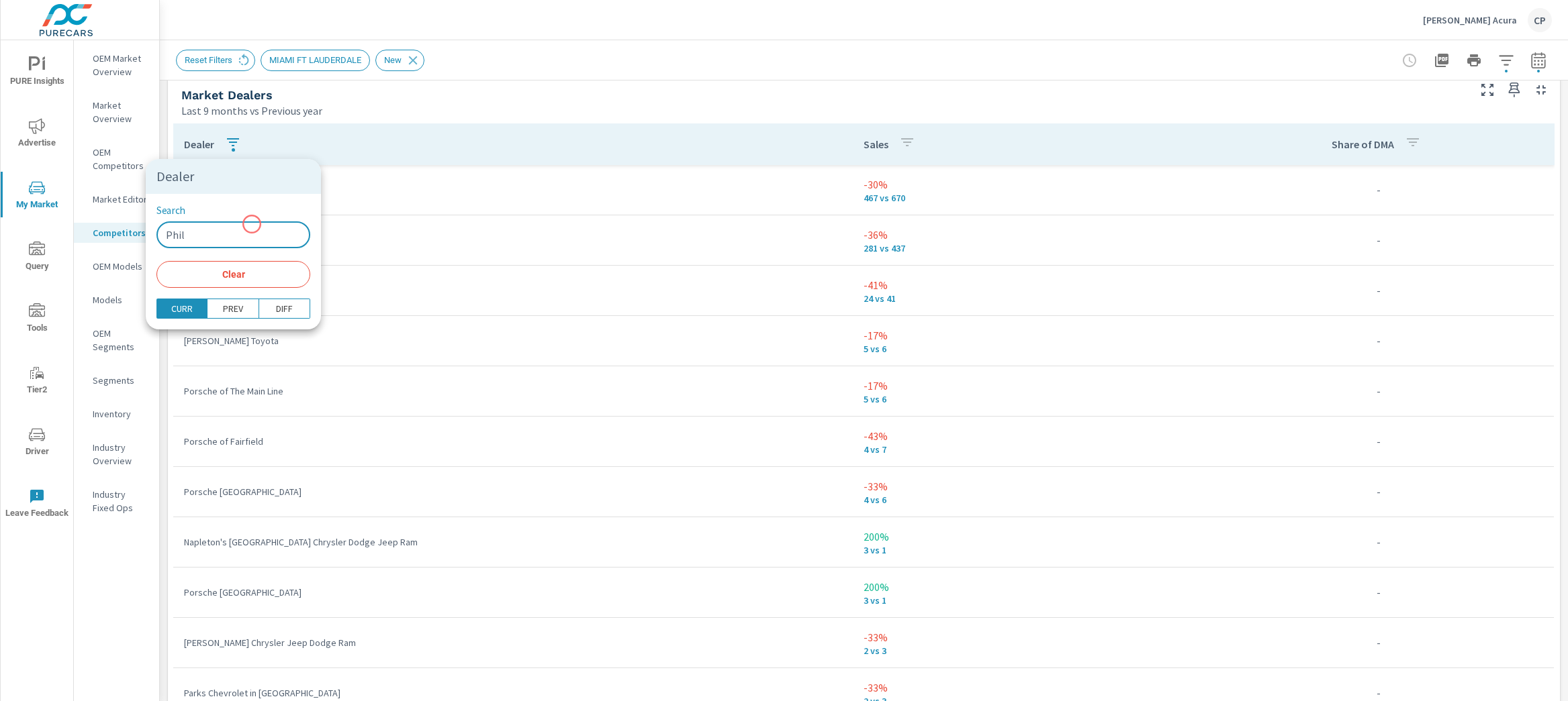
type input "Phil"
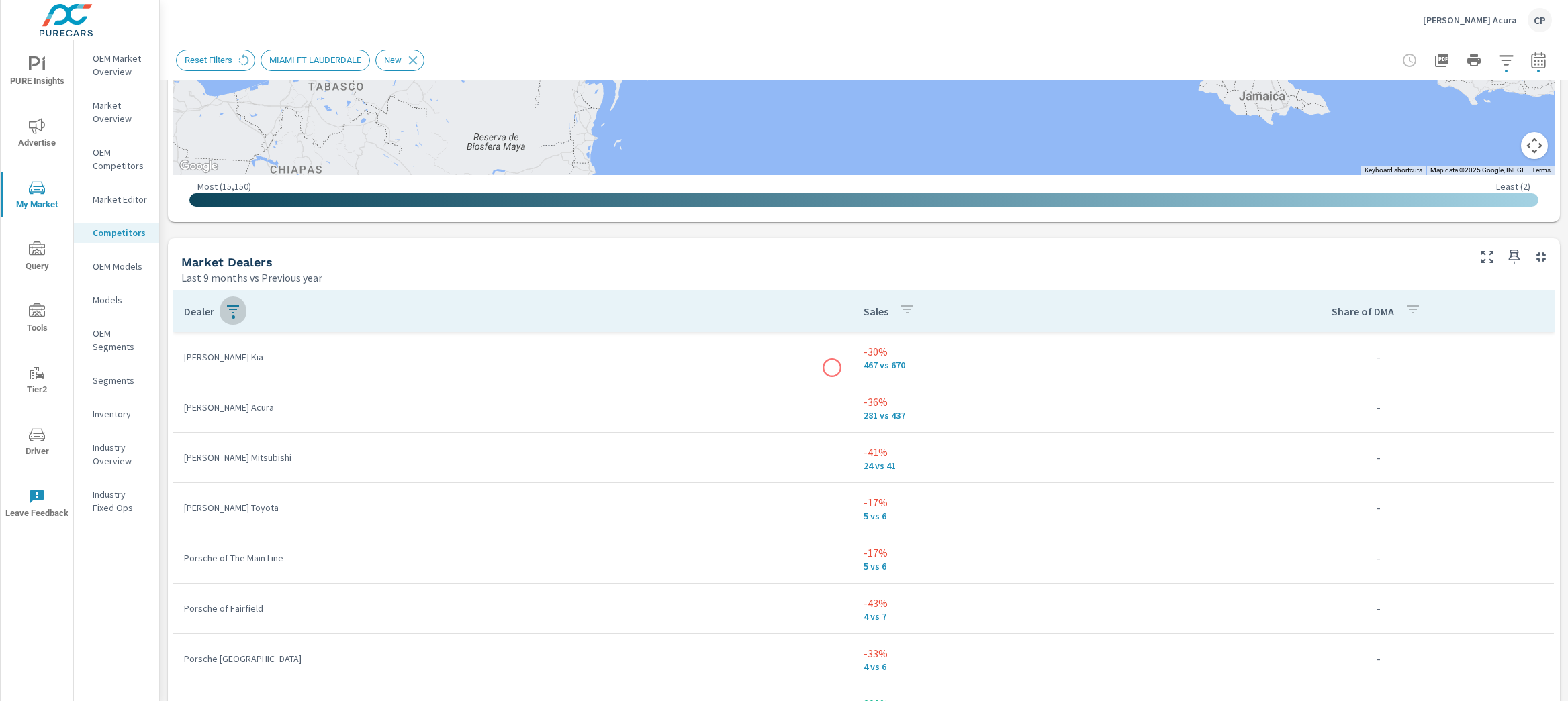
scroll to position [712, 0]
click at [116, 443] on p "Industry Overview" at bounding box center [120, 454] width 56 height 27
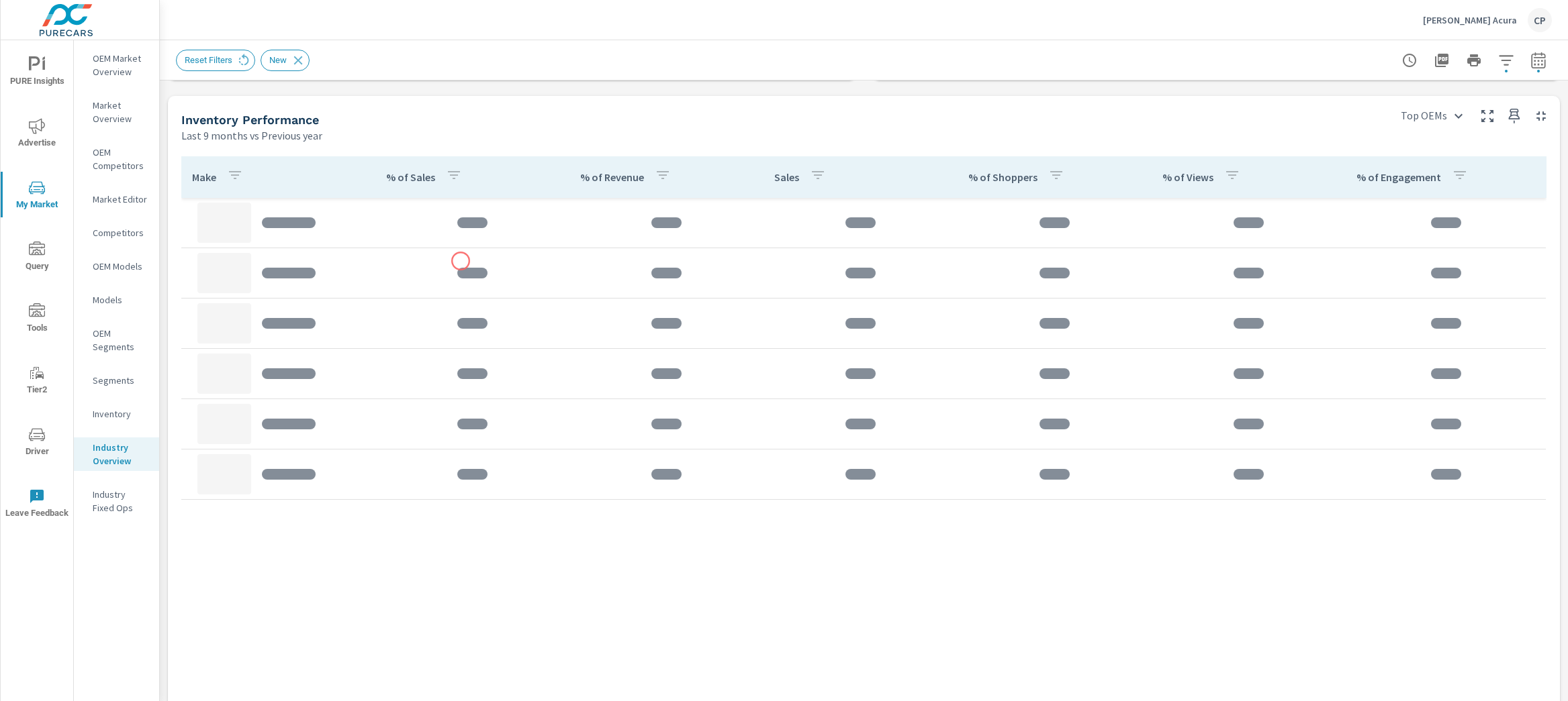
scroll to position [649, 0]
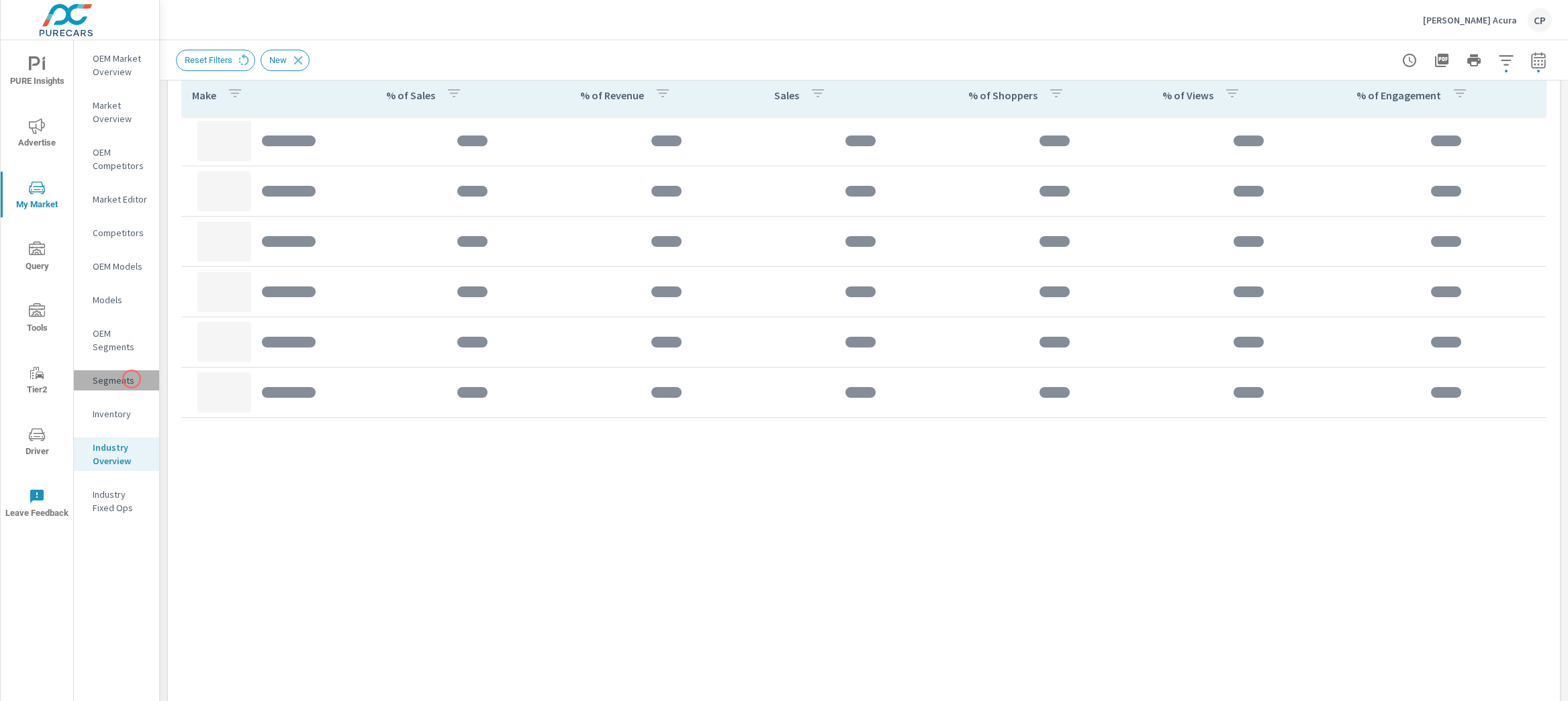
click at [132, 379] on p "Segments" at bounding box center [120, 381] width 56 height 14
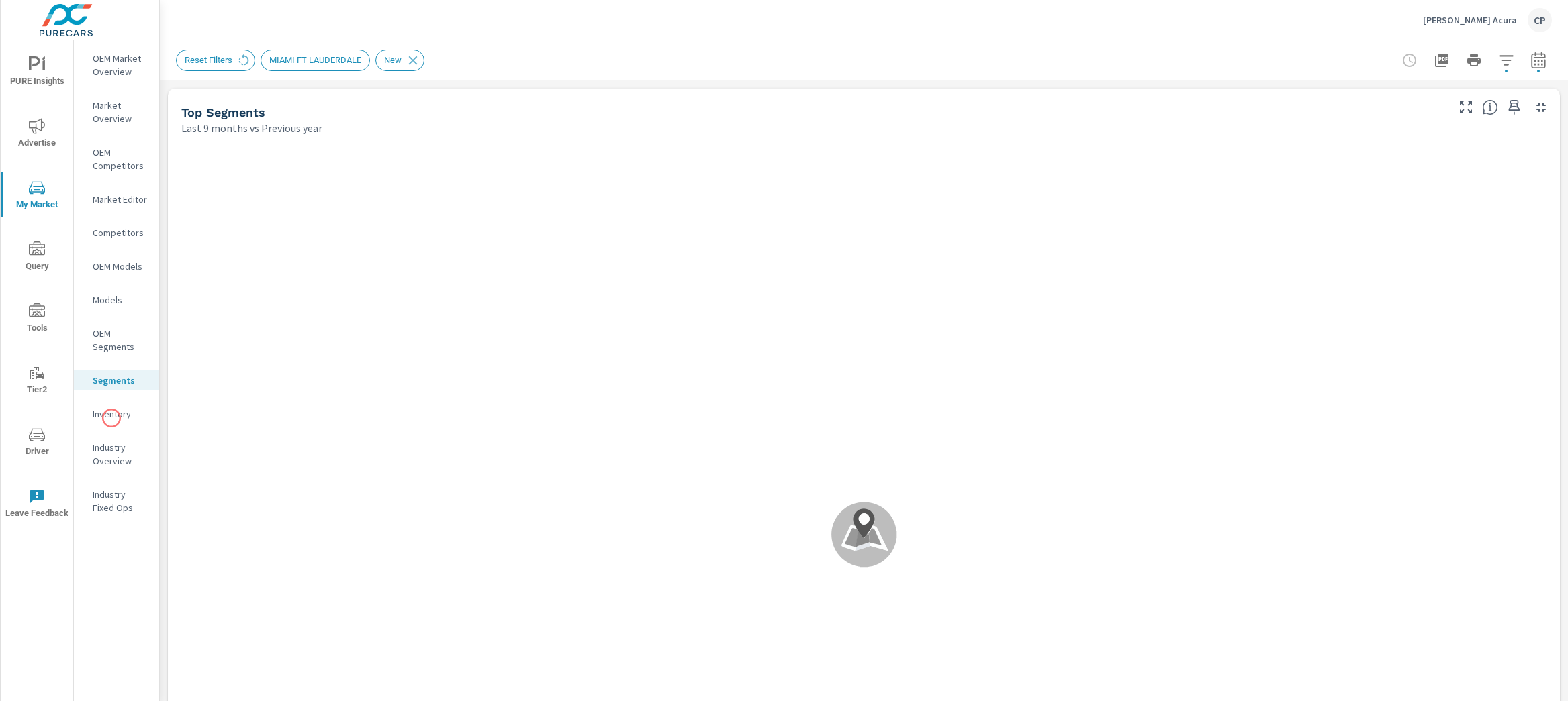
click at [112, 417] on p "Inventory" at bounding box center [120, 414] width 56 height 14
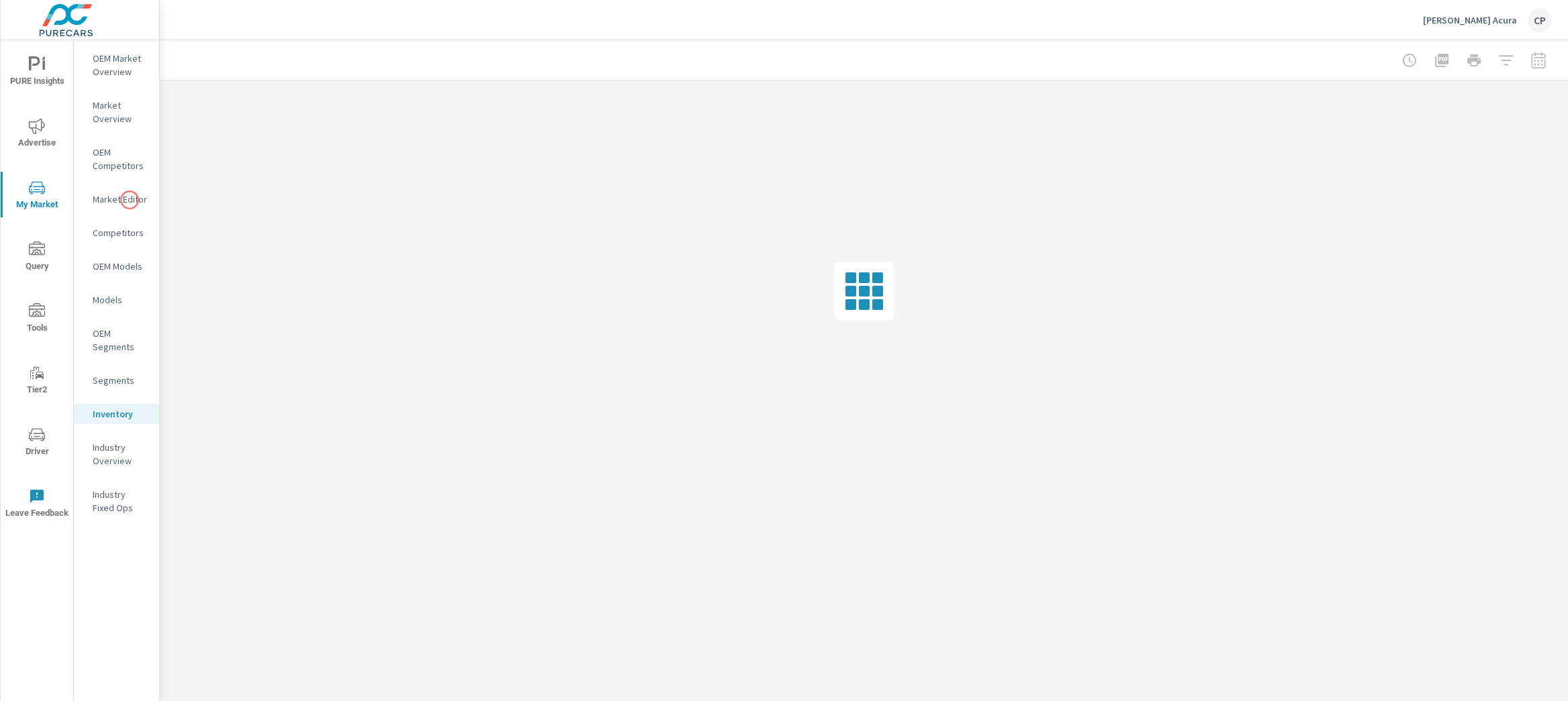
click at [128, 196] on p "Market Editor" at bounding box center [120, 200] width 56 height 14
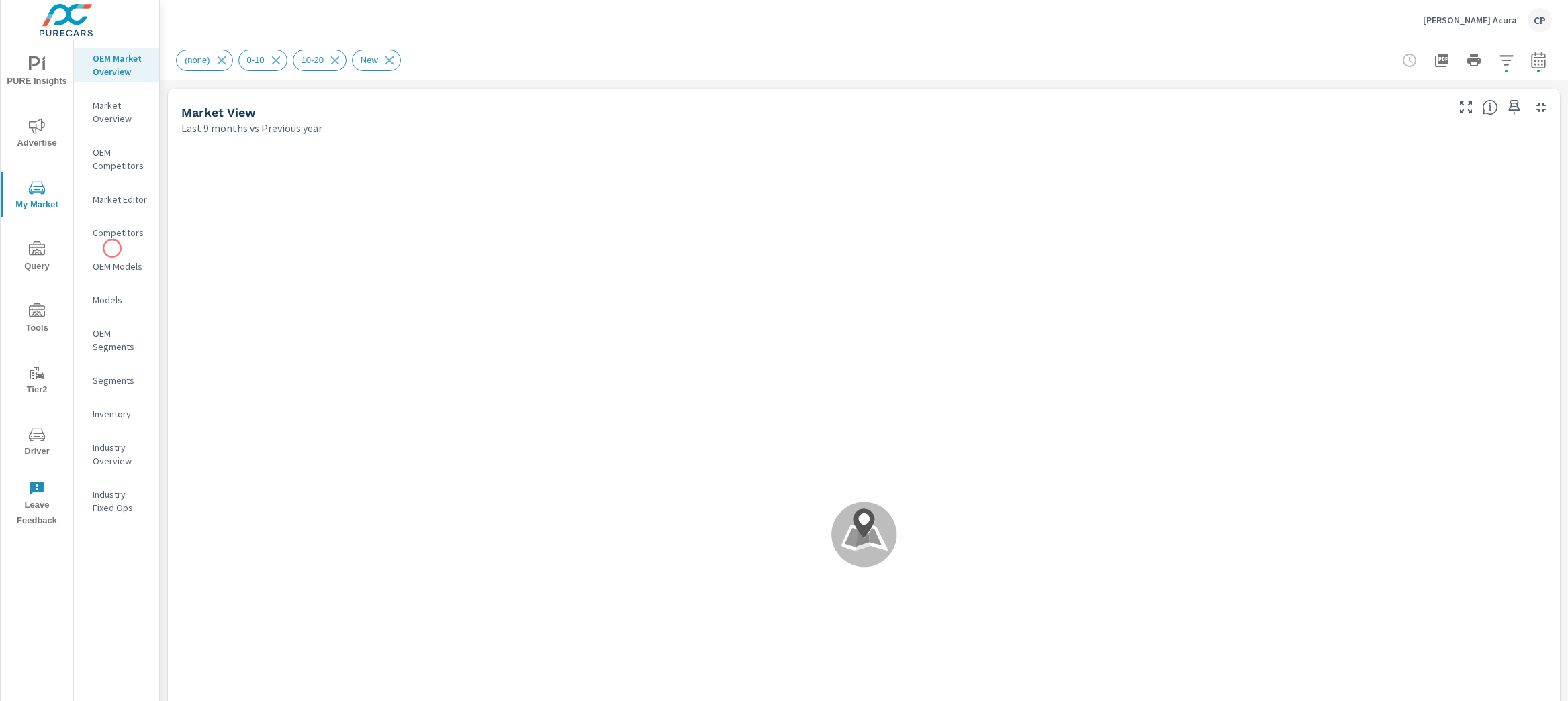
click at [119, 234] on p "Competitors" at bounding box center [120, 233] width 56 height 14
click at [1493, 47] on button "button" at bounding box center [1506, 60] width 27 height 27
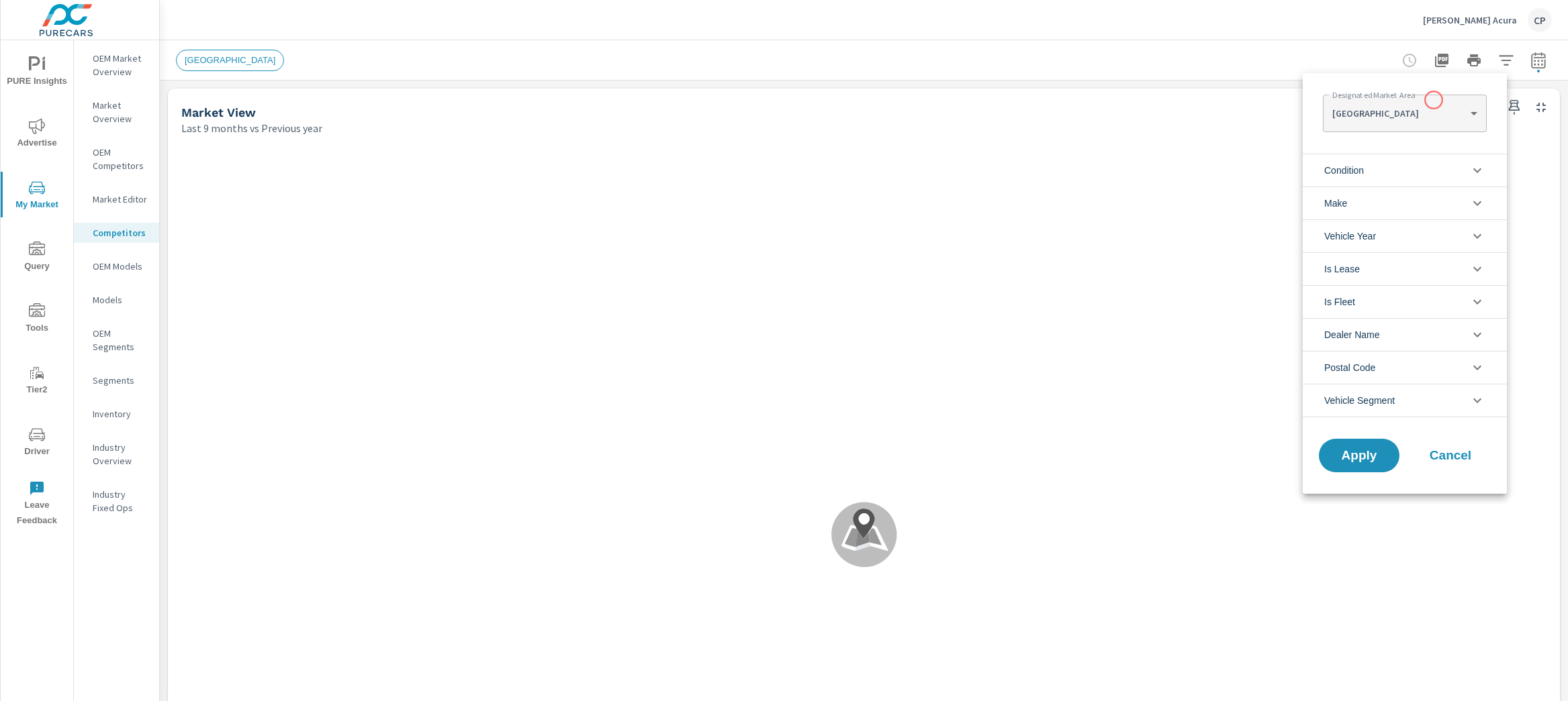
click at [1426, 103] on body "PURE Insights Advertise My Market Query Tools Tier2 Driver Leave Feedback OEM M…" at bounding box center [784, 350] width 1568 height 701
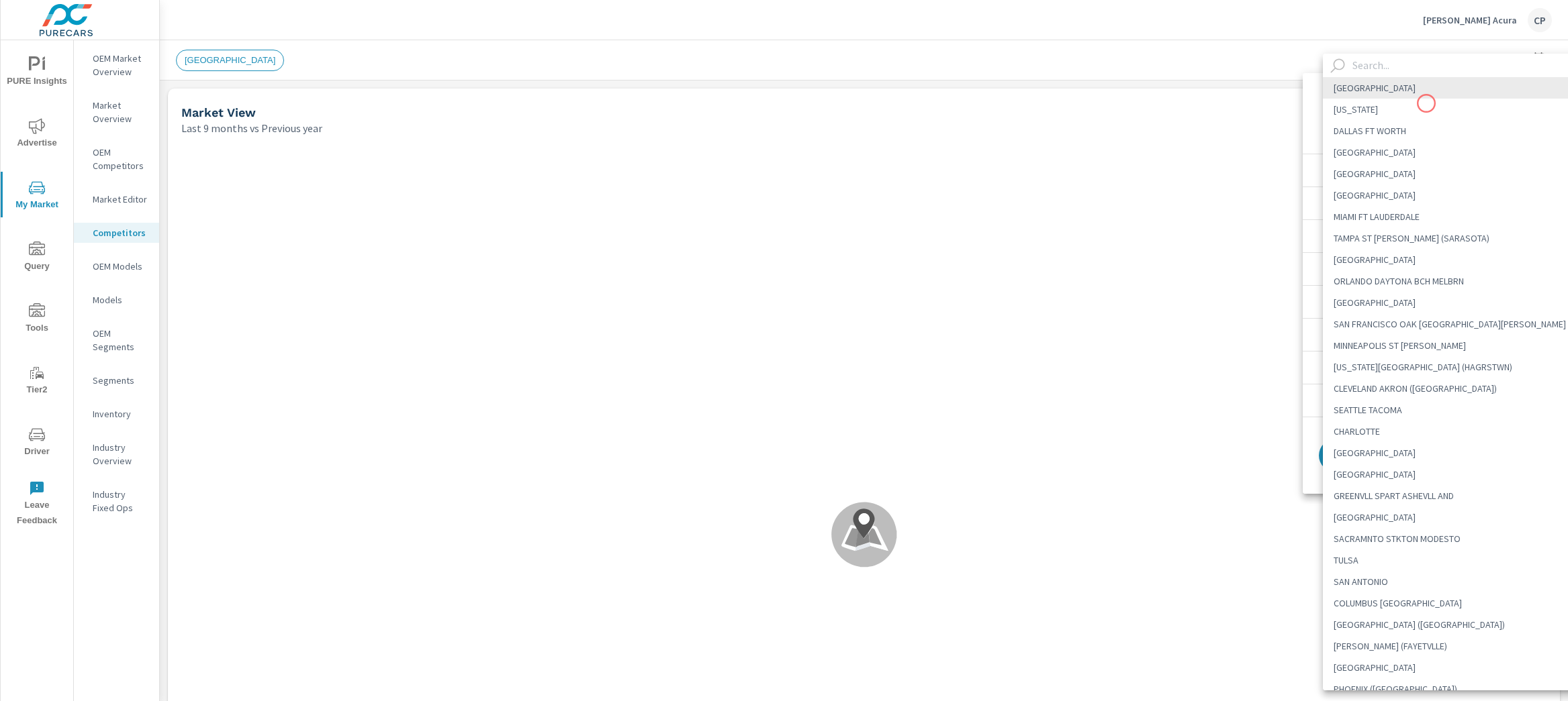
scroll to position [3192, 0]
click at [1421, 73] on input "text" at bounding box center [1468, 65] width 242 height 24
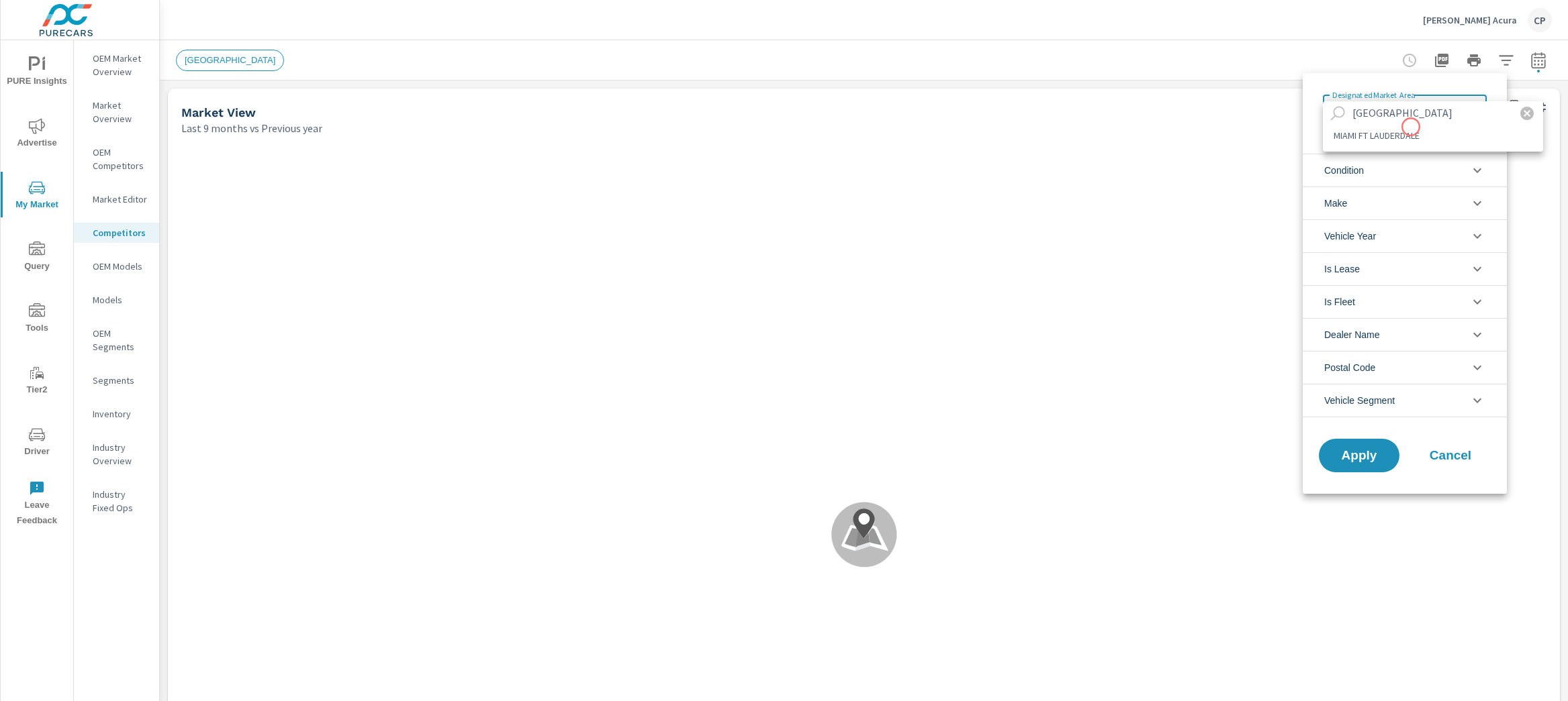
type input "[GEOGRAPHIC_DATA]"
click at [1410, 132] on li "MIAMI FT LAUDERDALE" at bounding box center [1433, 135] width 220 height 21
type Area "MIAMI FT LAUDERDALE"
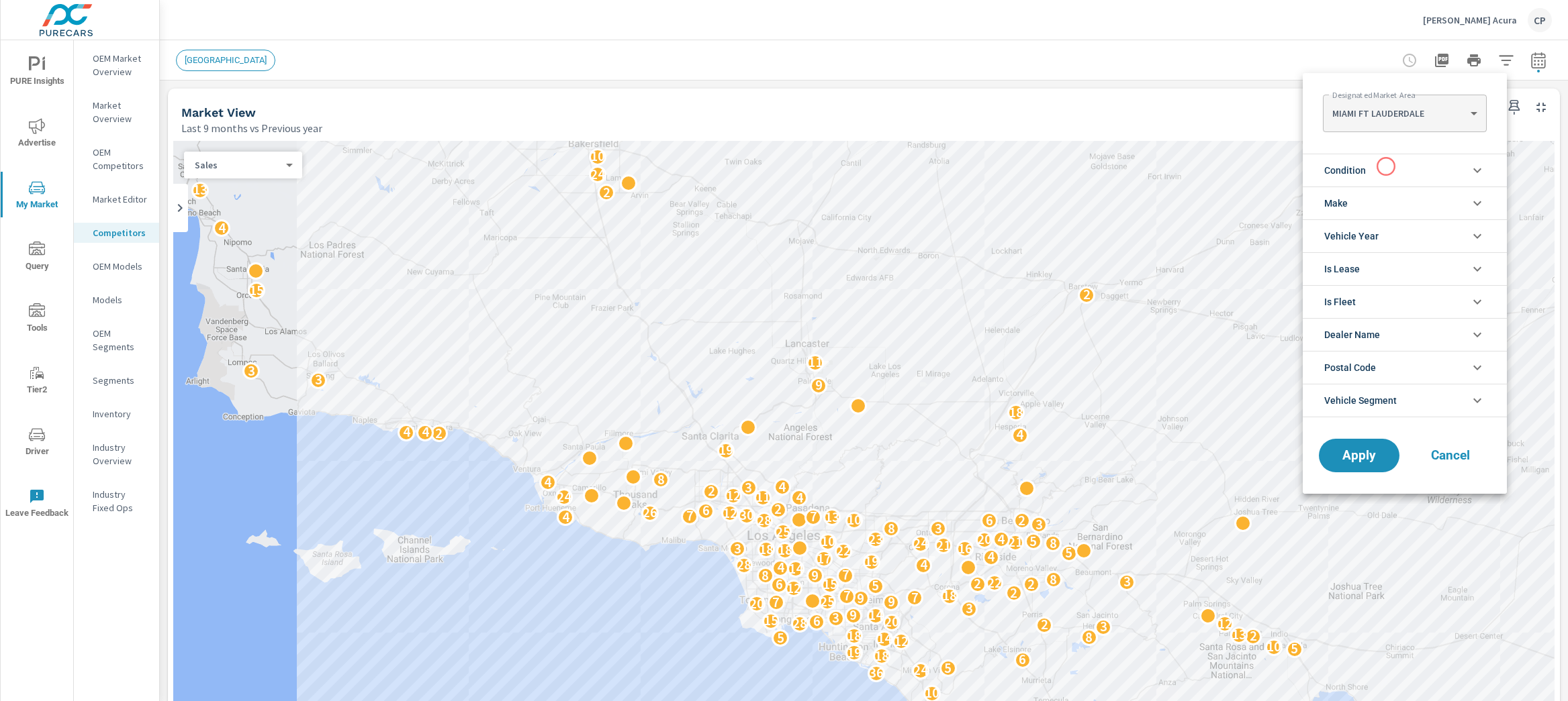
click at [1386, 167] on li "Condition" at bounding box center [1404, 170] width 204 height 33
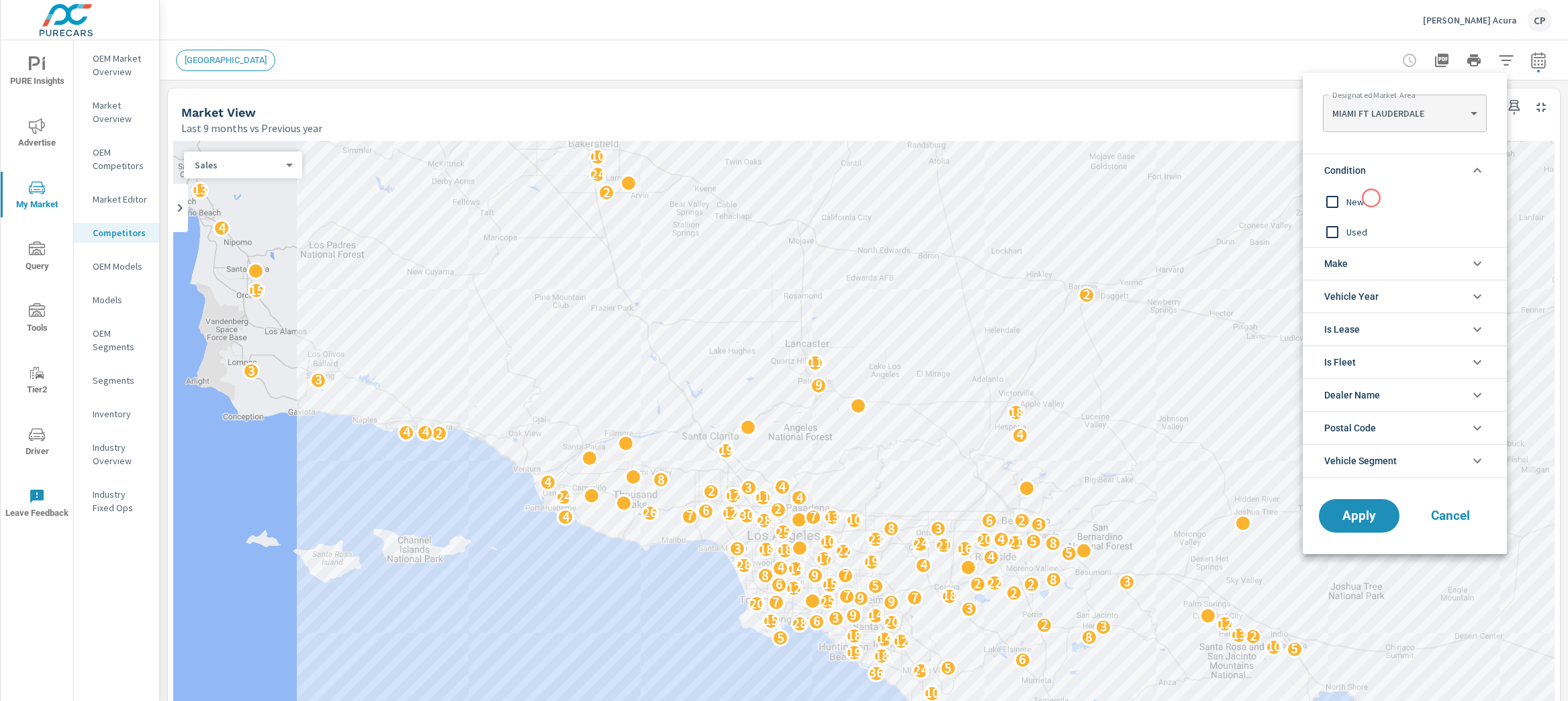
click at [1367, 200] on span "New" at bounding box center [1420, 202] width 147 height 16
click at [1377, 521] on span "Apply" at bounding box center [1359, 516] width 55 height 13
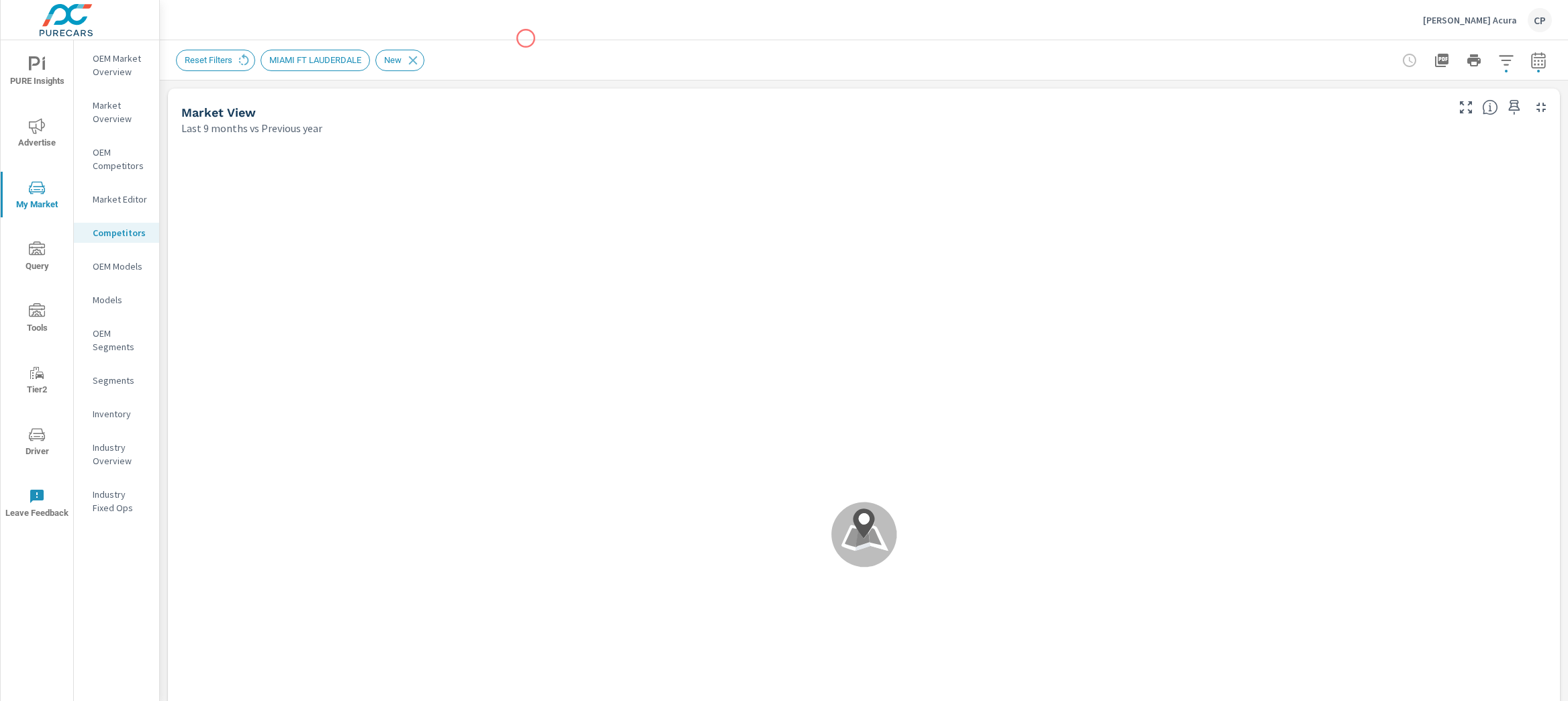
scroll to position [2337, 0]
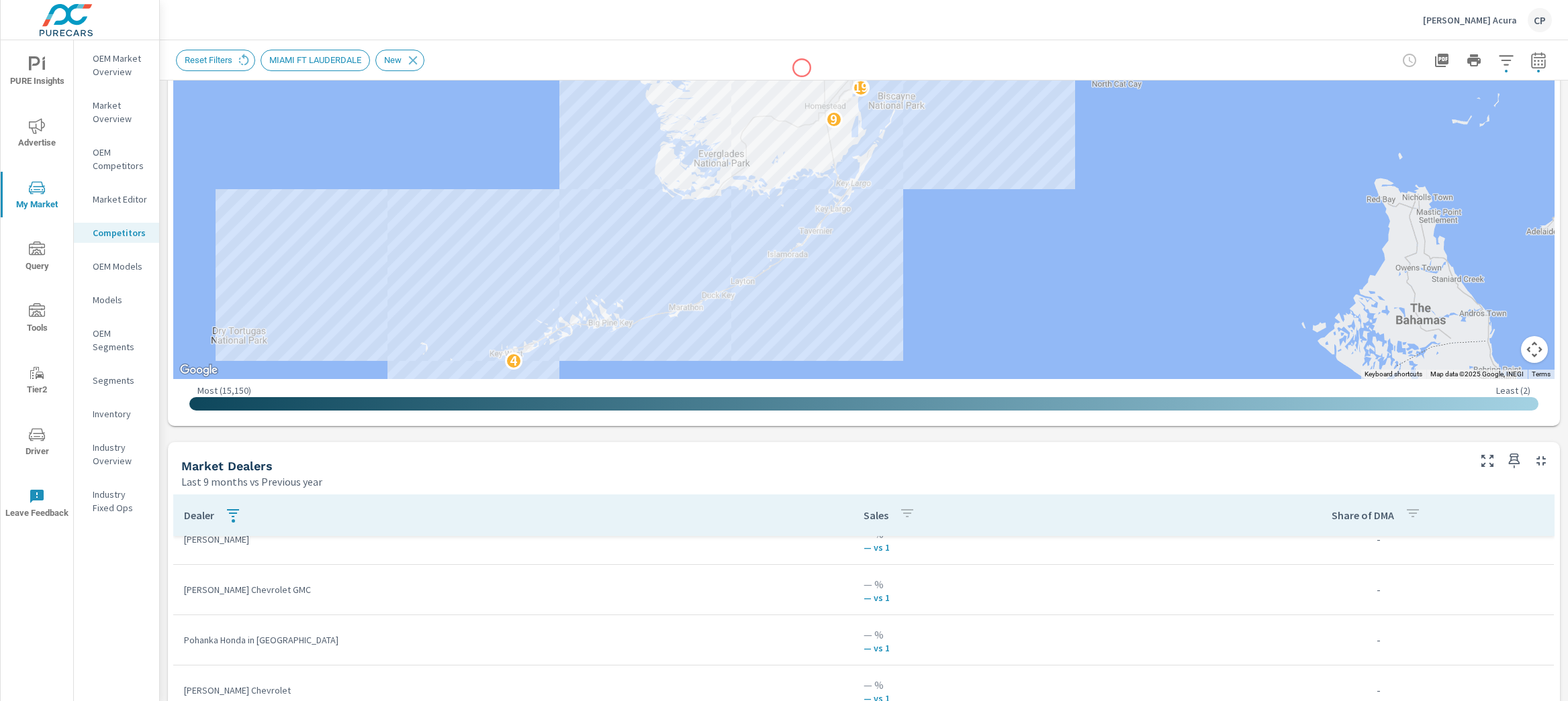
scroll to position [521, 0]
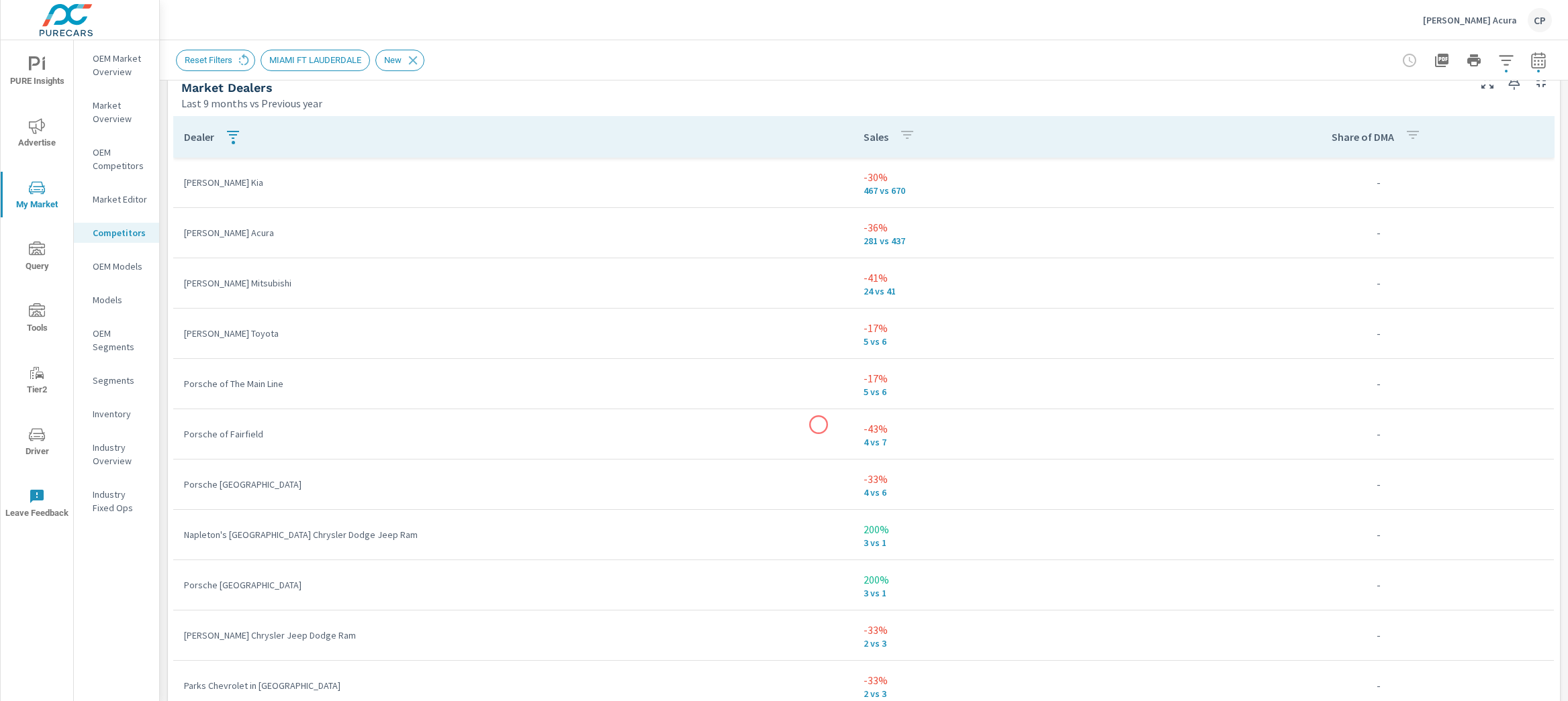
scroll to position [727, 0]
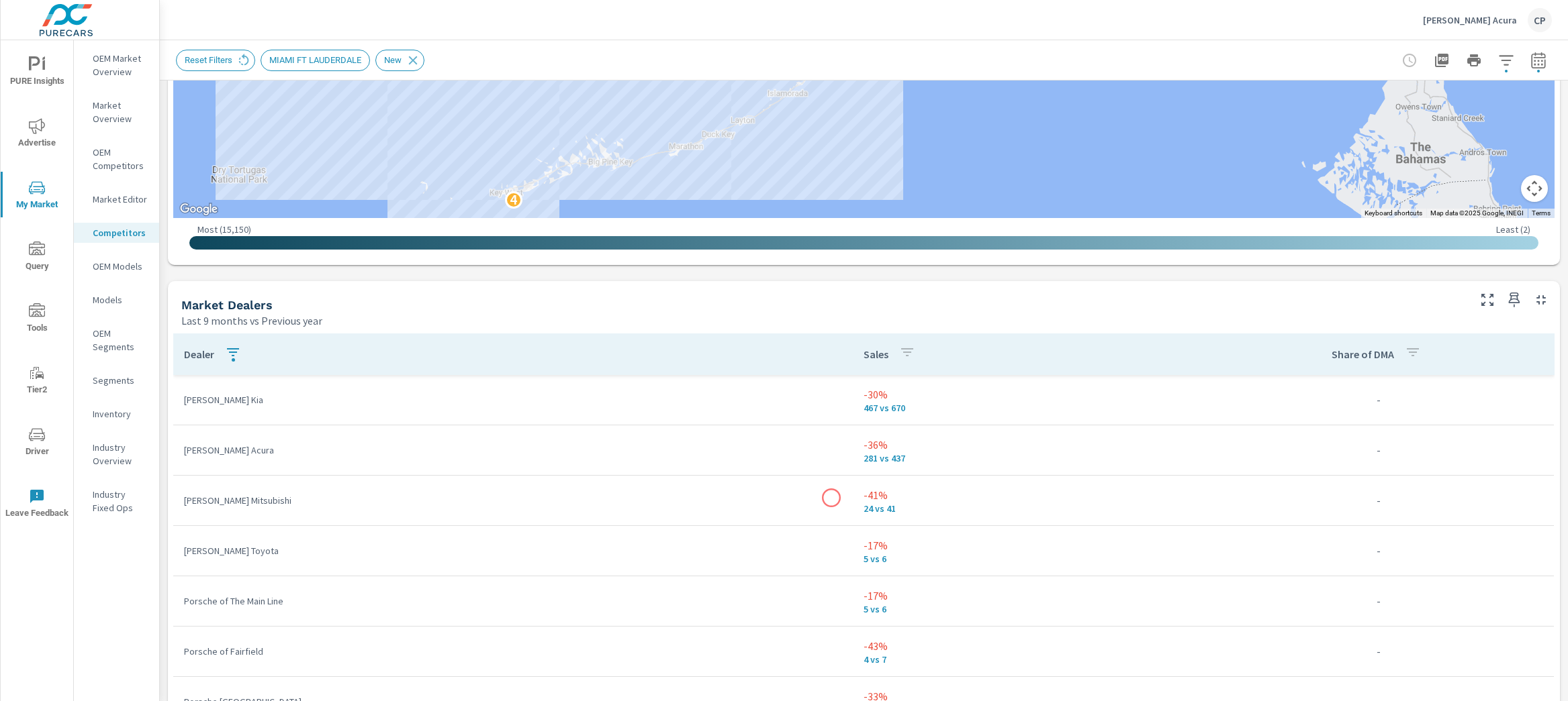
scroll to position [663, 0]
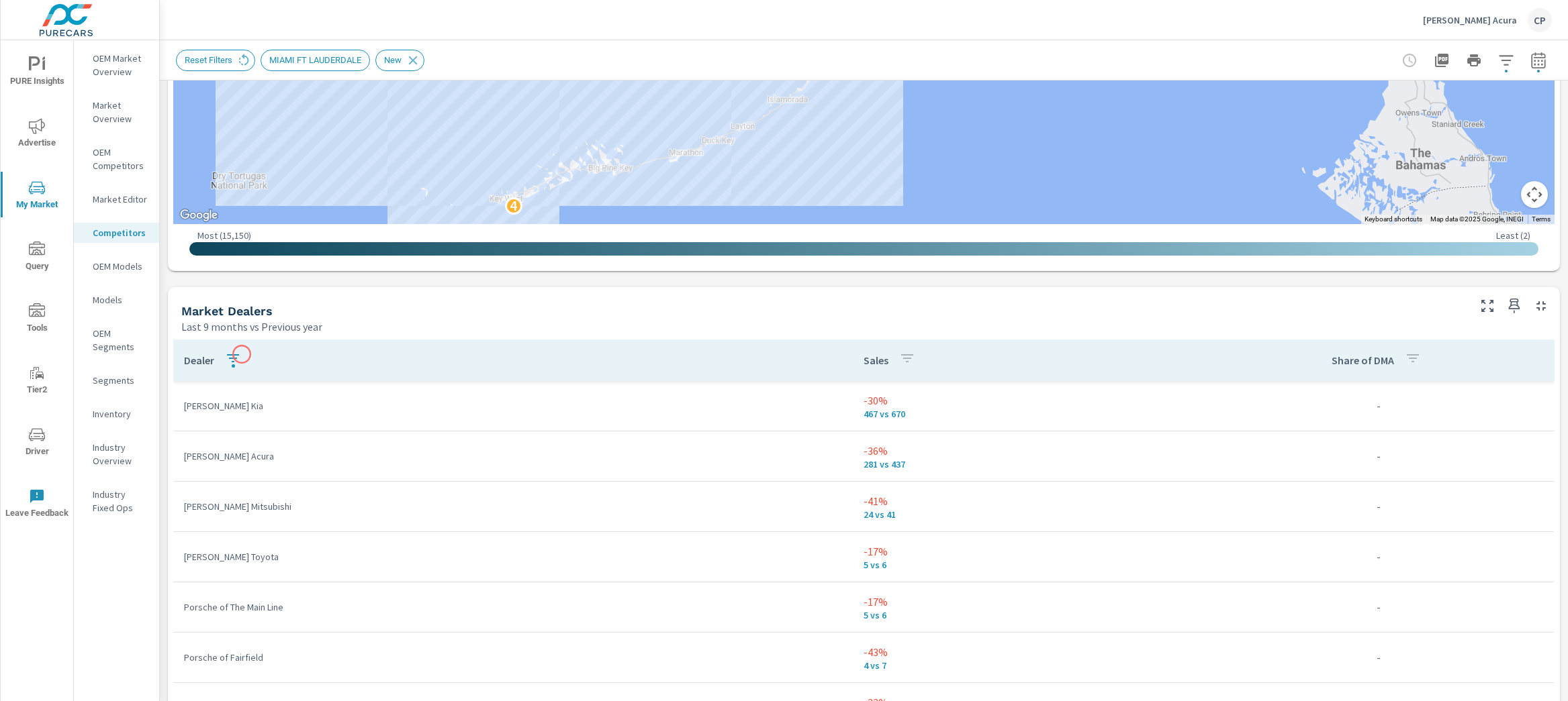
click at [236, 355] on icon "button" at bounding box center [233, 358] width 16 height 16
click at [238, 486] on span "Clear" at bounding box center [233, 491] width 138 height 12
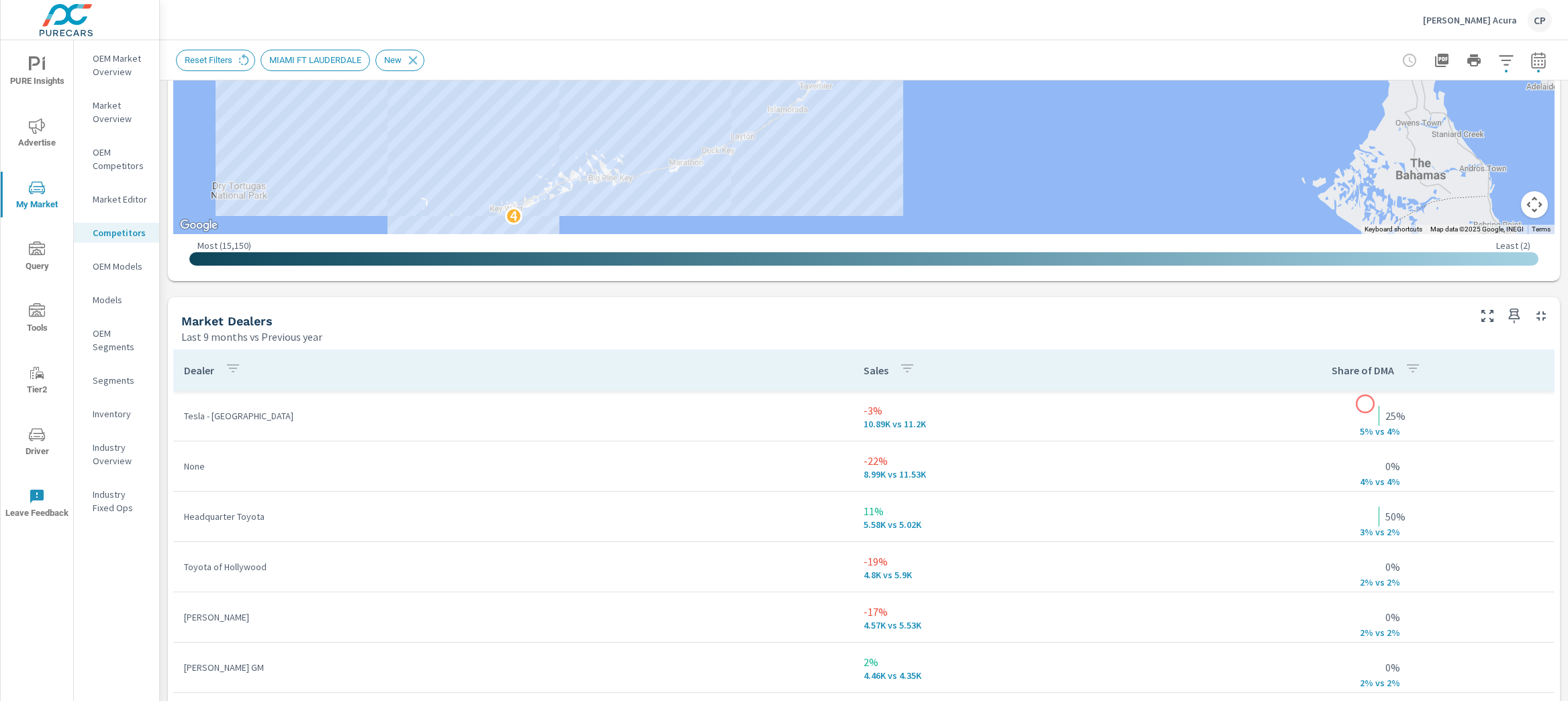
scroll to position [651, 0]
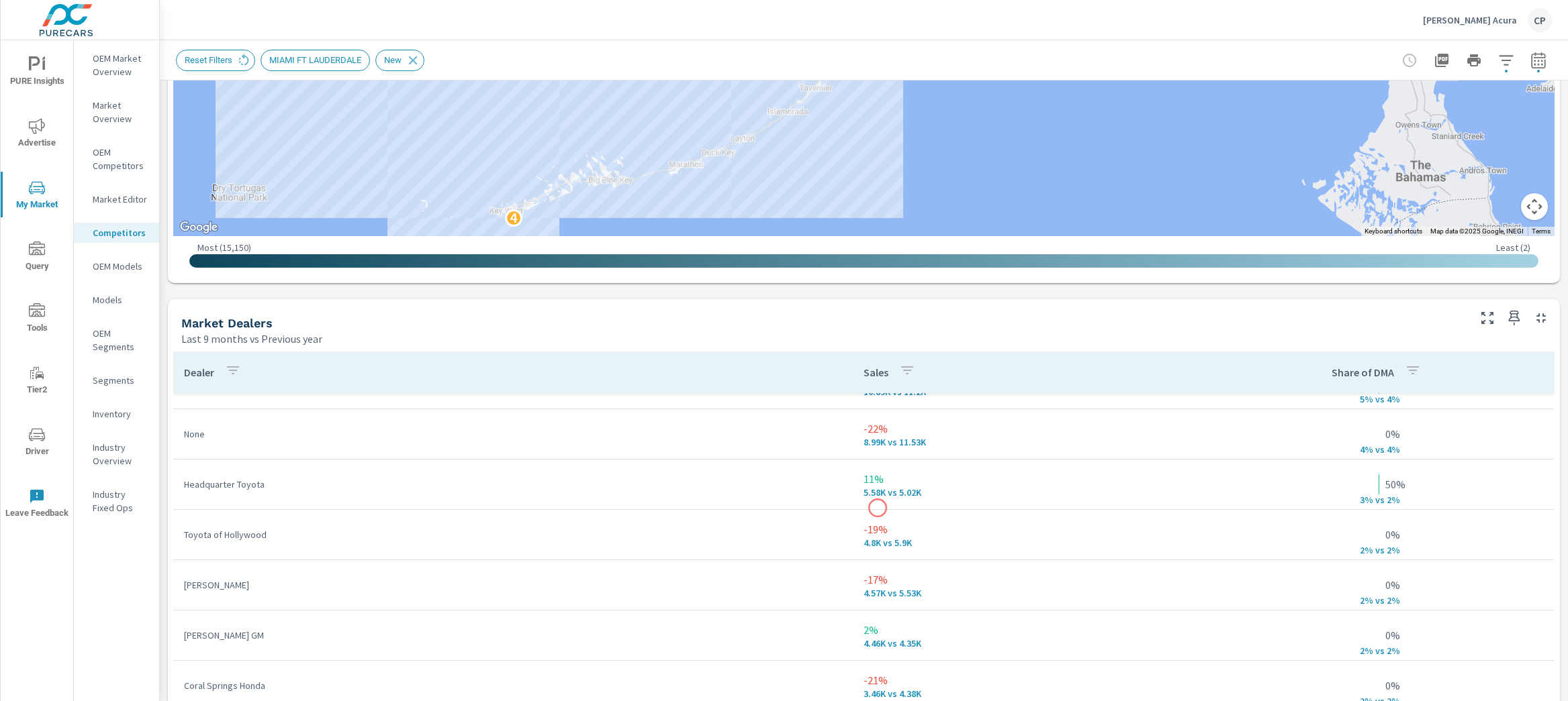
scroll to position [80, 0]
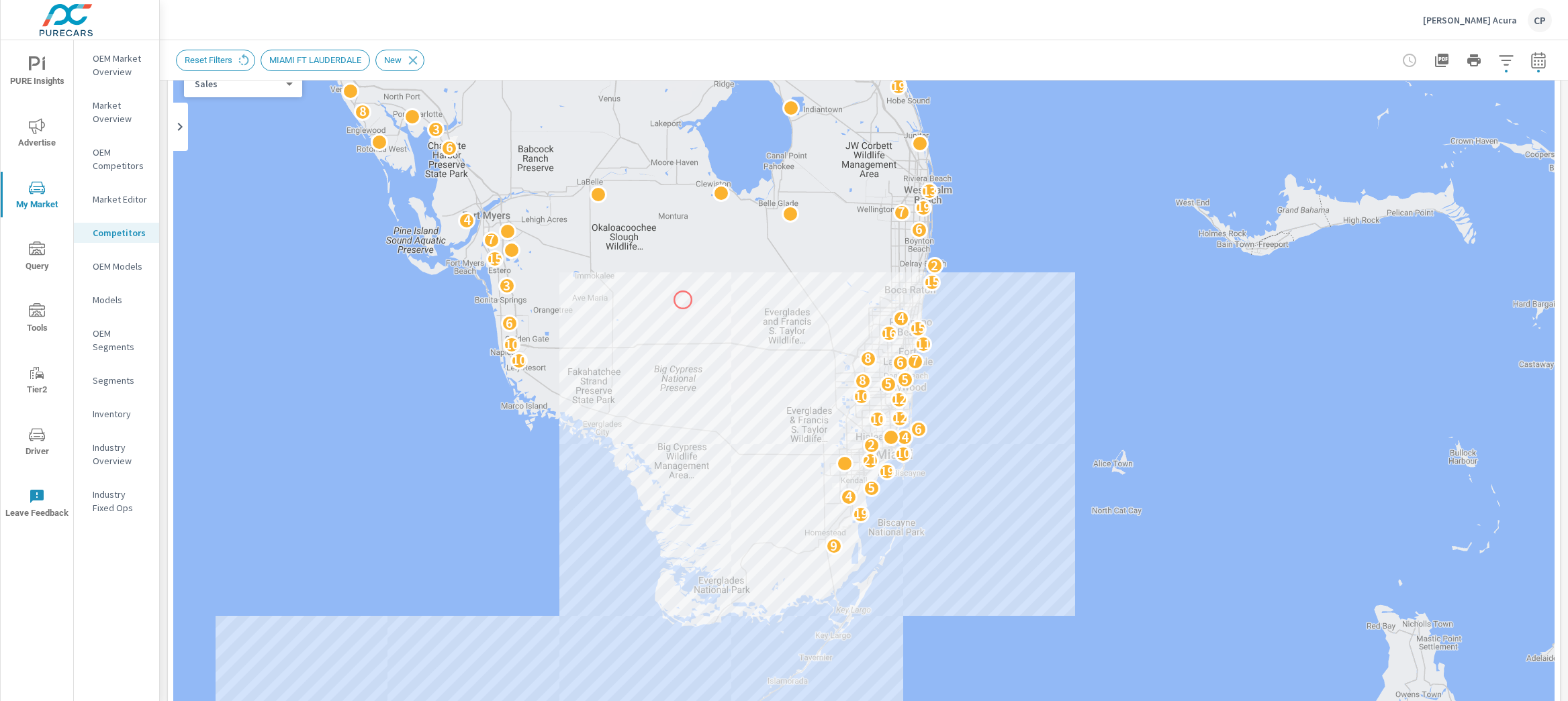
scroll to position [15, 0]
